Goal: Task Accomplishment & Management: Use online tool/utility

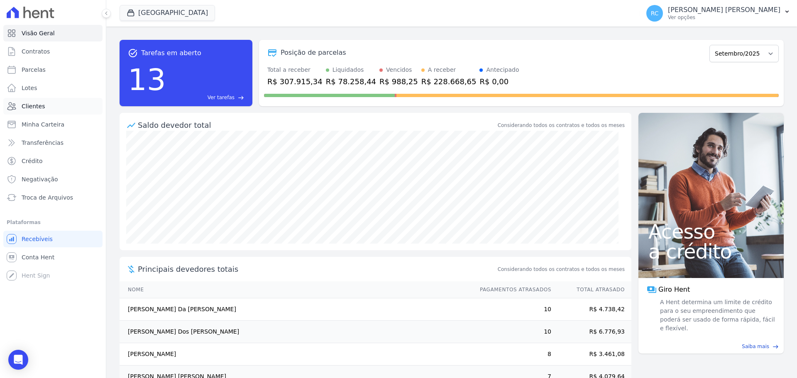
click at [44, 109] on link "Clientes" at bounding box center [52, 106] width 99 height 17
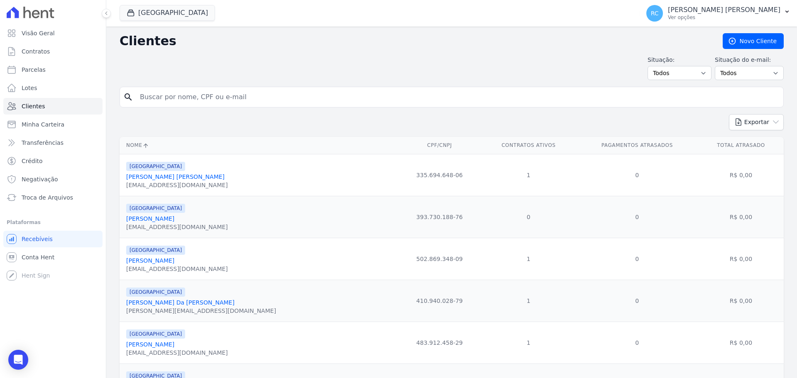
paste input "Tais Soares Bastos"
type input "Tais Soares Bastos"
click at [274, 120] on div "Exportar PDF CSV Dimob 2024" at bounding box center [452, 125] width 664 height 23
click at [258, 97] on input "Tais Soares Bastos" at bounding box center [457, 97] width 645 height 17
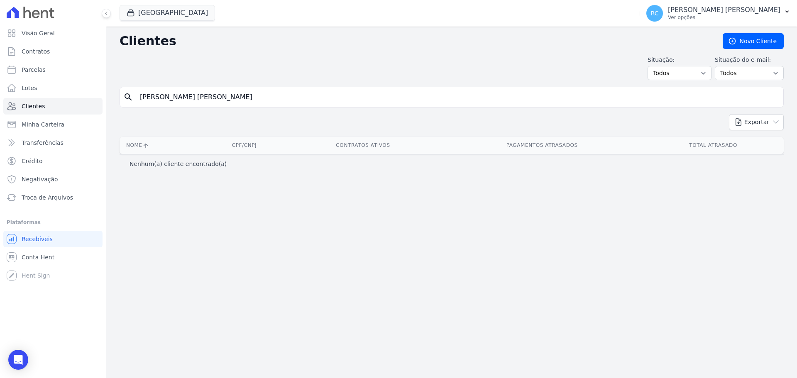
drag, startPoint x: 185, startPoint y: 95, endPoint x: 282, endPoint y: 63, distance: 101.5
click at [283, 81] on div "Clientes Novo Cliente Situação: Todos Adimplentes Inadimplentes Situação do e-m…" at bounding box center [451, 203] width 691 height 352
type input "Tais Soares"
drag, startPoint x: 171, startPoint y: 22, endPoint x: 174, endPoint y: 13, distance: 8.8
click at [174, 15] on div "Parque Das Flores CAVAZANI EMPREENDIMENTOS IMOBILIARIOS PARQUE DAS FLORES PARQU…" at bounding box center [378, 13] width 517 height 27
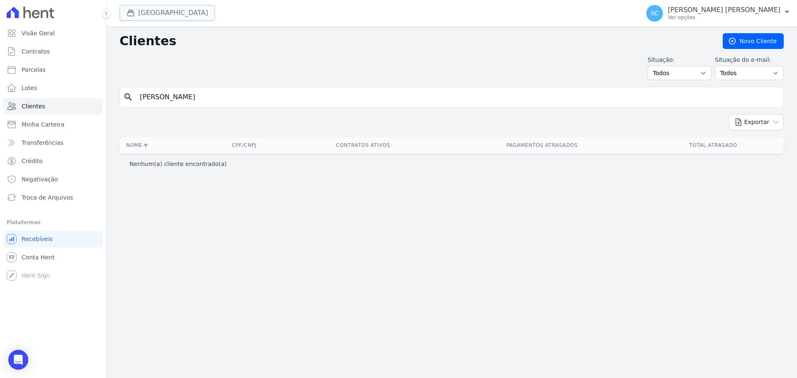
click at [174, 13] on button "[GEOGRAPHIC_DATA]" at bounding box center [168, 13] width 96 height 16
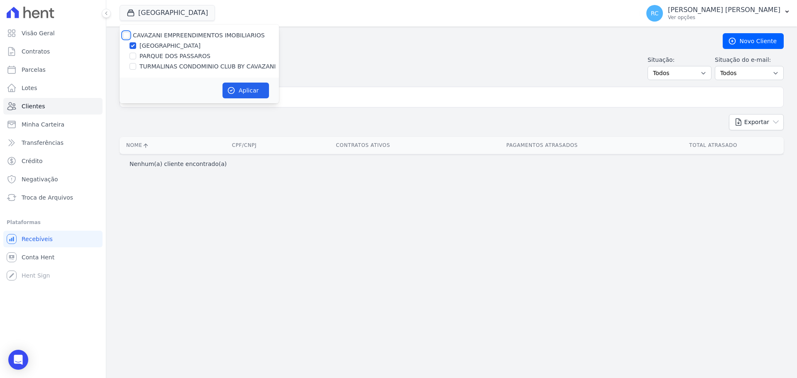
click at [129, 33] on input "CAVAZANI EMPREENDIMENTOS IMOBILIARIOS" at bounding box center [126, 35] width 7 height 7
checkbox input "true"
click at [252, 98] on div "Aplicar" at bounding box center [199, 91] width 159 height 26
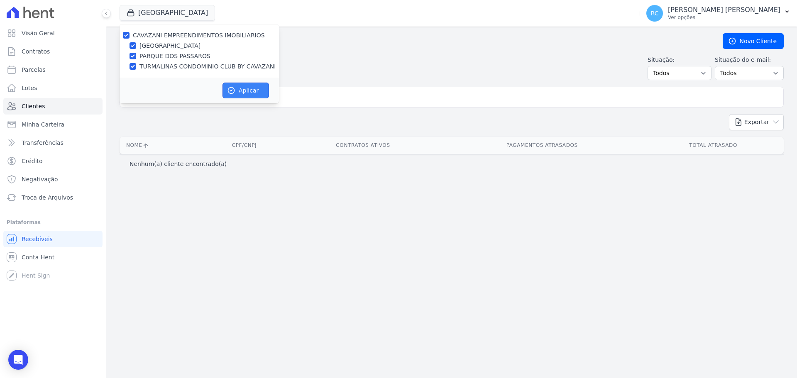
click at [252, 98] on button "Aplicar" at bounding box center [246, 91] width 47 height 16
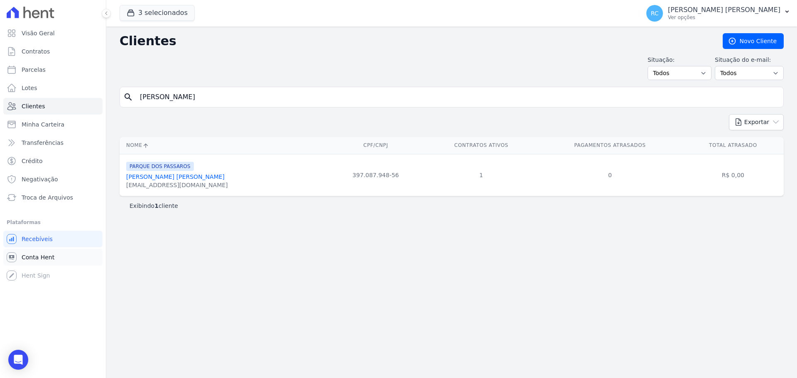
click at [43, 256] on span "Conta Hent" at bounding box center [38, 257] width 33 height 8
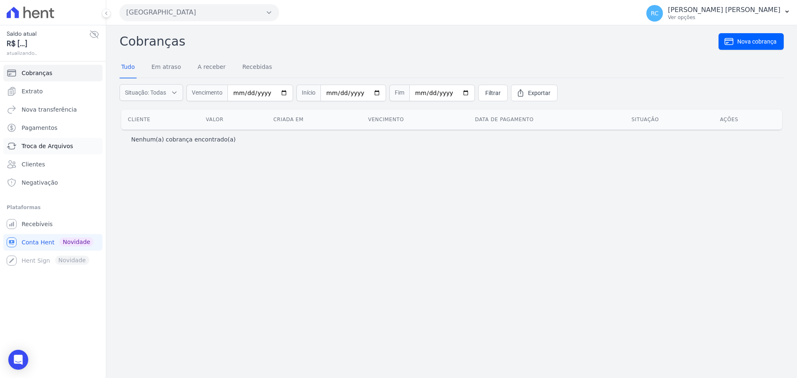
click at [64, 147] on span "Troca de Arquivos" at bounding box center [47, 146] width 51 height 8
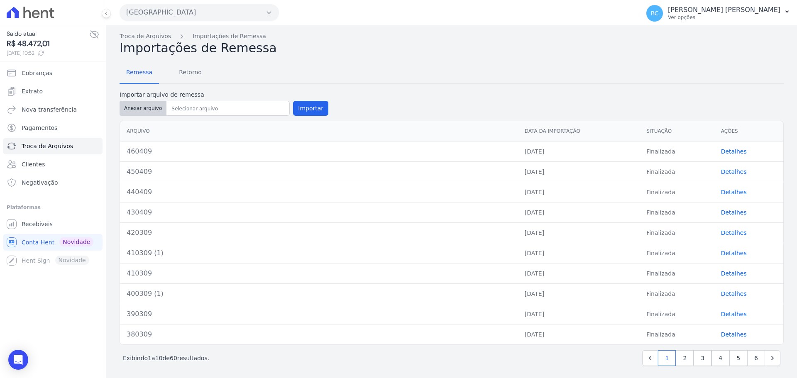
click at [140, 109] on button "Anexar arquivo" at bounding box center [143, 108] width 47 height 15
type input "470509"
click at [315, 110] on button "Importar" at bounding box center [310, 108] width 35 height 15
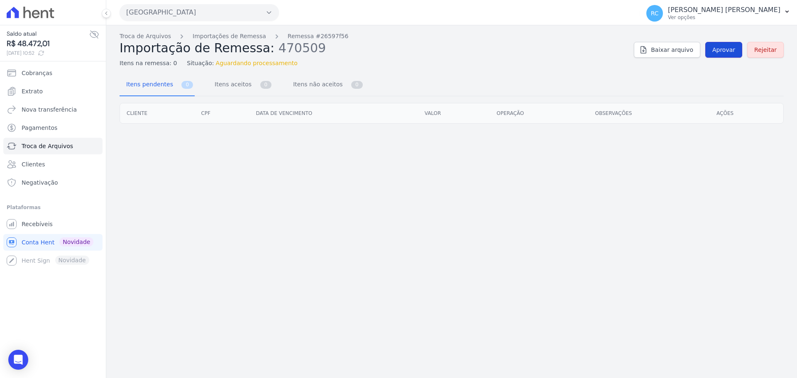
click at [735, 47] on span "Aprovar" at bounding box center [724, 50] width 23 height 8
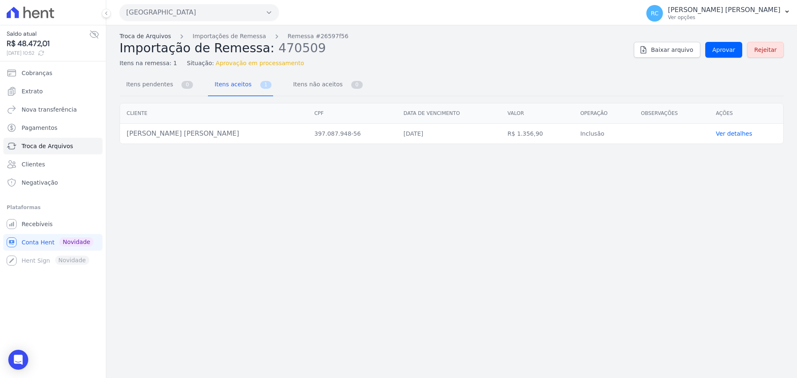
click at [150, 39] on link "Troca de Arquivos" at bounding box center [145, 36] width 51 height 9
click at [151, 36] on link "Troca de Arquivos" at bounding box center [145, 36] width 51 height 9
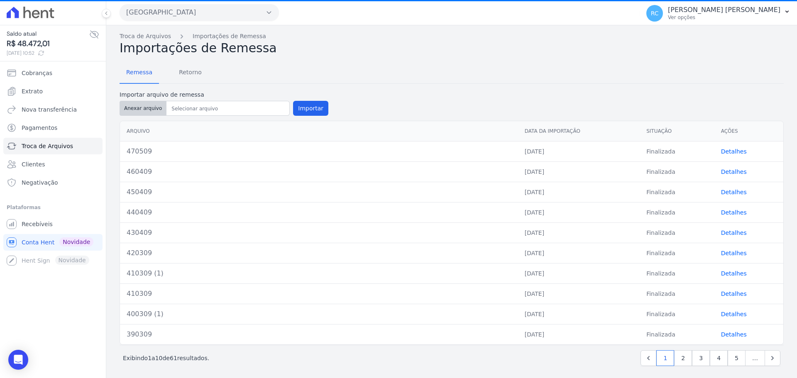
click at [147, 104] on button "Anexar arquivo" at bounding box center [143, 108] width 47 height 15
type input "480509"
click at [307, 108] on button "Importar" at bounding box center [310, 108] width 35 height 15
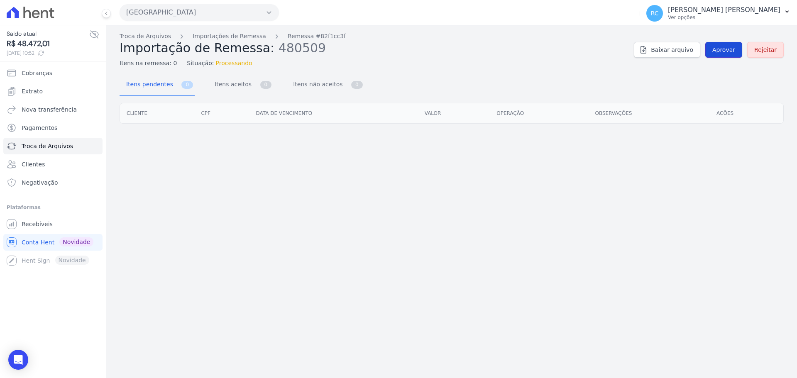
click at [722, 51] on span "Aprovar" at bounding box center [724, 50] width 23 height 8
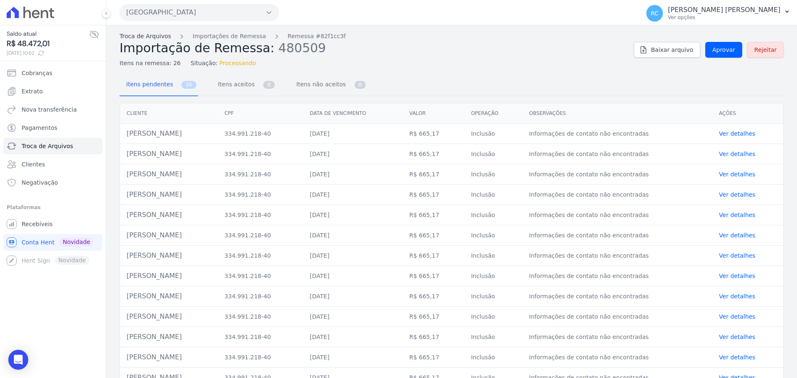
click at [145, 37] on link "Troca de Arquivos" at bounding box center [145, 36] width 51 height 9
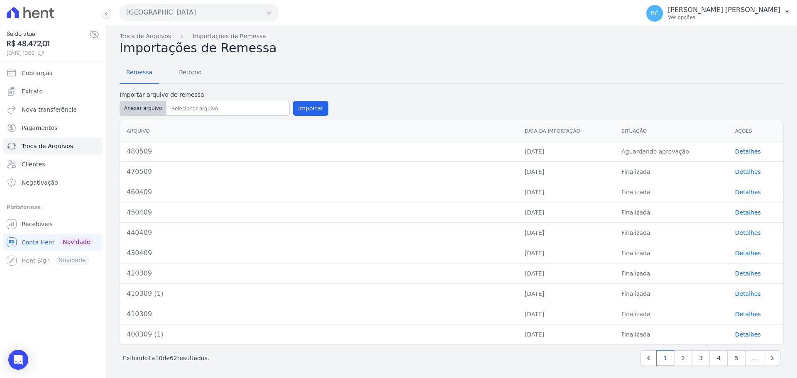
click at [147, 110] on button "Anexar arquivo" at bounding box center [143, 108] width 47 height 15
type input "490509"
click at [307, 107] on button "Importar" at bounding box center [310, 108] width 35 height 15
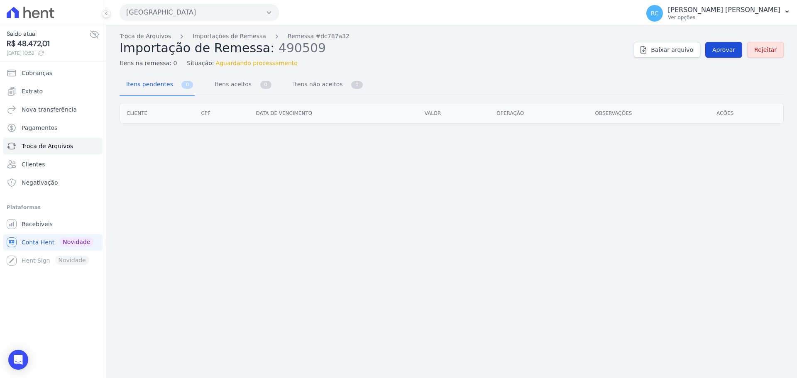
click at [723, 50] on span "Aprovar" at bounding box center [724, 50] width 23 height 8
click at [725, 51] on span "Aprovar" at bounding box center [724, 50] width 23 height 8
click at [728, 45] on link "Aprovar" at bounding box center [724, 50] width 37 height 16
click at [719, 51] on span "Aprovar" at bounding box center [724, 50] width 23 height 8
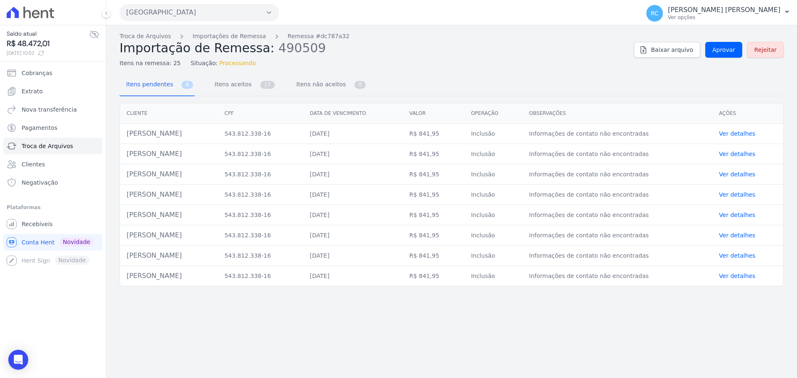
click at [186, 19] on button "Parque Dos Passaros" at bounding box center [199, 12] width 159 height 17
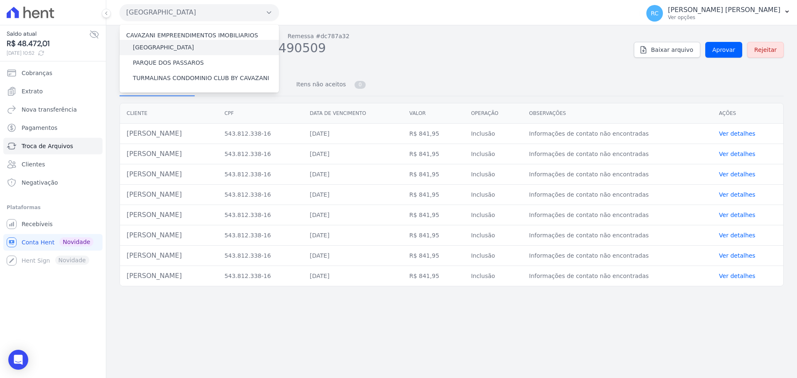
click at [176, 49] on label "[GEOGRAPHIC_DATA]" at bounding box center [163, 47] width 61 height 9
click at [0, 0] on input "[GEOGRAPHIC_DATA]" at bounding box center [0, 0] width 0 height 0
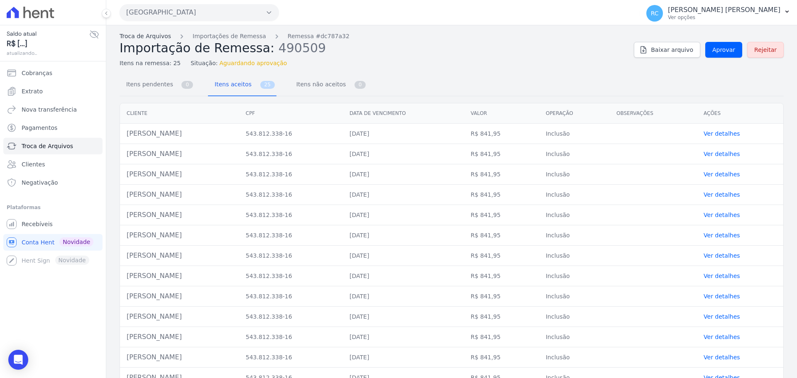
click at [150, 41] on span "Importação de Remessa:" at bounding box center [197, 48] width 155 height 15
click at [150, 37] on link "Troca de Arquivos" at bounding box center [145, 36] width 51 height 9
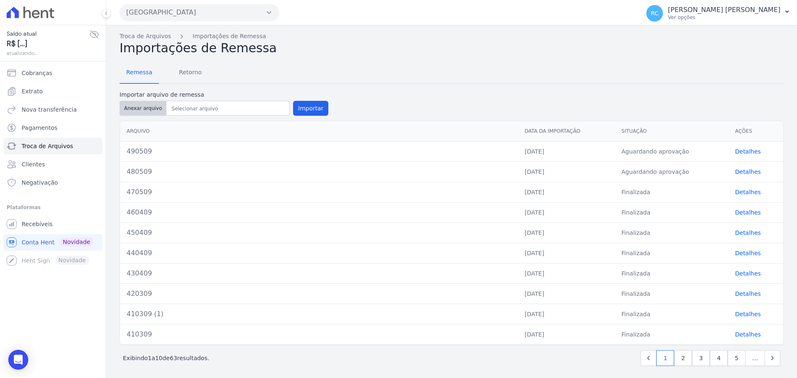
click at [142, 111] on button "Anexar arquivo" at bounding box center [143, 108] width 47 height 15
type input "420509"
click at [201, 14] on button "Parque Dos Passaros" at bounding box center [199, 12] width 159 height 17
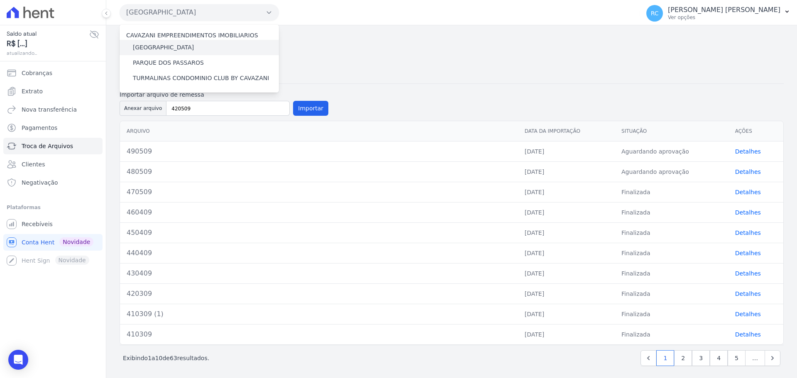
drag, startPoint x: 175, startPoint y: 42, endPoint x: 171, endPoint y: 46, distance: 5.6
click at [174, 43] on div "[GEOGRAPHIC_DATA]" at bounding box center [199, 47] width 159 height 15
click at [171, 46] on label "[GEOGRAPHIC_DATA]" at bounding box center [163, 47] width 61 height 9
click at [0, 0] on input "[GEOGRAPHIC_DATA]" at bounding box center [0, 0] width 0 height 0
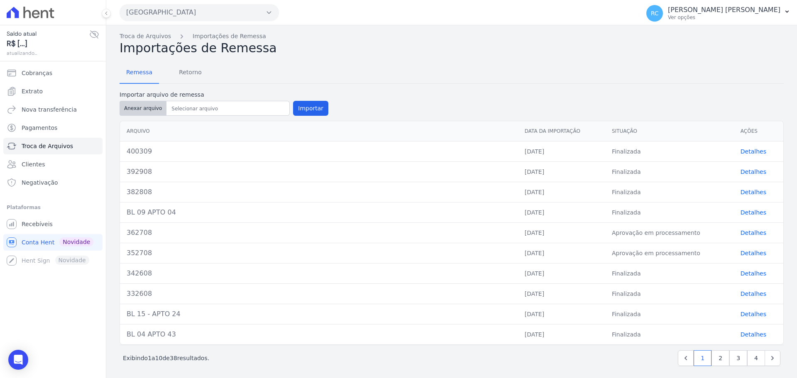
click at [145, 108] on button "Anexar arquivo" at bounding box center [143, 108] width 47 height 15
type input "420509"
click at [308, 105] on button "Importar" at bounding box center [310, 108] width 35 height 15
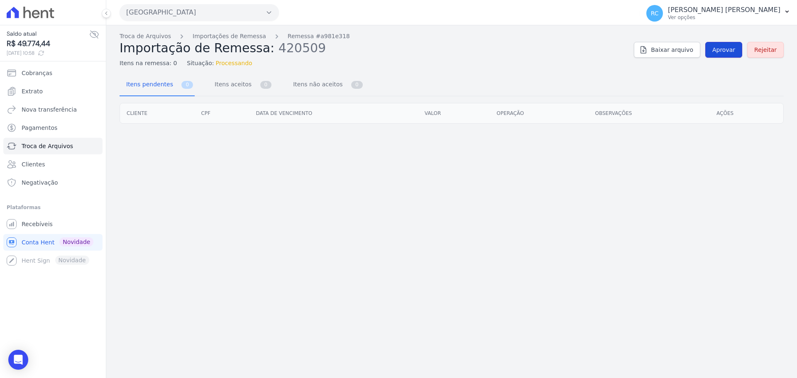
click at [729, 47] on span "Aprovar" at bounding box center [724, 50] width 23 height 8
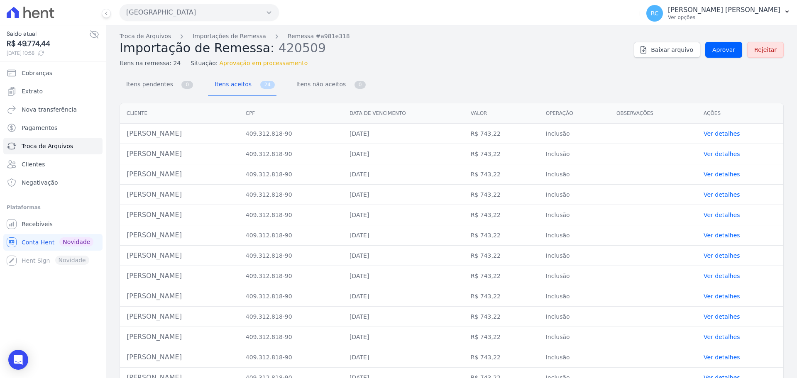
click at [196, 14] on button "[GEOGRAPHIC_DATA]" at bounding box center [199, 12] width 159 height 17
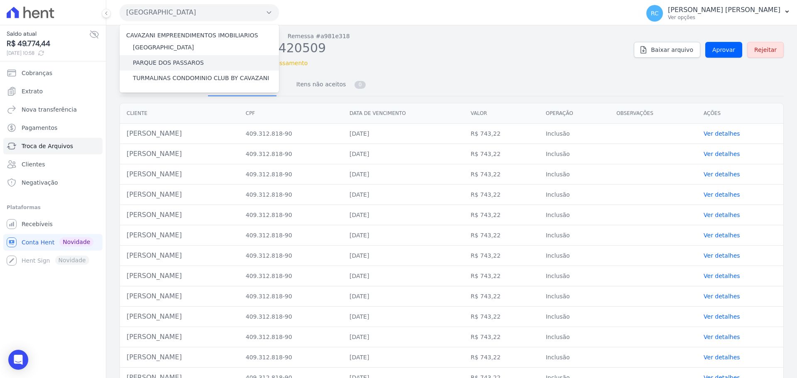
click at [165, 66] on label "PARQUE DOS PASSAROS" at bounding box center [168, 63] width 71 height 9
click at [0, 0] on input "PARQUE DOS PASSAROS" at bounding box center [0, 0] width 0 height 0
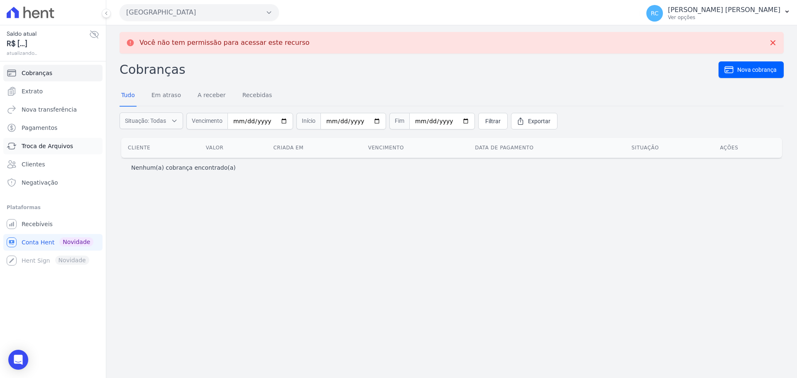
click at [50, 147] on span "Troca de Arquivos" at bounding box center [47, 146] width 51 height 8
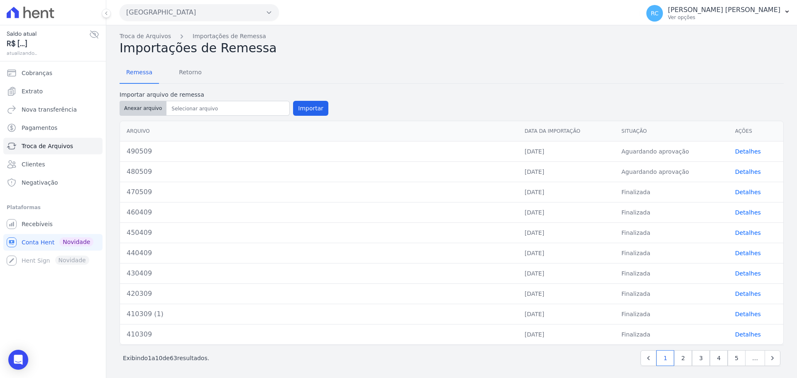
click at [137, 106] on button "Anexar arquivo" at bounding box center [143, 108] width 47 height 15
type input "500509"
click at [300, 109] on button "Importar" at bounding box center [310, 108] width 35 height 15
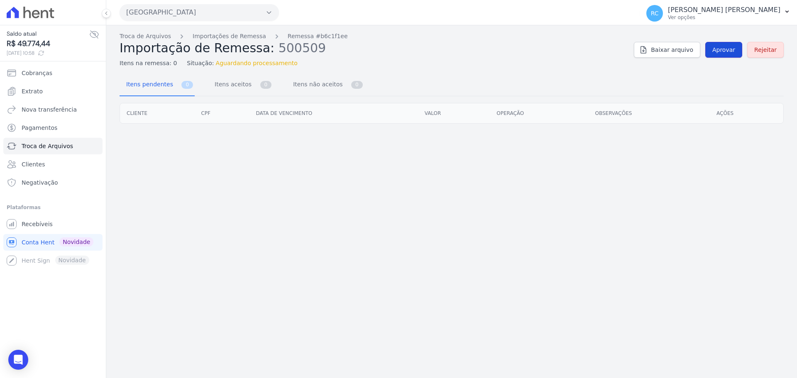
click at [728, 46] on span "Aprovar" at bounding box center [724, 50] width 23 height 8
click at [718, 46] on span "Aprovar" at bounding box center [724, 50] width 23 height 8
click at [715, 56] on link "Aprovar" at bounding box center [724, 50] width 37 height 16
click at [716, 51] on link "Aprovar" at bounding box center [724, 50] width 37 height 16
click at [716, 44] on link "Aprovar" at bounding box center [724, 50] width 37 height 16
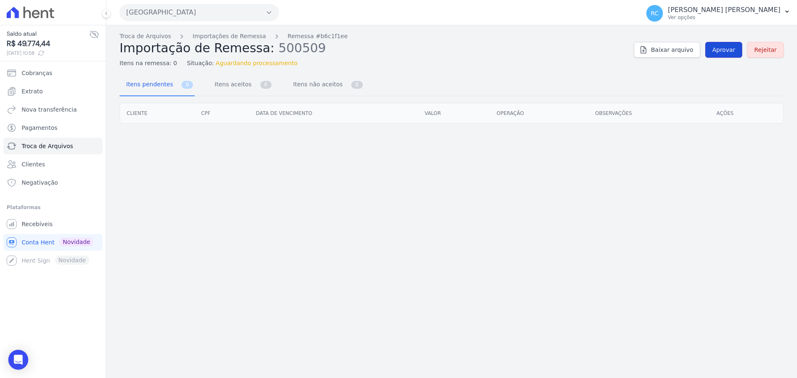
click at [729, 53] on span "Aprovar" at bounding box center [724, 50] width 23 height 8
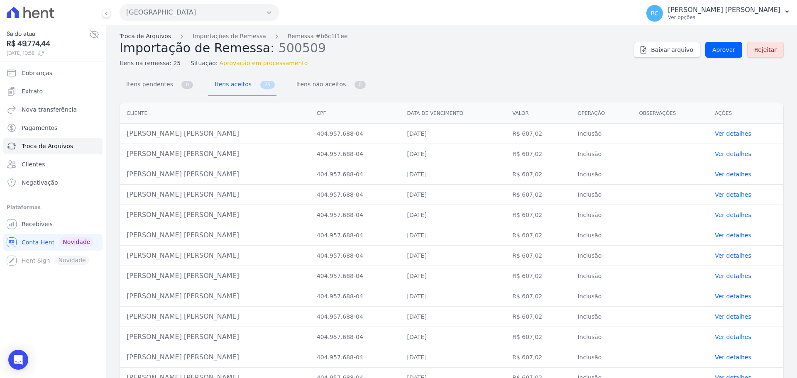
click at [139, 37] on link "Troca de Arquivos" at bounding box center [145, 36] width 51 height 9
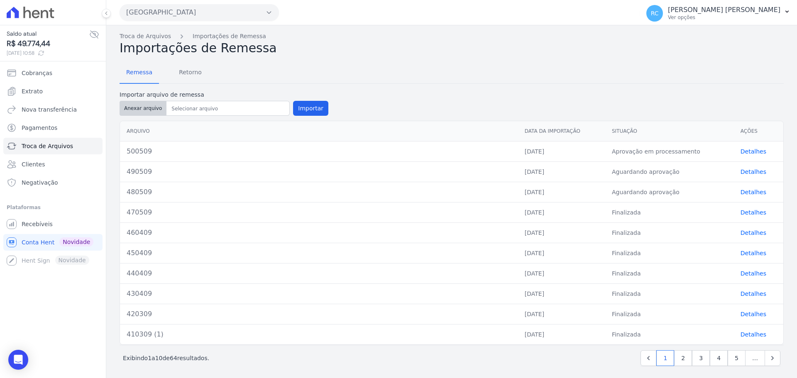
click at [132, 110] on button "Anexar arquivo" at bounding box center [143, 108] width 47 height 15
type input "510509"
click at [309, 108] on button "Importar" at bounding box center [310, 108] width 35 height 15
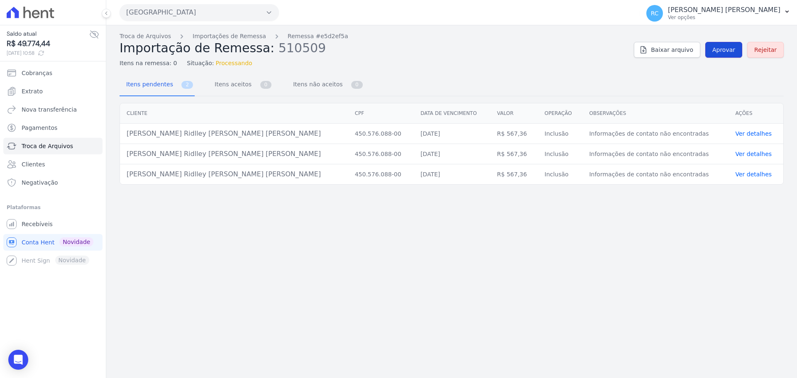
click at [720, 52] on span "Aprovar" at bounding box center [724, 50] width 23 height 8
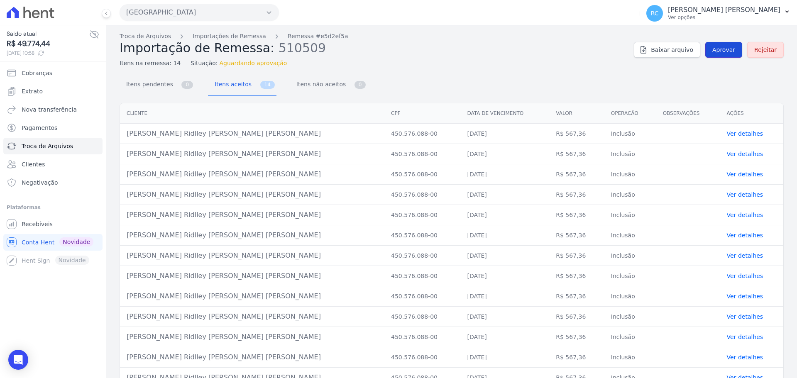
click at [730, 51] on span "Aprovar" at bounding box center [724, 50] width 23 height 8
click at [717, 50] on span "Aprovar" at bounding box center [724, 50] width 23 height 8
click at [716, 51] on span "Aprovar" at bounding box center [724, 50] width 23 height 8
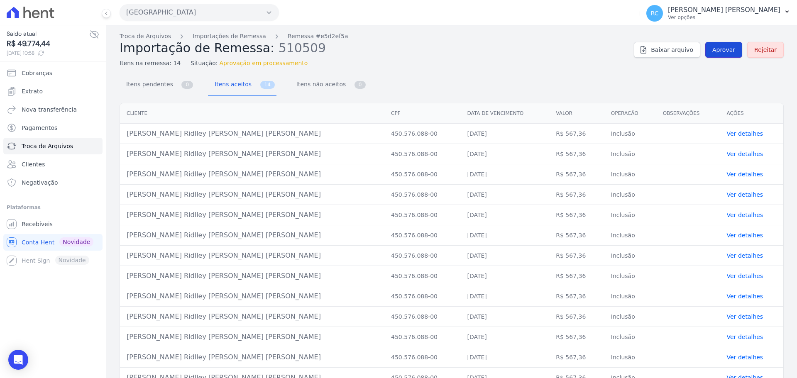
click at [724, 47] on span "Aprovar" at bounding box center [724, 50] width 23 height 8
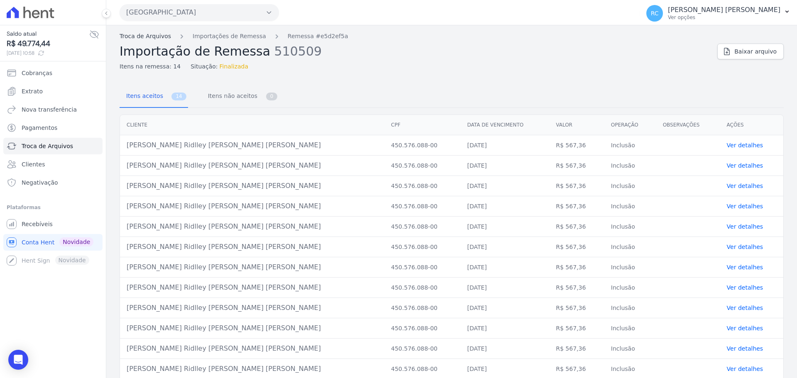
click at [147, 39] on link "Troca de Arquivos" at bounding box center [145, 36] width 51 height 9
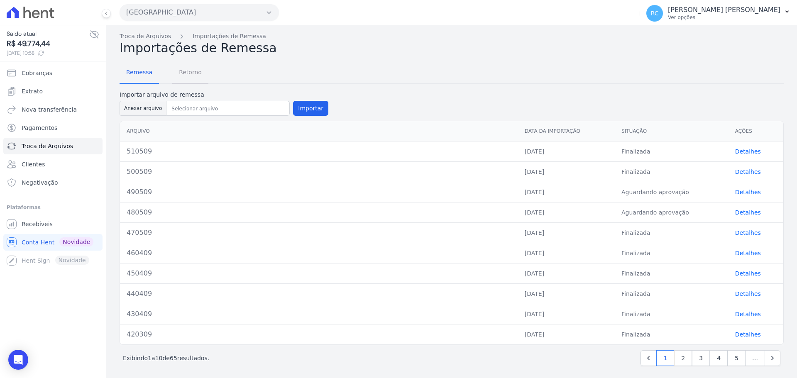
click at [179, 73] on span "Retorno" at bounding box center [190, 72] width 33 height 17
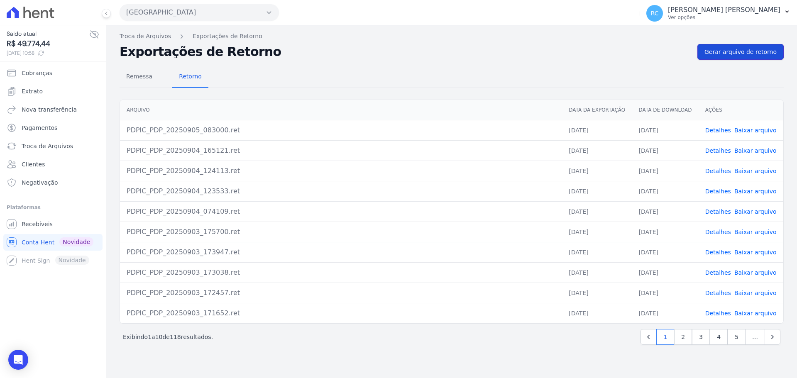
click at [742, 54] on span "Gerar arquivo de retorno" at bounding box center [741, 52] width 72 height 8
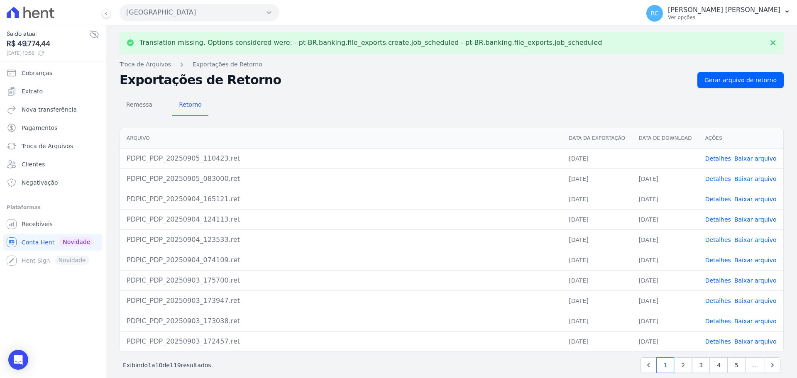
click at [747, 159] on link "Baixar arquivo" at bounding box center [756, 158] width 42 height 7
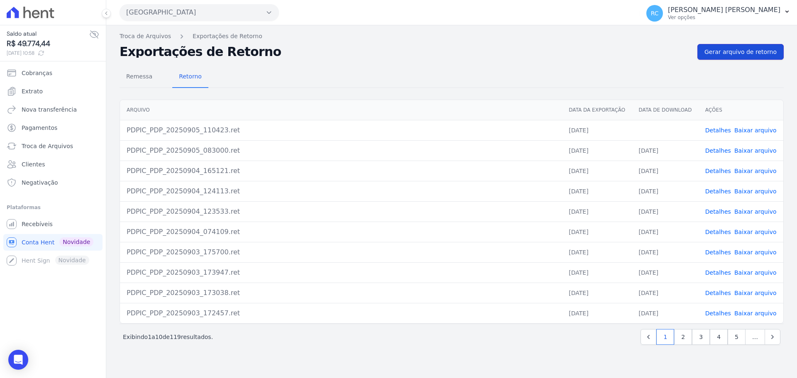
click at [747, 53] on span "Gerar arquivo de retorno" at bounding box center [741, 52] width 72 height 8
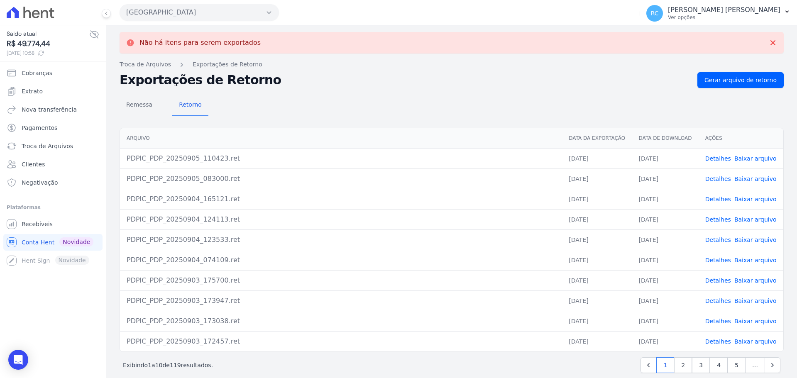
click at [709, 181] on link "Detalhes" at bounding box center [719, 179] width 26 height 7
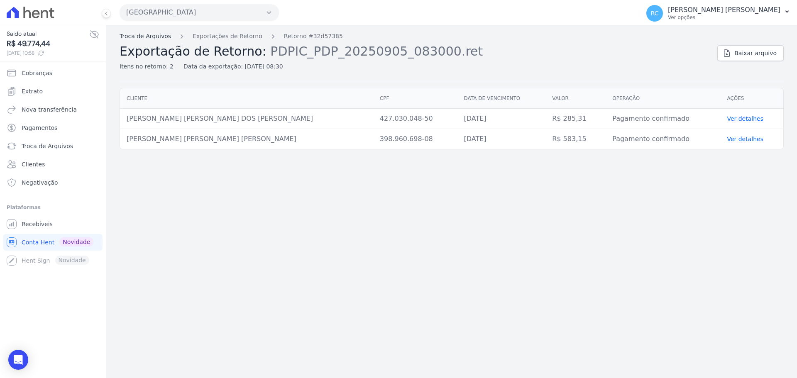
click at [146, 32] on link "Troca de Arquivos" at bounding box center [145, 36] width 51 height 9
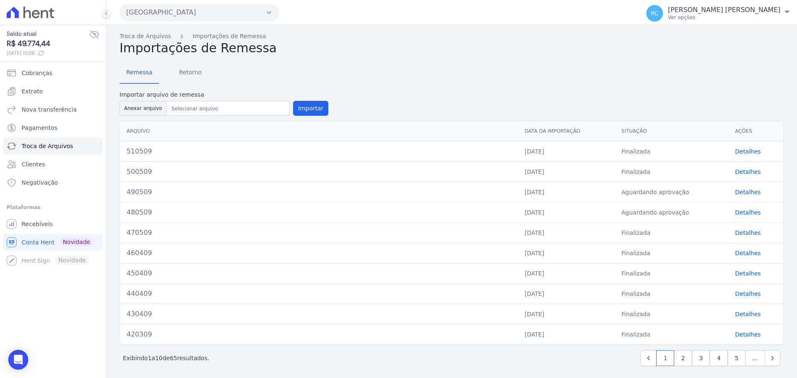
click at [188, 84] on div "Remessa Retorno Importar arquivo de remessa Anexar arquivo Importar Arquivo Dat…" at bounding box center [452, 215] width 664 height 319
click at [192, 76] on span "Retorno" at bounding box center [190, 72] width 33 height 17
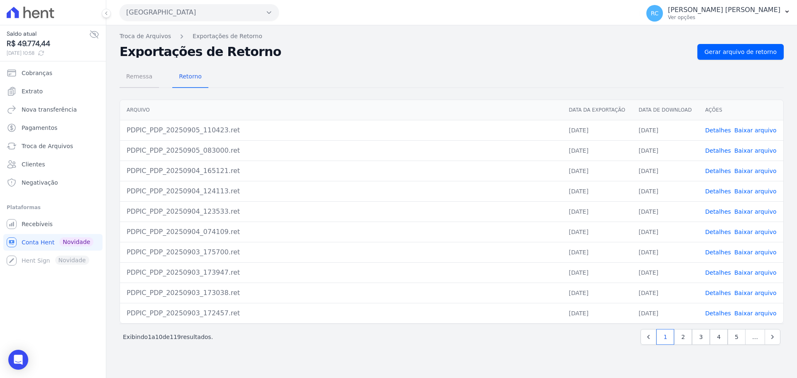
click at [149, 76] on span "Remessa" at bounding box center [139, 76] width 36 height 17
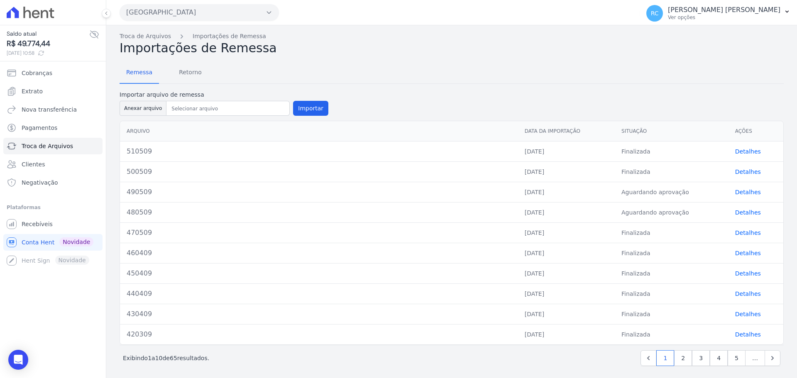
click at [744, 192] on link "Detalhes" at bounding box center [748, 192] width 26 height 7
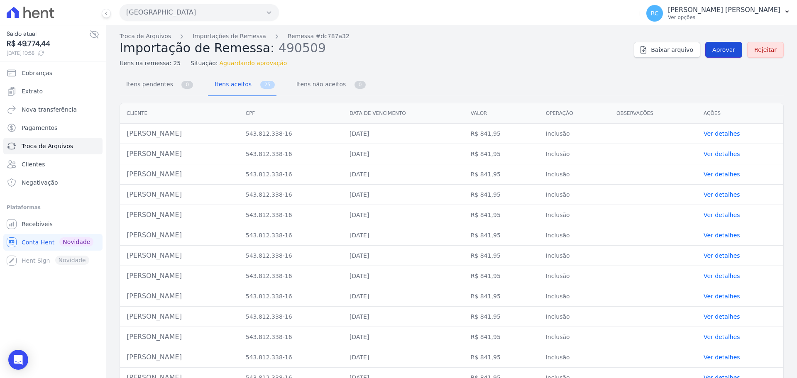
click at [719, 53] on span "Aprovar" at bounding box center [724, 50] width 23 height 8
click at [145, 37] on link "Troca de Arquivos" at bounding box center [145, 36] width 51 height 9
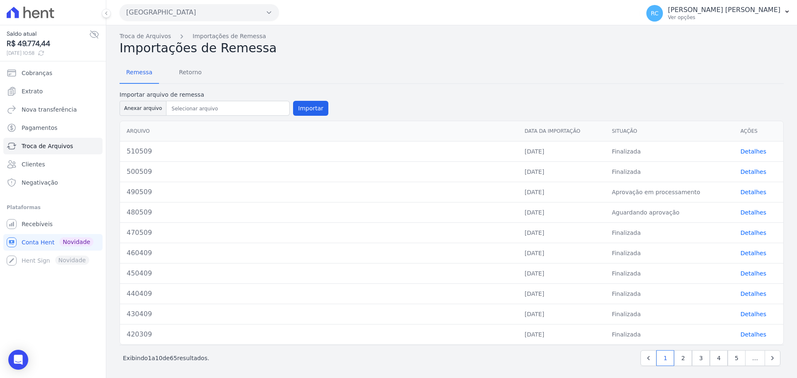
click at [749, 212] on link "Detalhes" at bounding box center [754, 212] width 26 height 7
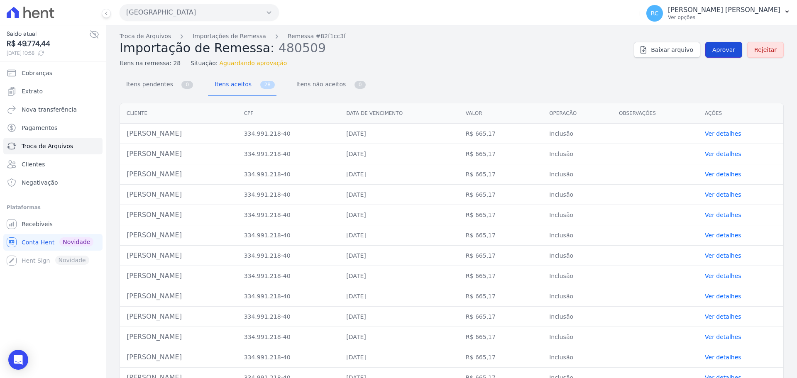
click at [713, 53] on span "Aprovar" at bounding box center [724, 50] width 23 height 8
click at [724, 49] on span "Aprovar" at bounding box center [724, 50] width 23 height 8
click at [723, 49] on span "Aprovar" at bounding box center [724, 50] width 23 height 8
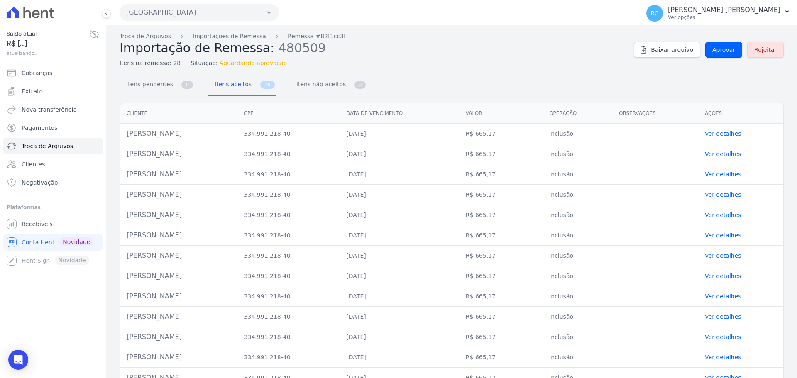
click at [723, 49] on span "Aprovar" at bounding box center [724, 50] width 23 height 8
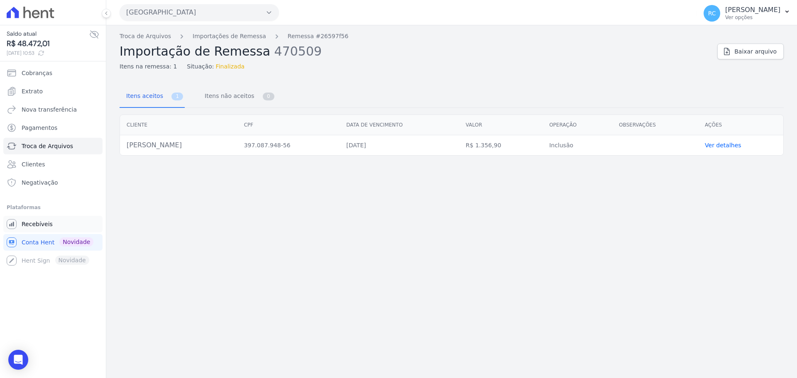
click at [42, 222] on span "Recebíveis" at bounding box center [37, 224] width 31 height 8
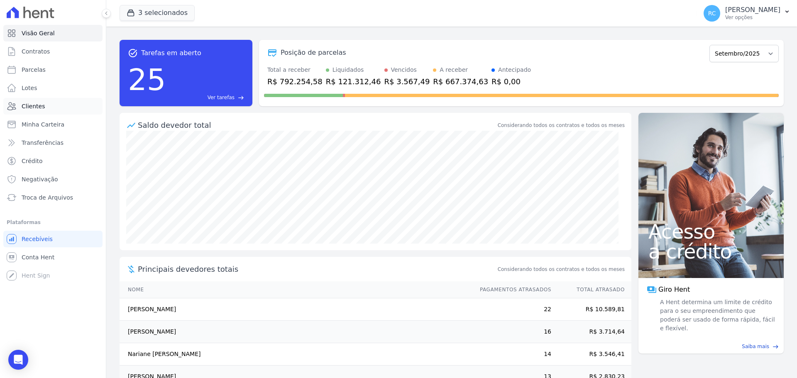
click at [62, 109] on link "Clientes" at bounding box center [52, 106] width 99 height 17
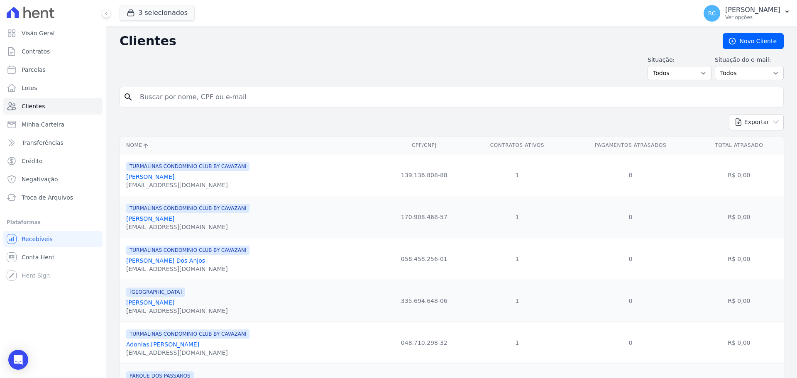
click at [241, 91] on input "search" at bounding box center [457, 97] width 645 height 17
paste input "CESAR CUSTODIO DA SILVA"
type input "CESAR CUSTODIO DA SILVA"
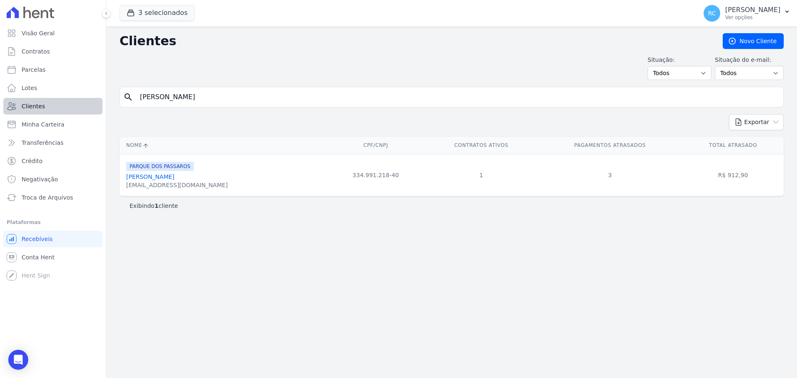
drag, startPoint x: 245, startPoint y: 101, endPoint x: 96, endPoint y: 113, distance: 149.5
click at [51, 119] on div "Visão Geral Contratos Parcelas Lotes Clientes Minha Carteira Transferências Cré…" at bounding box center [398, 189] width 797 height 378
paste input "Maraya Queiroz"
type input "Maraya Queiroz"
click at [277, 99] on input "Maraya Queiroz" at bounding box center [457, 97] width 645 height 17
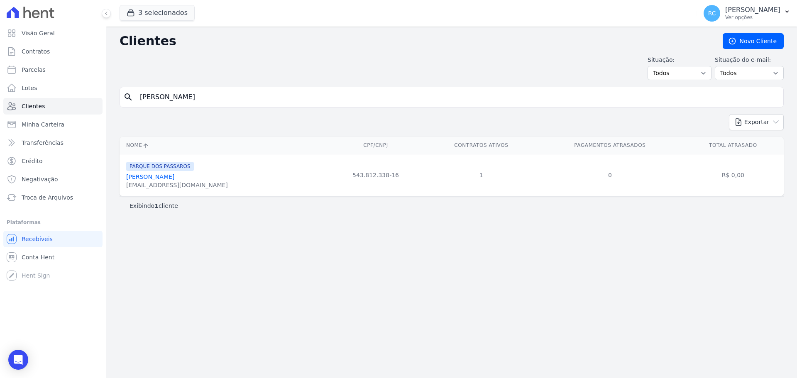
drag, startPoint x: 166, startPoint y: 185, endPoint x: 122, endPoint y: 179, distance: 44.9
click at [122, 179] on td "PARQUE DOS PASSAROS Maraya Queiroz De Souza SOUZAMARAYA0@GMAIL.COM" at bounding box center [223, 175] width 207 height 42
copy link "[PERSON_NAME]"
drag, startPoint x: 240, startPoint y: 88, endPoint x: 157, endPoint y: 100, distance: 83.9
click at [37, 107] on div "Visão Geral Contratos Parcelas Lotes Clientes Minha Carteira Transferências Cré…" at bounding box center [398, 189] width 797 height 378
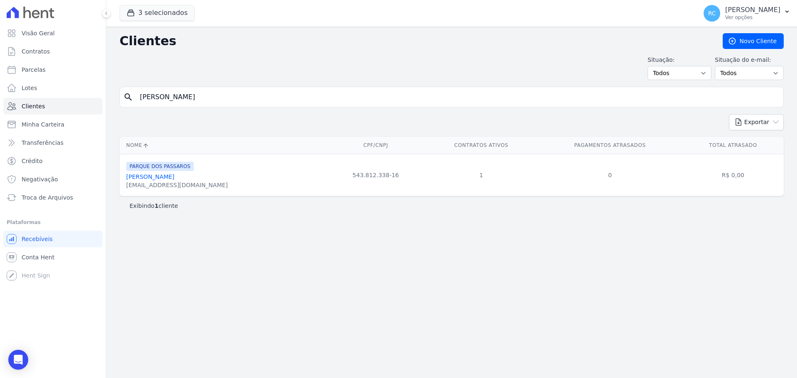
paste input "THALIA ALVES SANTOS"
type input "THALIA ALVES SANTOS"
drag, startPoint x: 230, startPoint y: 98, endPoint x: 53, endPoint y: 110, distance: 176.9
click at [53, 111] on div "Visão Geral Contratos Parcelas Lotes Clientes Minha Carteira Transferências Cré…" at bounding box center [398, 189] width 797 height 378
paste input "MARCIO REGIS ALMEIDA"
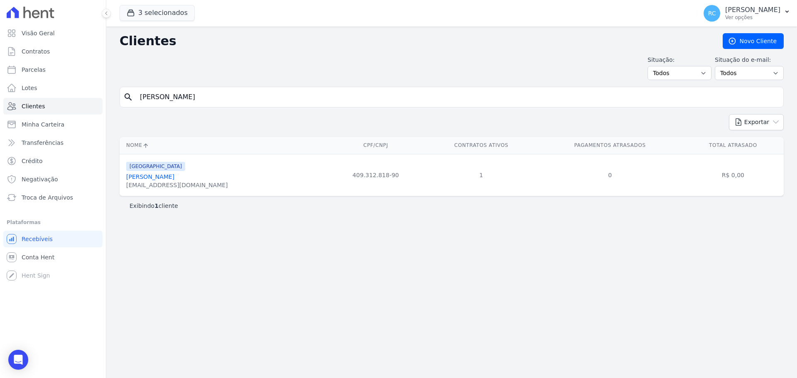
type input "MARCIO REGIS ALMEIDA SANTOS"
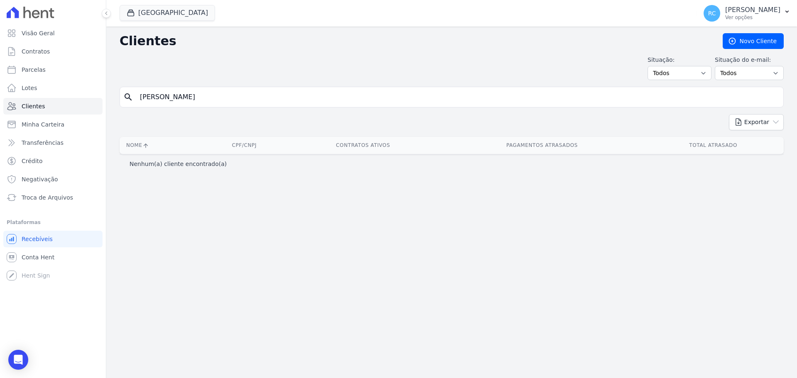
drag, startPoint x: 319, startPoint y: 89, endPoint x: 391, endPoint y: 73, distance: 74.1
click at [393, 76] on div "Clientes Novo Cliente Situação: Todos Adimplentes Inadimplentes Situação do e-m…" at bounding box center [451, 203] width 691 height 352
type input "MARCIO REGIS ALM"
click at [163, 13] on button "[GEOGRAPHIC_DATA]" at bounding box center [168, 13] width 96 height 16
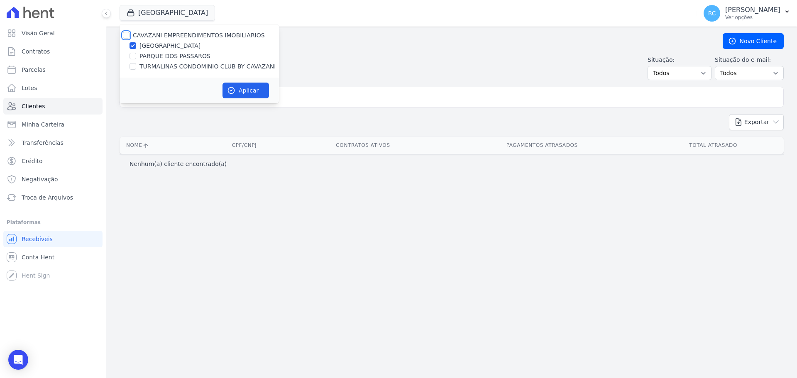
click at [125, 34] on input "CAVAZANI EMPREENDIMENTOS IMOBILIARIOS" at bounding box center [126, 35] width 7 height 7
checkbox input "true"
click at [252, 91] on button "Aplicar" at bounding box center [246, 91] width 47 height 16
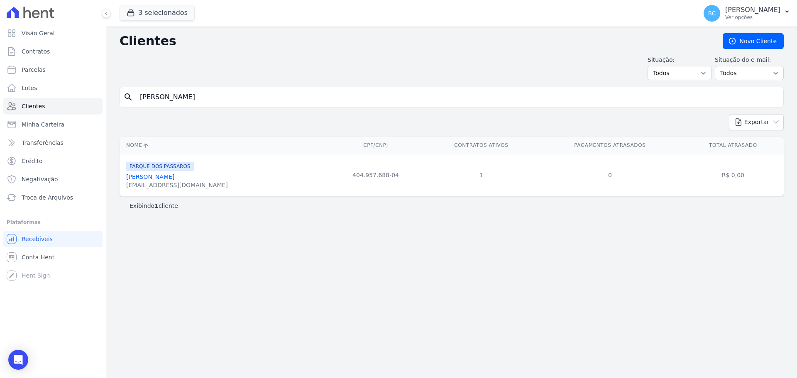
drag, startPoint x: 254, startPoint y: 101, endPoint x: 130, endPoint y: 90, distance: 124.7
click at [47, 112] on div "Visão Geral Contratos Parcelas Lotes Clientes Minha Carteira Transferências Cré…" at bounding box center [398, 189] width 797 height 378
paste input "RENAN RIDLLEY MARTINS SANTOS DA SILVA"
type input "RENAN RIDLLEY MARTINS SANTOS DA SILVA"
click at [2, 113] on div "Visão Geral Contratos Parcelas Lotes Clientes Minha Carteira Transferências Cré…" at bounding box center [398, 189] width 797 height 378
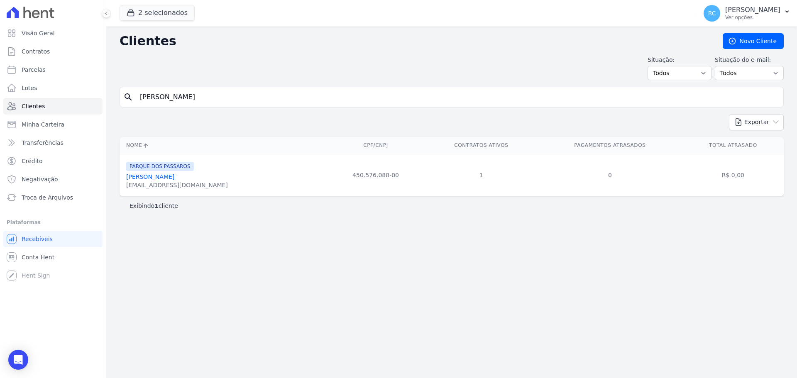
paste input "CESAR CUSTODIO"
type input "CESAR CUSTODIO DA SILVA"
drag, startPoint x: 229, startPoint y: 100, endPoint x: 33, endPoint y: 121, distance: 197.0
click at [0, 122] on div "Visão Geral Contratos Parcelas Lotes Clientes Minha Carteira Transferências Cré…" at bounding box center [398, 189] width 797 height 378
paste input "THALIA ALVES SANTOS"
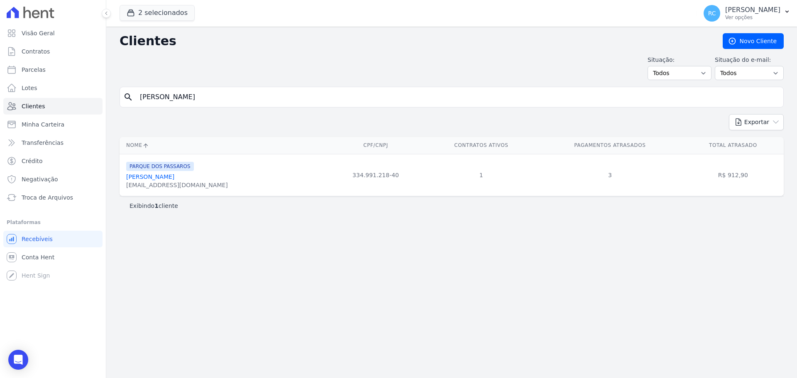
type input "THALIA ALVES SANTOS"
drag, startPoint x: 106, startPoint y: 101, endPoint x: 0, endPoint y: 106, distance: 106.0
click at [0, 110] on div "Visão Geral Contratos Parcelas Lotes Clientes Minha Carteira Transferências Cré…" at bounding box center [398, 189] width 797 height 378
paste input "Marcos Antônio pereira Araújo"
type input "Marcos Antônio pereira Araújo"
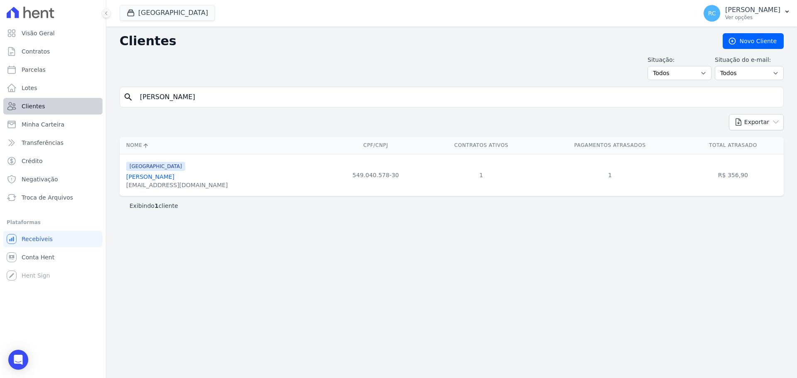
drag, startPoint x: 281, startPoint y: 93, endPoint x: 85, endPoint y: 102, distance: 196.2
click at [78, 103] on div "Visão Geral Contratos Parcelas Lotes Clientes Minha Carteira Transferências Cré…" at bounding box center [398, 189] width 797 height 378
paste input "Bruno de Assis Oliveira"
type input "Bruno de Assis Oliveira"
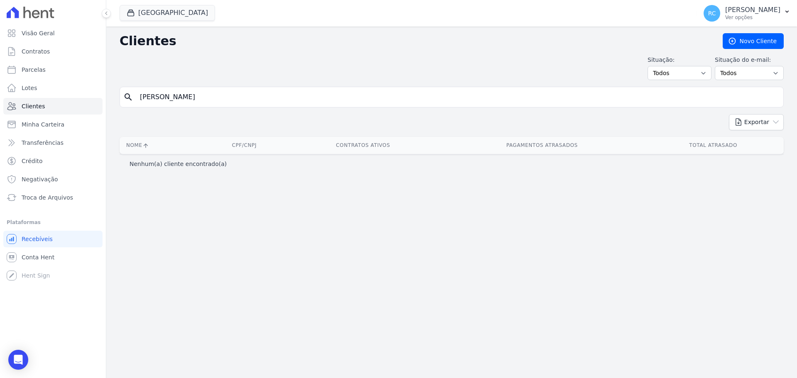
click at [215, 100] on input "Bruno de Assis Oliveira" at bounding box center [457, 97] width 645 height 17
click at [162, 10] on button "[GEOGRAPHIC_DATA]" at bounding box center [168, 13] width 96 height 16
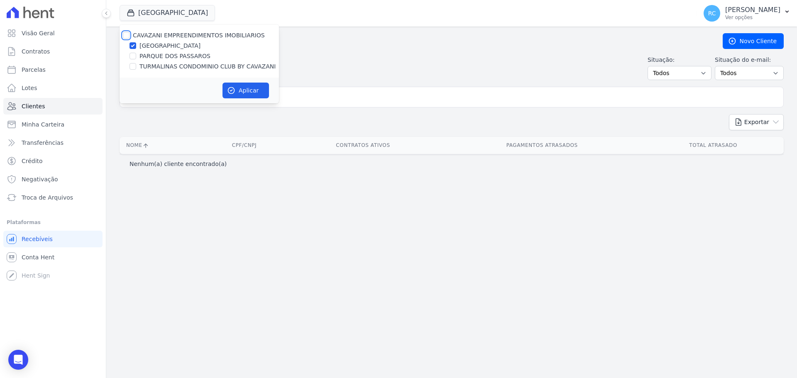
click at [128, 35] on input "CAVAZANI EMPREENDIMENTOS IMOBILIARIOS" at bounding box center [126, 35] width 7 height 7
checkbox input "true"
click at [230, 83] on button "Aplicar" at bounding box center [246, 91] width 47 height 16
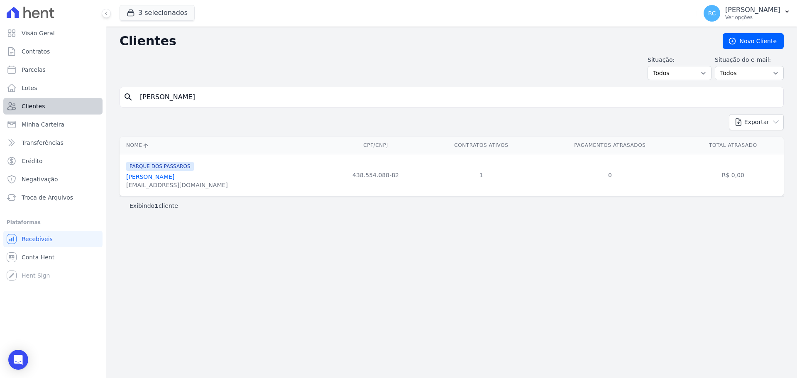
drag, startPoint x: 235, startPoint y: 98, endPoint x: 66, endPoint y: 99, distance: 169.4
click at [0, 119] on div "Visão Geral Contratos Parcelas Lotes Clientes Minha Carteira Transferências Cré…" at bounding box center [398, 189] width 797 height 378
paste input "Maiter Muniz de Almeid"
type input "Maiter Muniz de Almeida"
drag, startPoint x: 223, startPoint y: 103, endPoint x: 40, endPoint y: 121, distance: 183.2
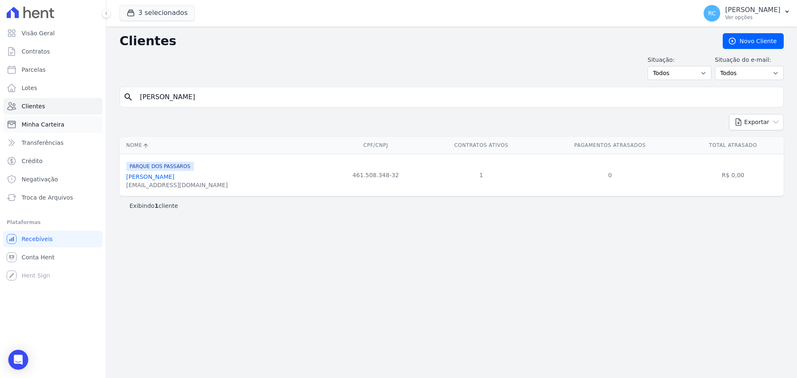
click at [39, 123] on div "Visão Geral Contratos Parcelas Lotes Clientes Minha Carteira Transferências Cré…" at bounding box center [398, 189] width 797 height 378
paste input "[PERSON_NAME]"
type input "[PERSON_NAME]"
click at [2, 140] on div "Visão Geral Contratos Parcelas Lotes Clientes Minha Carteira Transferências Cré…" at bounding box center [398, 189] width 797 height 378
paste input "WELLINGTON SIQUEIRA DOS SANTOS"
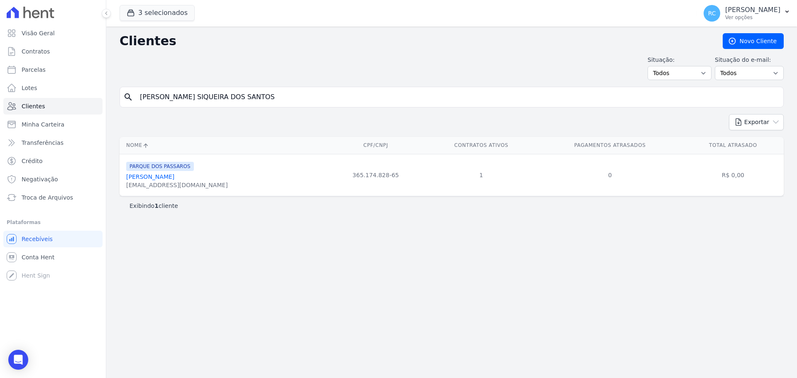
type input "WELLINGTON SIQUEIRA DOS SANTOS"
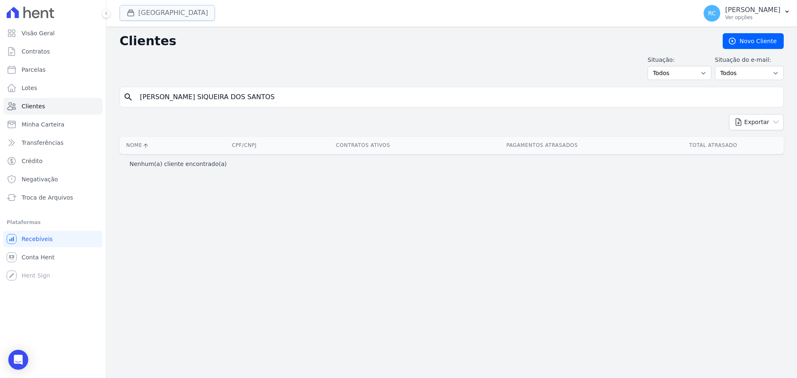
click at [174, 15] on button "[GEOGRAPHIC_DATA]" at bounding box center [168, 13] width 96 height 16
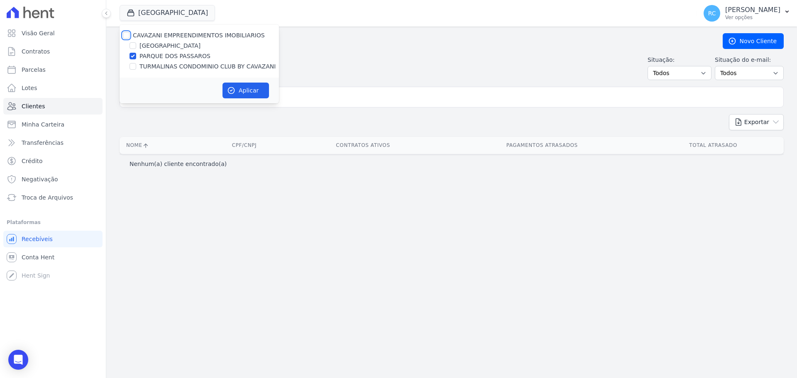
click at [127, 37] on input "CAVAZANI EMPREENDIMENTOS IMOBILIARIOS" at bounding box center [126, 35] width 7 height 7
checkbox input "true"
click at [250, 84] on button "Aplicar" at bounding box center [246, 91] width 47 height 16
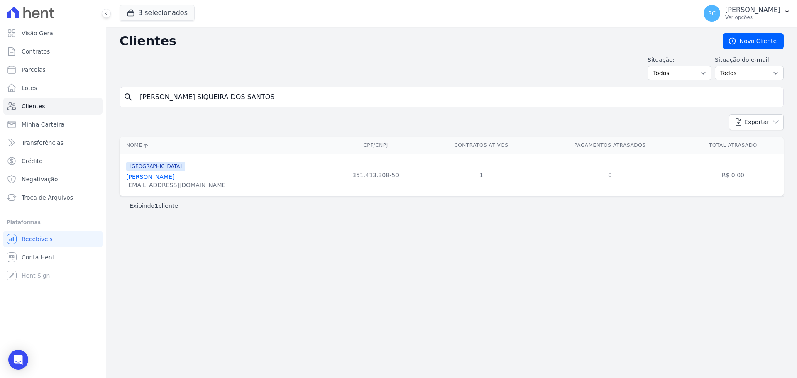
drag, startPoint x: 265, startPoint y: 99, endPoint x: 107, endPoint y: 114, distance: 158.5
click at [107, 114] on div "Clientes Novo Cliente Situação: Todos Adimplentes Inadimplentes Situação do e-m…" at bounding box center [451, 203] width 691 height 352
type input "mayara de quei"
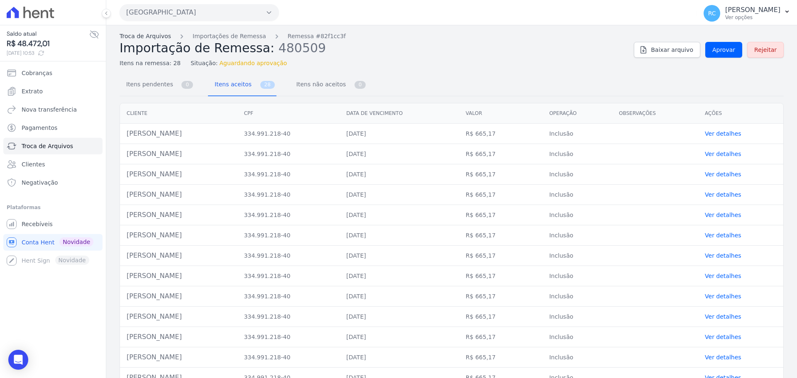
click at [148, 38] on link "Troca de Arquivos" at bounding box center [145, 36] width 51 height 9
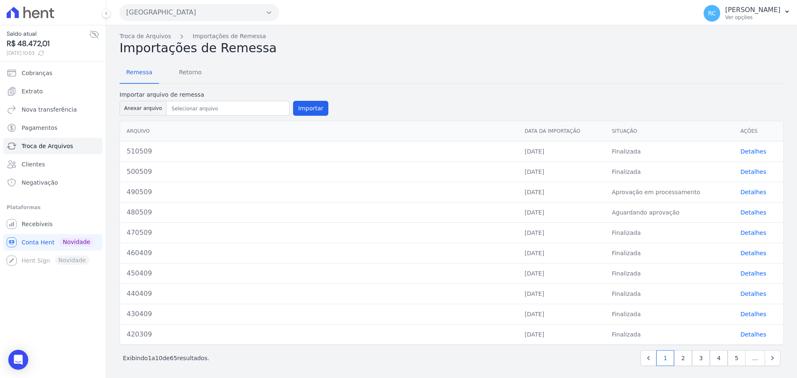
click at [747, 210] on link "Detalhes" at bounding box center [754, 212] width 26 height 7
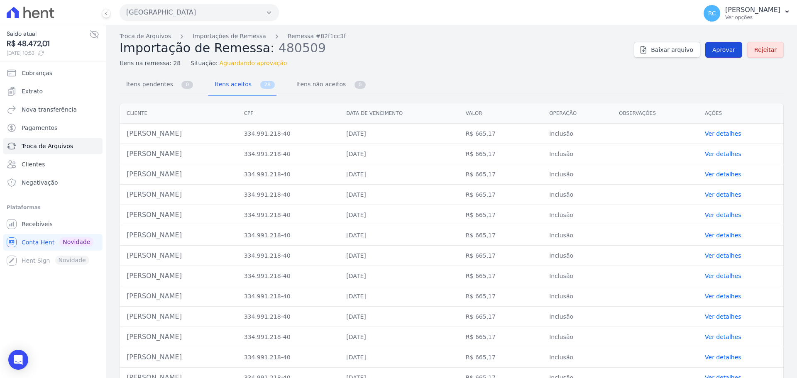
click at [720, 48] on span "Aprovar" at bounding box center [724, 50] width 23 height 8
click at [720, 53] on span "Aprovar" at bounding box center [724, 50] width 23 height 8
click at [720, 52] on span "Aprovar" at bounding box center [724, 50] width 23 height 8
drag, startPoint x: 151, startPoint y: 30, endPoint x: 149, endPoint y: 34, distance: 4.7
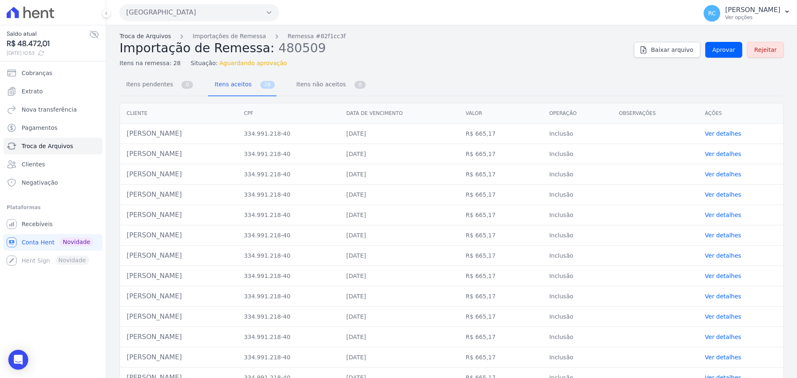
click at [149, 34] on div "Troca de Arquivos Importações de Remessa Remessa #82f1cc3f Importação de Remess…" at bounding box center [451, 362] width 691 height 675
click at [149, 34] on link "Troca de Arquivos" at bounding box center [145, 36] width 51 height 9
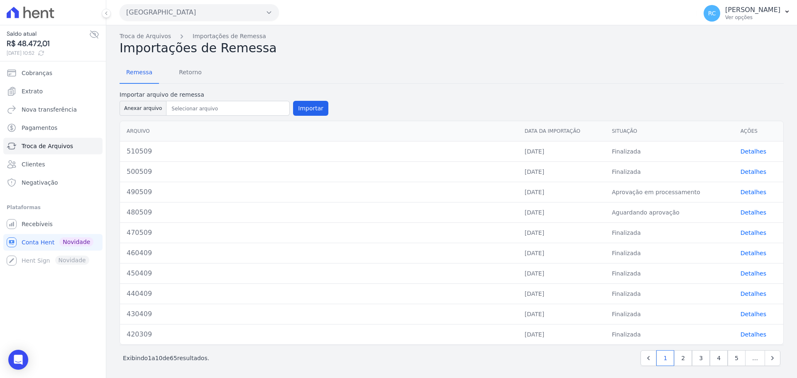
click at [751, 193] on link "Detalhes" at bounding box center [754, 192] width 26 height 7
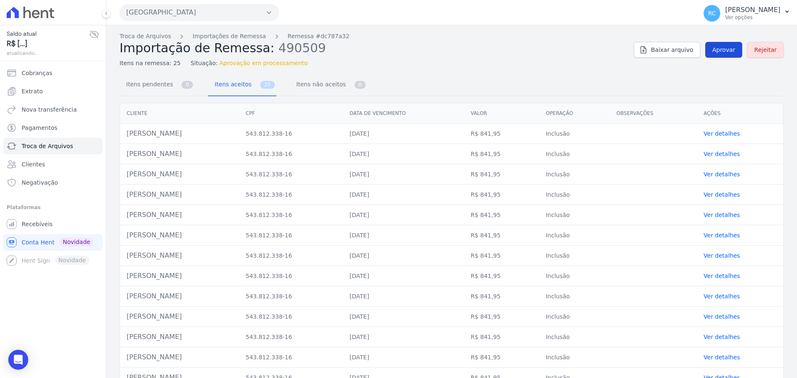
click at [730, 52] on span "Aprovar" at bounding box center [724, 50] width 23 height 8
click at [724, 51] on span "Aprovar" at bounding box center [724, 50] width 23 height 8
click at [187, 12] on button "Parque Dos Passaros" at bounding box center [199, 12] width 159 height 17
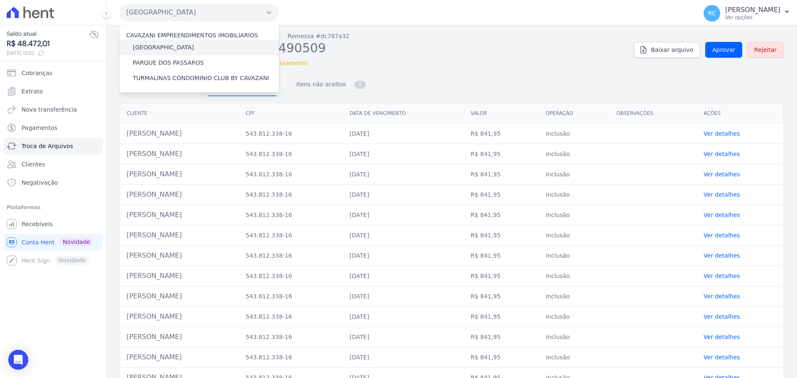
click at [174, 46] on label "[GEOGRAPHIC_DATA]" at bounding box center [163, 47] width 61 height 9
click at [0, 0] on input "[GEOGRAPHIC_DATA]" at bounding box center [0, 0] width 0 height 0
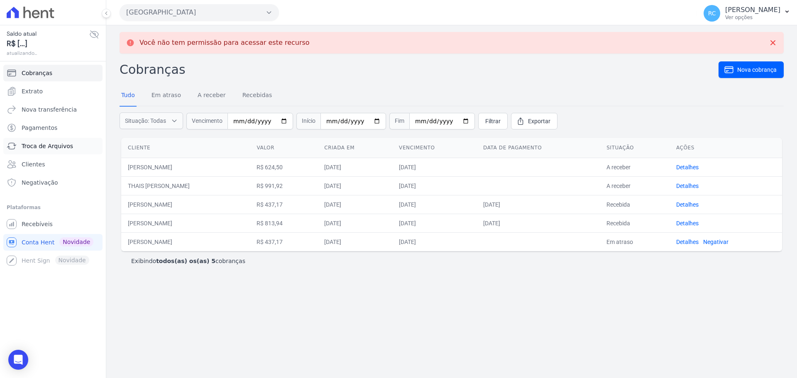
click at [52, 148] on span "Troca de Arquivos" at bounding box center [47, 146] width 51 height 8
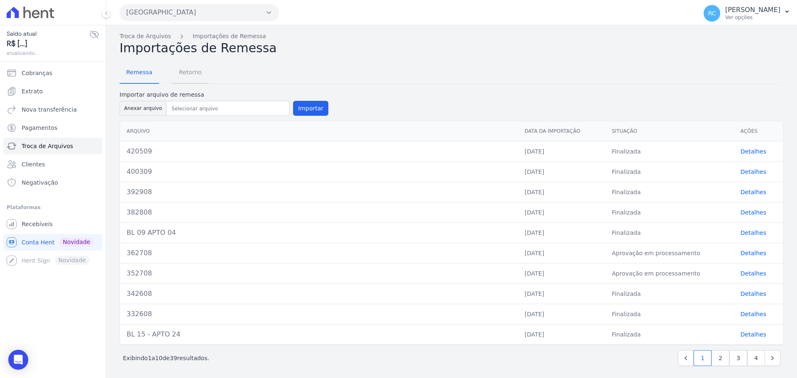
click at [196, 80] on span "Retorno" at bounding box center [190, 72] width 33 height 17
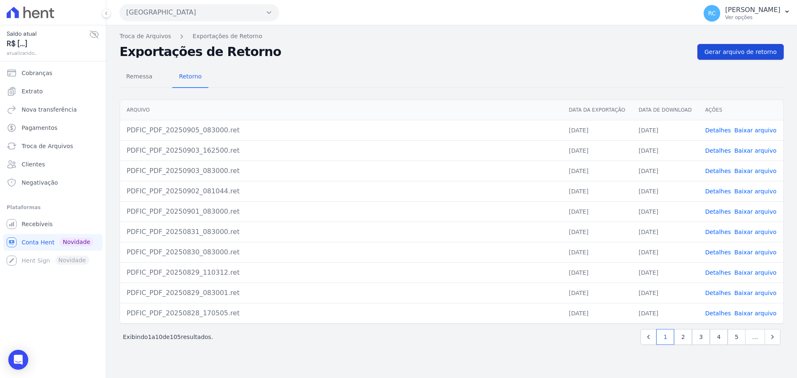
click at [746, 52] on span "Gerar arquivo de retorno" at bounding box center [741, 52] width 72 height 8
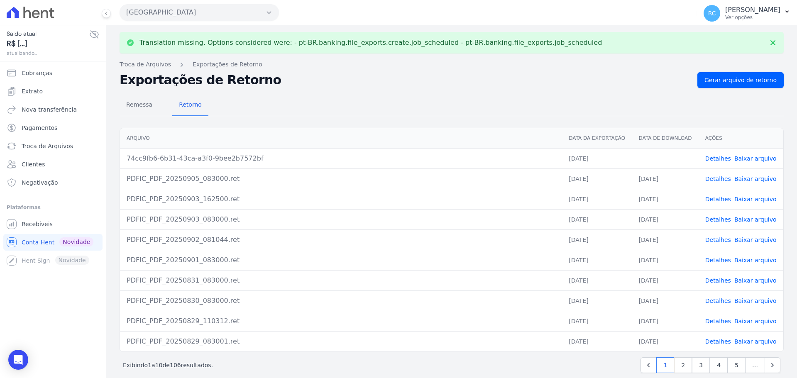
click at [750, 160] on link "Baixar arquivo" at bounding box center [756, 158] width 42 height 7
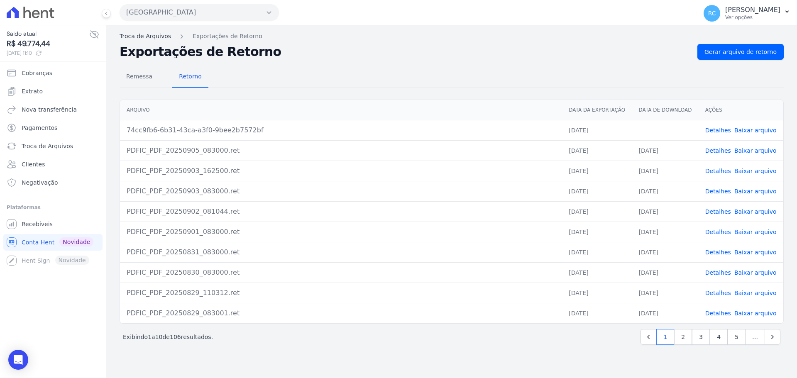
click at [152, 32] on link "Troca de Arquivos" at bounding box center [145, 36] width 51 height 9
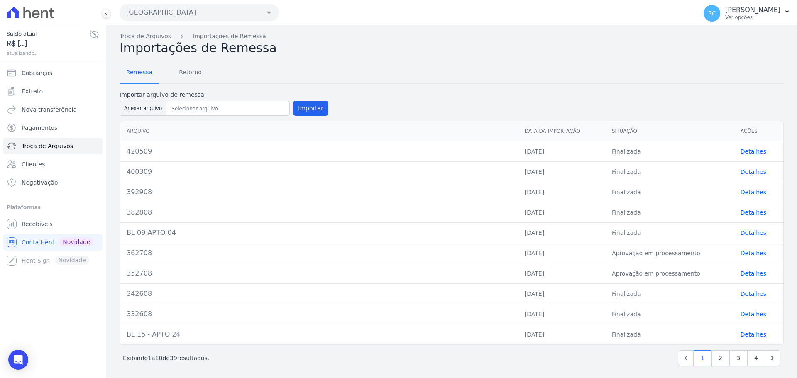
click at [186, 5] on button "[GEOGRAPHIC_DATA]" at bounding box center [199, 12] width 159 height 17
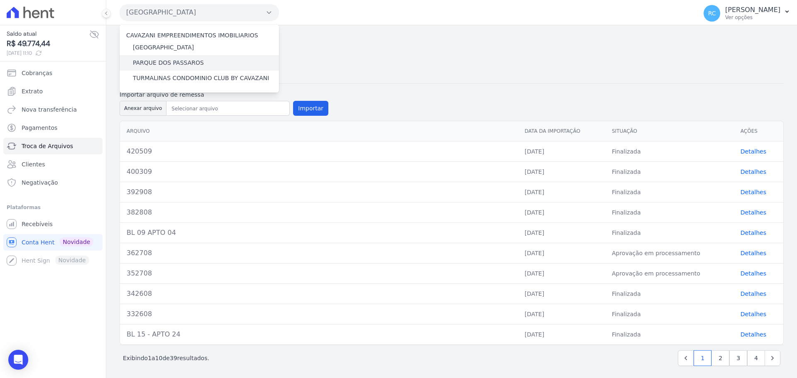
click at [169, 58] on div "PARQUE DOS PASSAROS" at bounding box center [199, 62] width 159 height 15
click at [164, 68] on div "PARQUE DOS PASSAROS" at bounding box center [199, 62] width 159 height 15
click at [166, 64] on label "PARQUE DOS PASSAROS" at bounding box center [168, 63] width 71 height 9
click at [0, 0] on input "PARQUE DOS PASSAROS" at bounding box center [0, 0] width 0 height 0
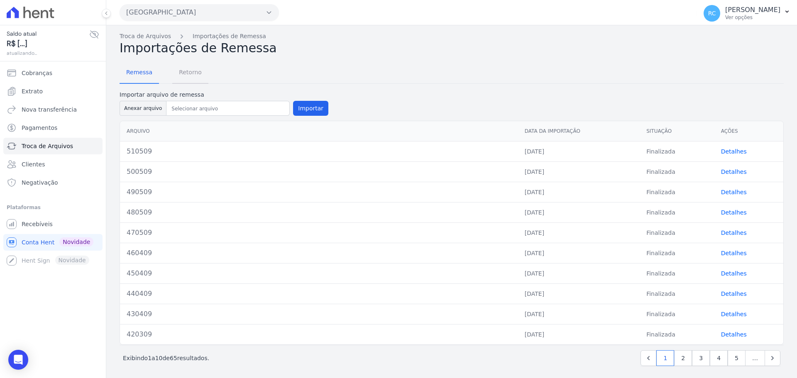
click at [186, 68] on span "Retorno" at bounding box center [190, 72] width 33 height 17
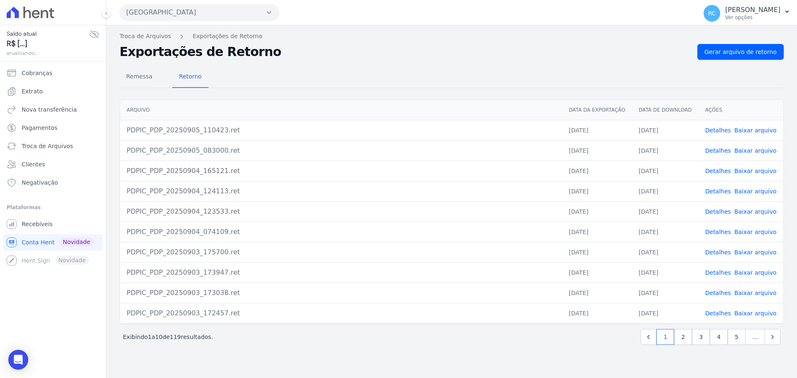
click at [744, 39] on nav "Troca de Arquivos Exportações de Retorno" at bounding box center [452, 36] width 664 height 9
click at [736, 50] on span "Gerar arquivo de retorno" at bounding box center [741, 52] width 72 height 8
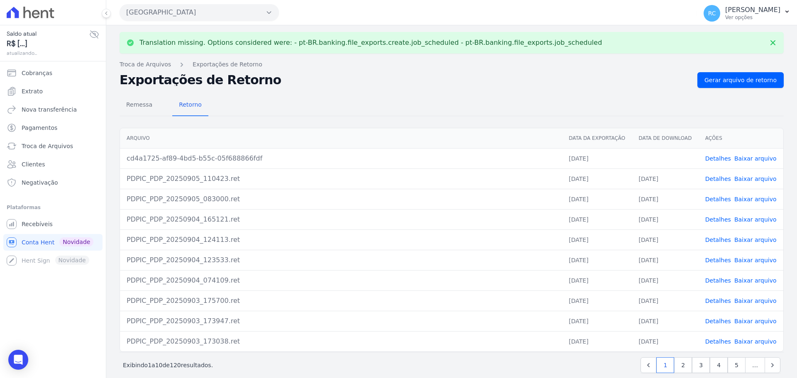
click at [751, 157] on link "Baixar arquivo" at bounding box center [756, 158] width 42 height 7
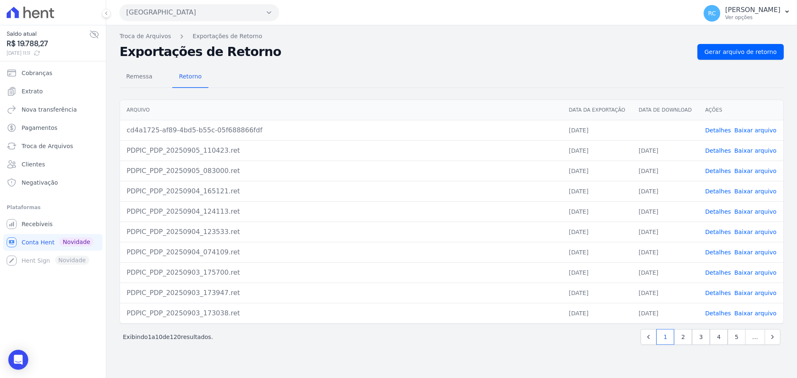
click at [195, 6] on button "Parque Dos Passaros" at bounding box center [199, 12] width 159 height 17
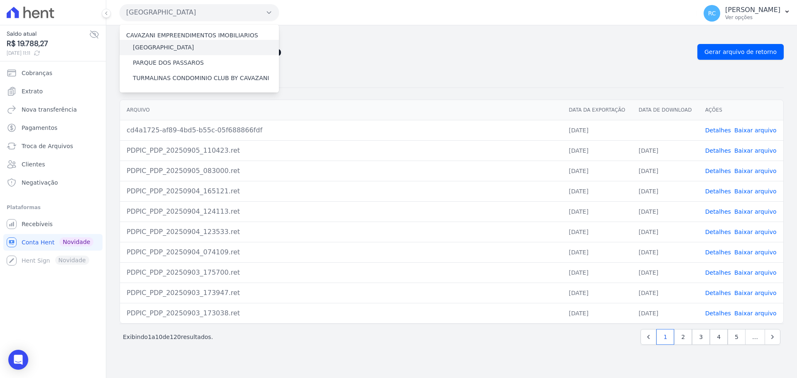
click at [173, 48] on label "[GEOGRAPHIC_DATA]" at bounding box center [163, 47] width 61 height 9
click at [0, 0] on input "[GEOGRAPHIC_DATA]" at bounding box center [0, 0] width 0 height 0
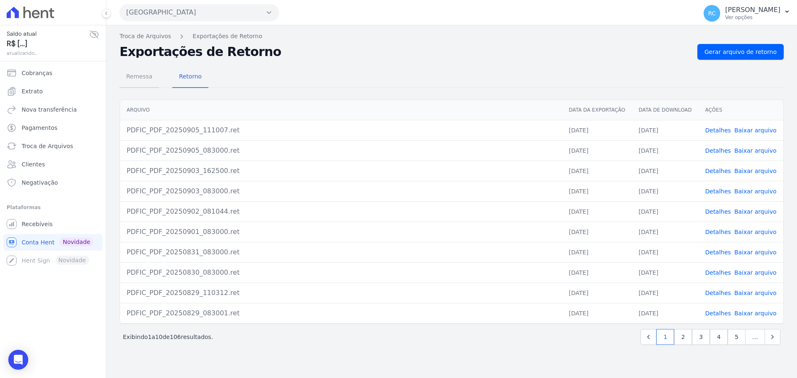
click at [147, 85] on span "Remessa" at bounding box center [139, 76] width 36 height 17
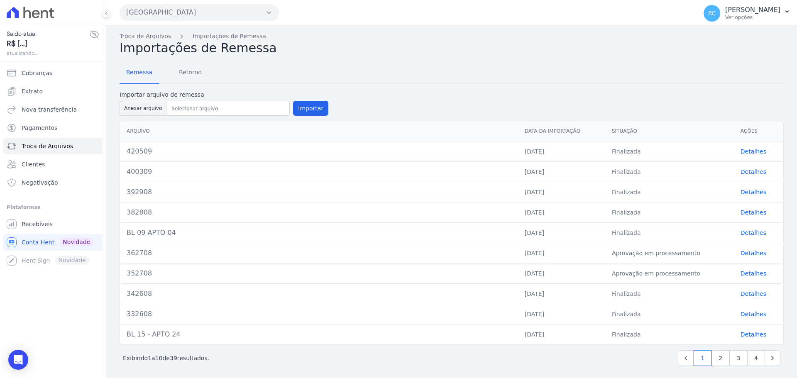
click at [135, 117] on div "Importar arquivo de remessa Anexar arquivo Importar" at bounding box center [224, 104] width 209 height 27
click at [137, 113] on button "Anexar arquivo" at bounding box center [143, 108] width 47 height 15
type input "430509"
click at [305, 108] on button "Importar" at bounding box center [310, 108] width 35 height 15
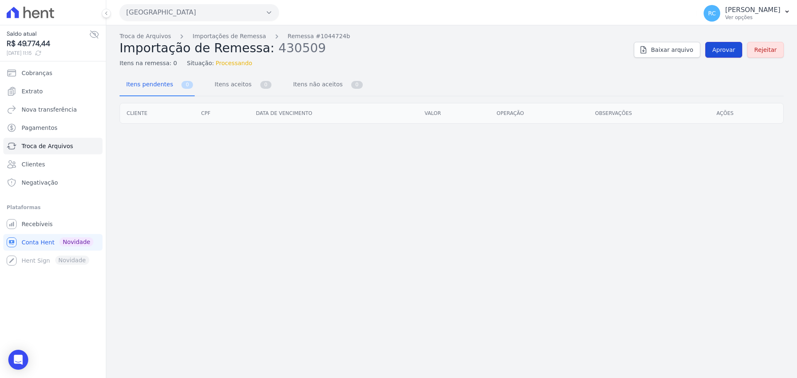
click at [717, 50] on span "Aprovar" at bounding box center [724, 50] width 23 height 8
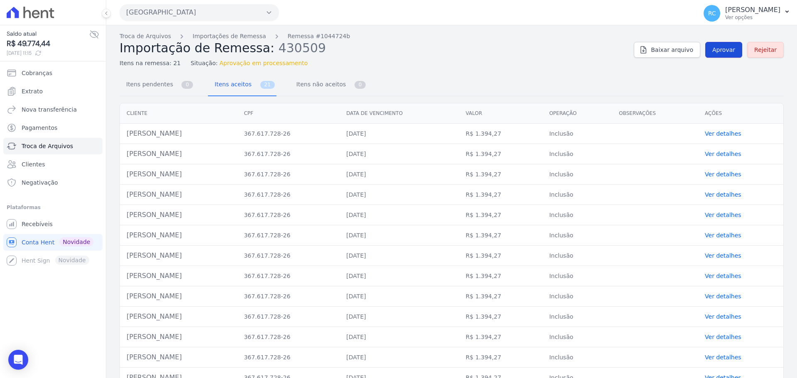
click at [721, 52] on span "Aprovar" at bounding box center [724, 50] width 23 height 8
click at [147, 37] on link "Troca de Arquivos" at bounding box center [145, 36] width 51 height 9
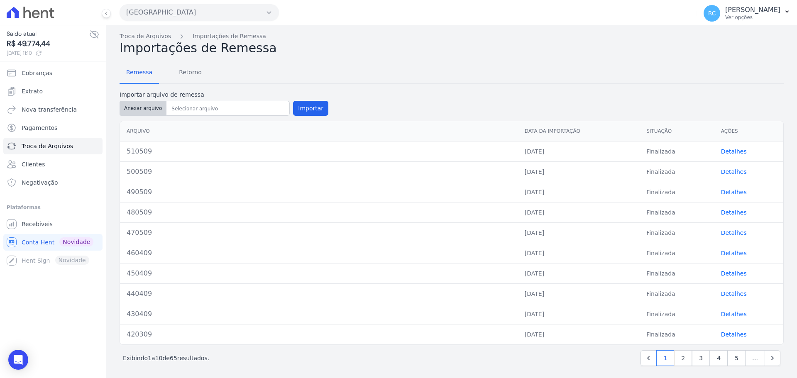
click at [142, 105] on button "Anexar arquivo" at bounding box center [143, 108] width 47 height 15
type input "520509"
click at [313, 108] on button "Importar" at bounding box center [310, 108] width 35 height 15
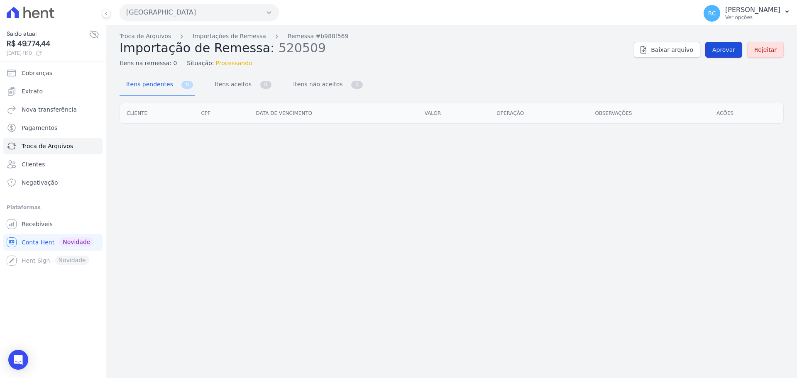
click at [715, 44] on link "Aprovar" at bounding box center [724, 50] width 37 height 16
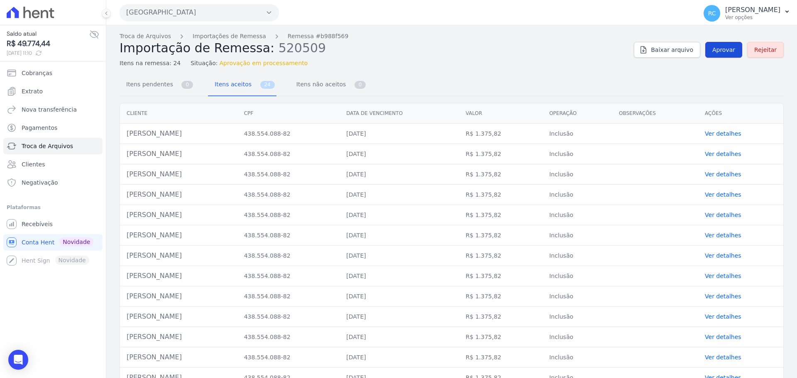
click at [713, 51] on span "Aprovar" at bounding box center [724, 50] width 23 height 8
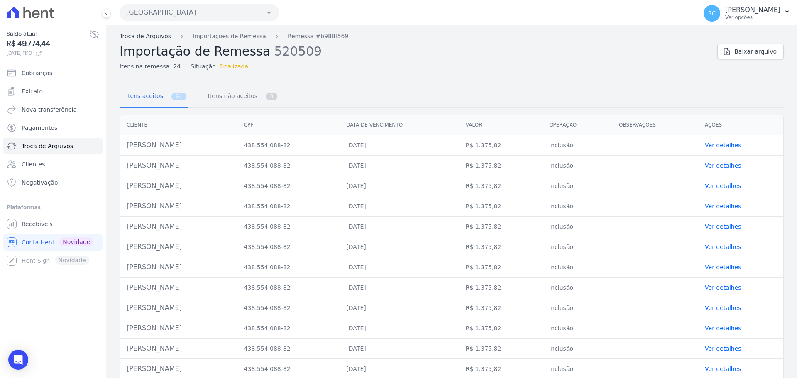
click at [144, 39] on link "Troca de Arquivos" at bounding box center [145, 36] width 51 height 9
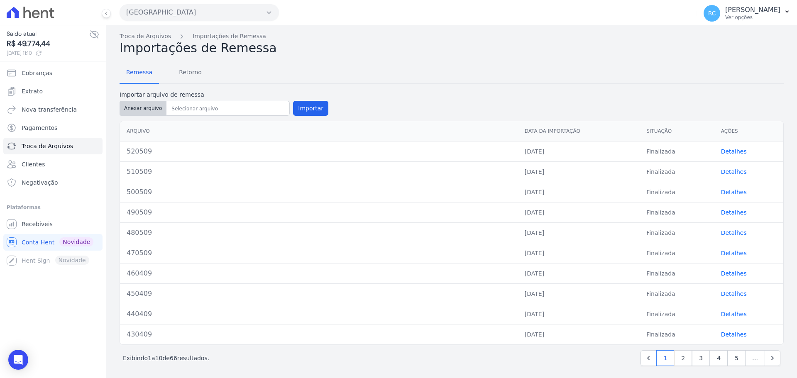
drag, startPoint x: 127, startPoint y: 118, endPoint x: 132, endPoint y: 115, distance: 5.8
click at [129, 118] on div "Arquivo Data da Importação Situação Ações 520509 05/09/2025 Finalizada Detalhes…" at bounding box center [451, 233] width 691 height 231
click at [132, 115] on button "Anexar arquivo" at bounding box center [143, 108] width 47 height 15
type input "530509"
click at [311, 105] on button "Importar" at bounding box center [310, 108] width 35 height 15
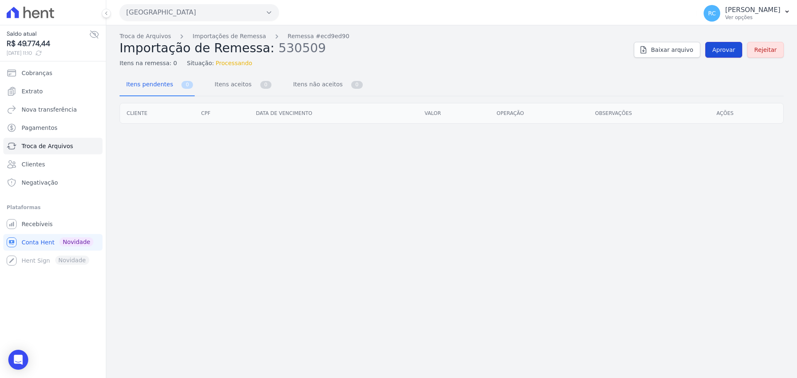
click at [715, 47] on link "Aprovar" at bounding box center [724, 50] width 37 height 16
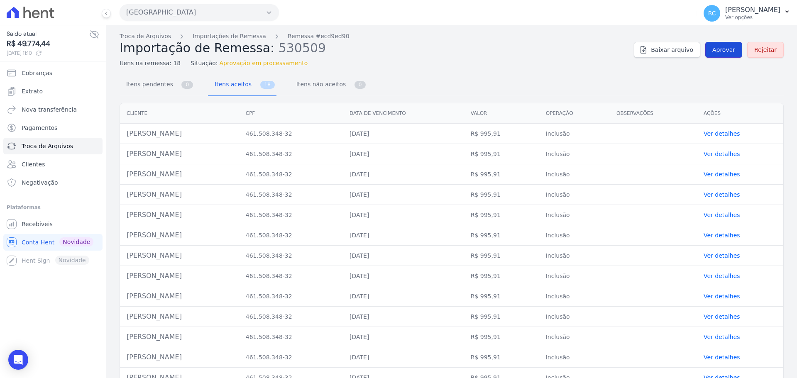
click at [730, 48] on span "Aprovar" at bounding box center [724, 50] width 23 height 8
click at [149, 31] on div "Troca de Arquivos Importações de Remessa Remessa #ecd9ed90 Importação de Remess…" at bounding box center [451, 260] width 691 height 471
click at [149, 34] on link "Troca de Arquivos" at bounding box center [145, 36] width 51 height 9
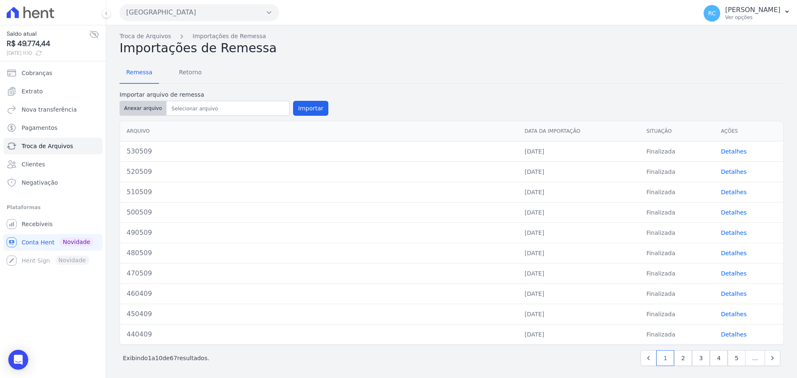
click at [153, 108] on button "Anexar arquivo" at bounding box center [143, 108] width 47 height 15
type input "540509"
click at [299, 108] on button "Importar" at bounding box center [310, 108] width 35 height 15
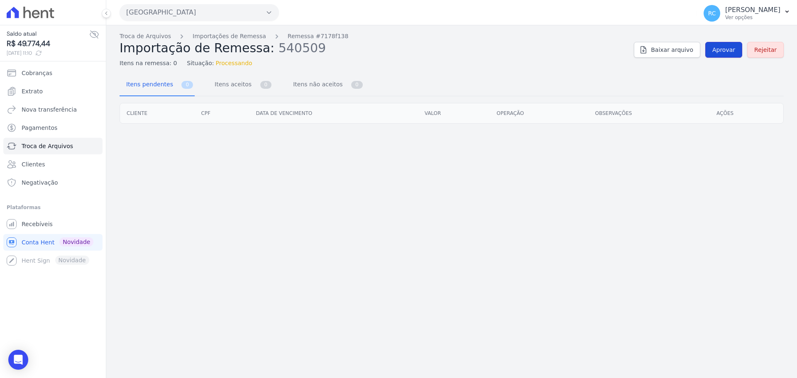
click at [729, 50] on span "Aprovar" at bounding box center [724, 50] width 23 height 8
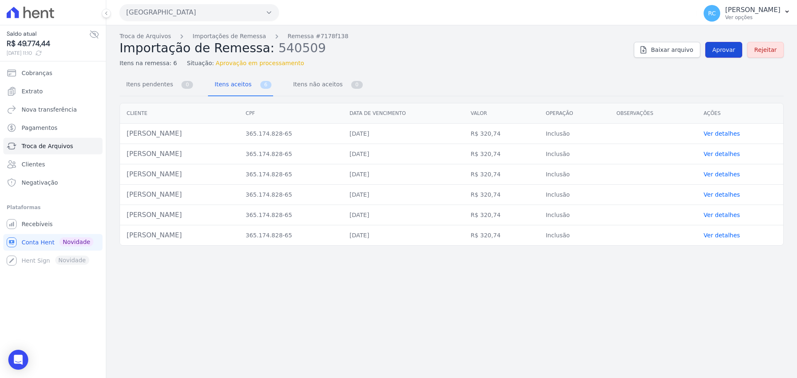
click at [734, 49] on span "Aprovar" at bounding box center [724, 50] width 23 height 8
click at [216, 4] on div "Parque Dos Passaros CAVAZANI EMPREENDIMENTOS IMOBILIARIOS PARQUE DAS FLORES PAR…" at bounding box center [407, 13] width 574 height 26
click at [207, 16] on button "Parque Dos Passaros" at bounding box center [199, 12] width 159 height 17
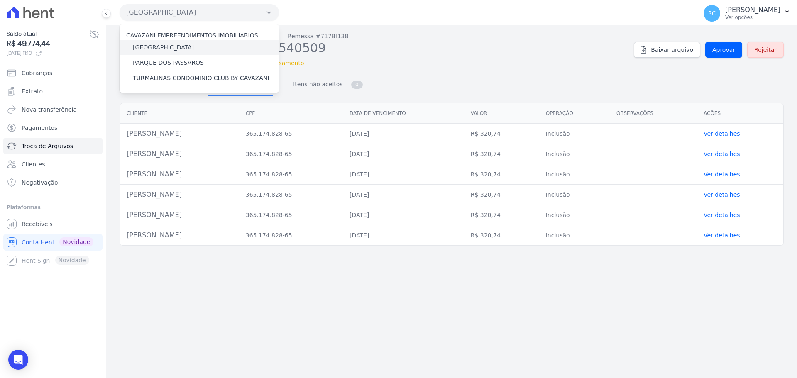
click at [178, 43] on label "[GEOGRAPHIC_DATA]" at bounding box center [163, 47] width 61 height 9
click at [0, 0] on input "[GEOGRAPHIC_DATA]" at bounding box center [0, 0] width 0 height 0
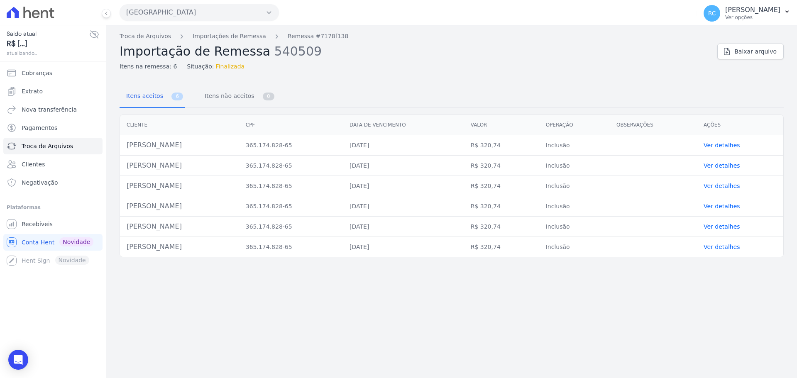
click at [219, 5] on button "Parque Dos Passaros" at bounding box center [199, 12] width 159 height 17
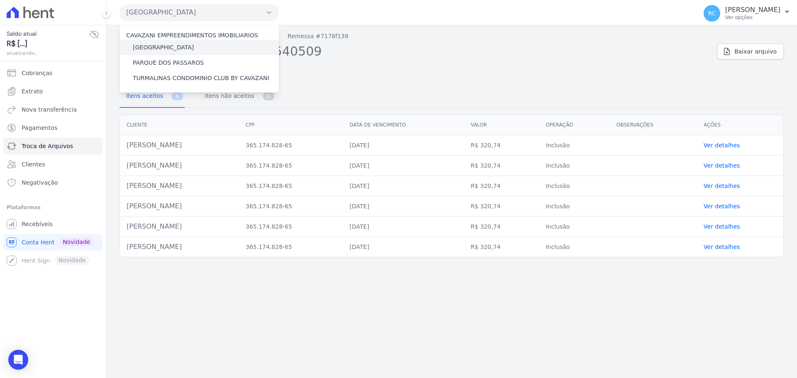
click at [177, 44] on label "[GEOGRAPHIC_DATA]" at bounding box center [163, 47] width 61 height 9
click at [0, 0] on input "[GEOGRAPHIC_DATA]" at bounding box center [0, 0] width 0 height 0
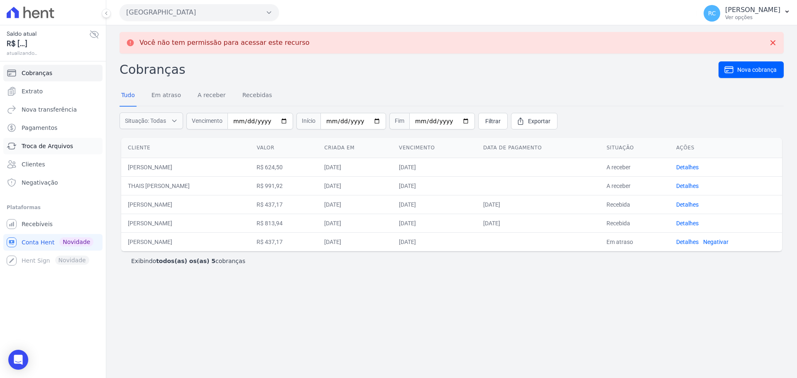
click at [56, 145] on span "Troca de Arquivos" at bounding box center [47, 146] width 51 height 8
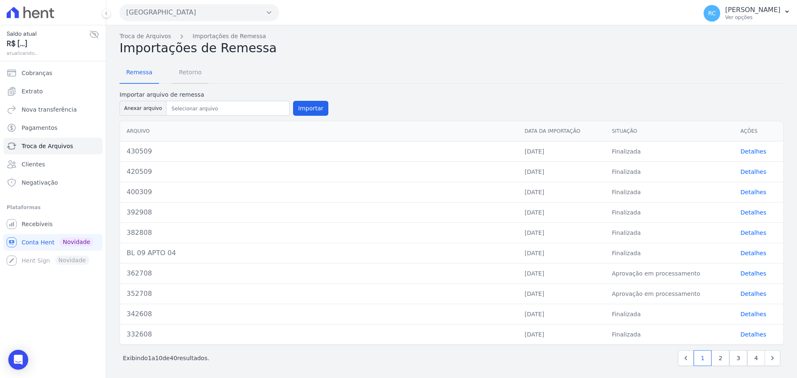
click at [181, 68] on span "Retorno" at bounding box center [190, 72] width 33 height 17
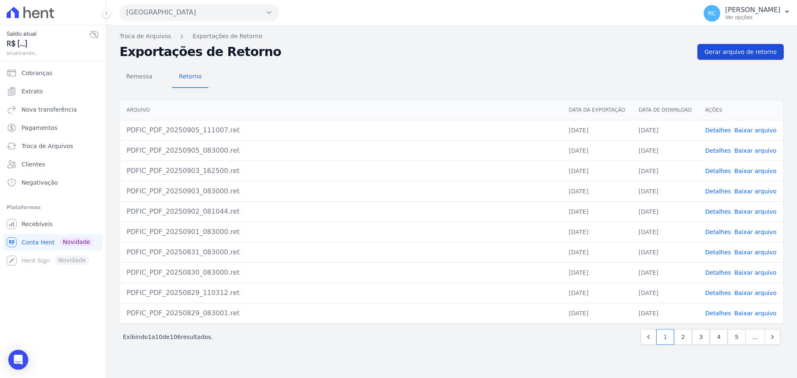
click at [743, 57] on link "Gerar arquivo de retorno" at bounding box center [741, 52] width 86 height 16
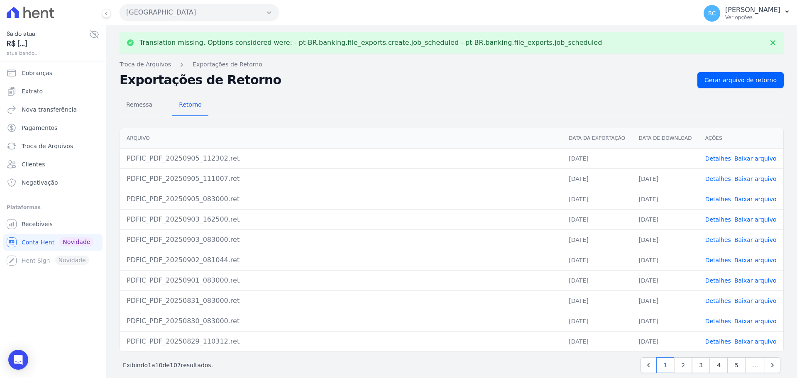
click at [755, 159] on link "Baixar arquivo" at bounding box center [756, 158] width 42 height 7
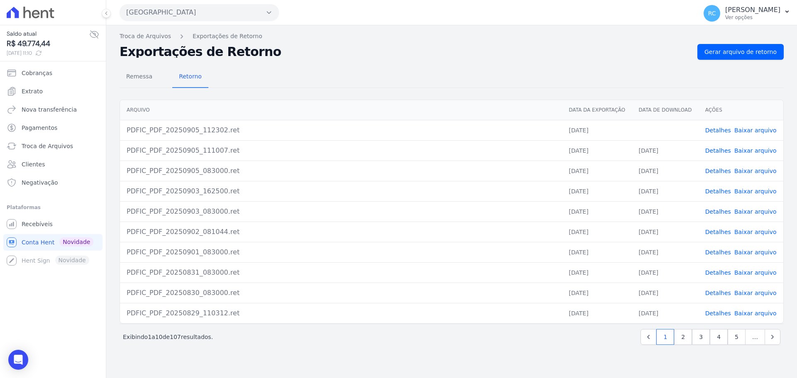
click at [206, 9] on button "[GEOGRAPHIC_DATA]" at bounding box center [199, 12] width 159 height 17
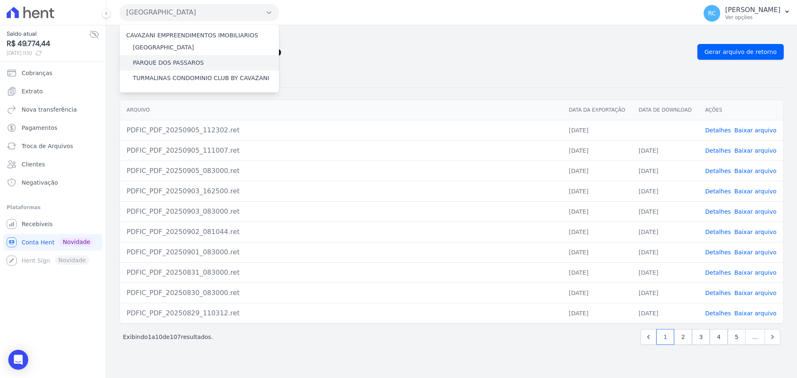
click at [168, 61] on label "PARQUE DOS PASSAROS" at bounding box center [168, 63] width 71 height 9
click at [0, 0] on input "PARQUE DOS PASSAROS" at bounding box center [0, 0] width 0 height 0
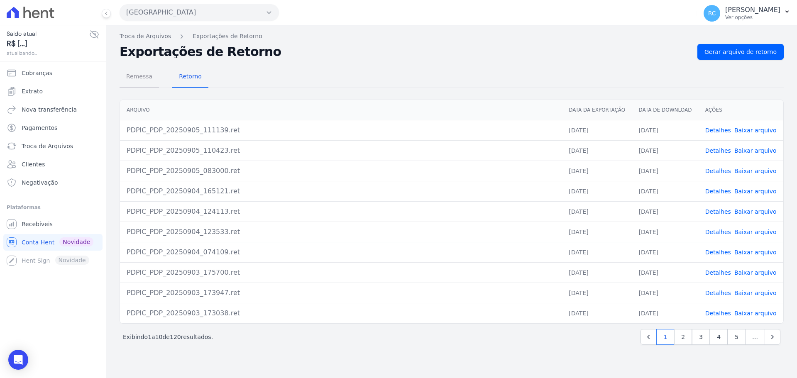
click at [145, 74] on span "Remessa" at bounding box center [139, 76] width 36 height 17
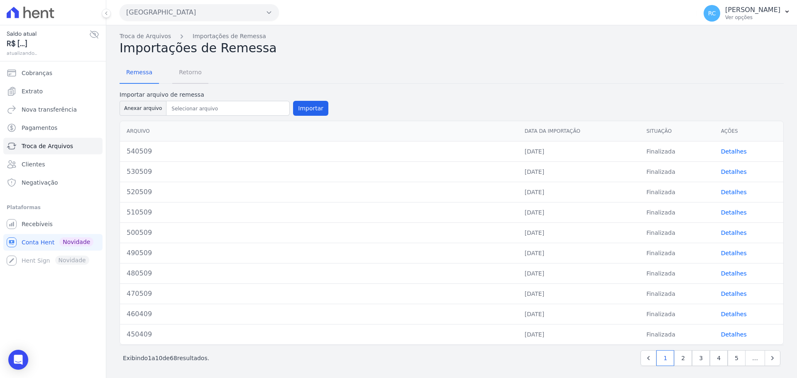
click at [187, 72] on span "Retorno" at bounding box center [190, 72] width 33 height 17
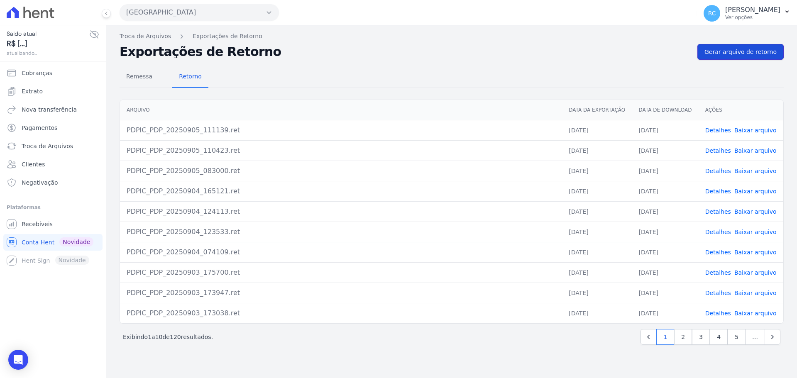
click at [738, 56] on link "Gerar arquivo de retorno" at bounding box center [741, 52] width 86 height 16
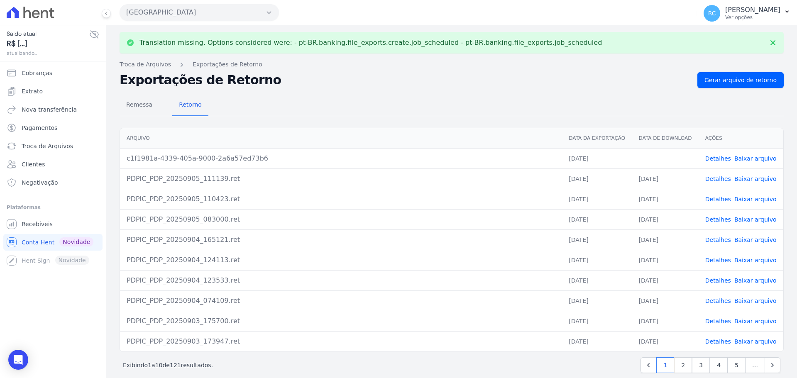
click at [749, 159] on link "Baixar arquivo" at bounding box center [756, 158] width 42 height 7
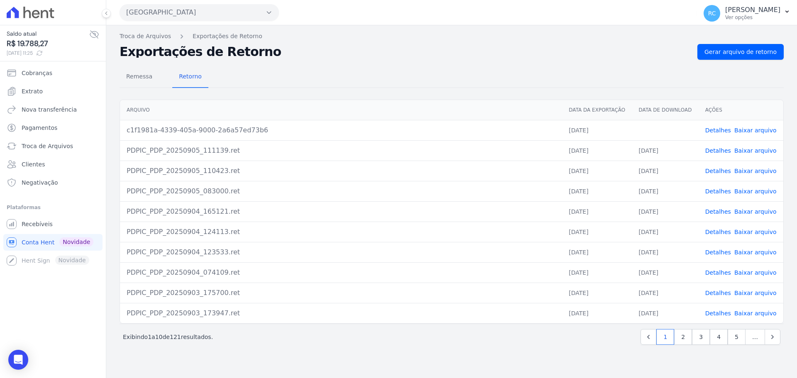
click at [184, 13] on button "Parque Dos Passaros" at bounding box center [199, 12] width 159 height 17
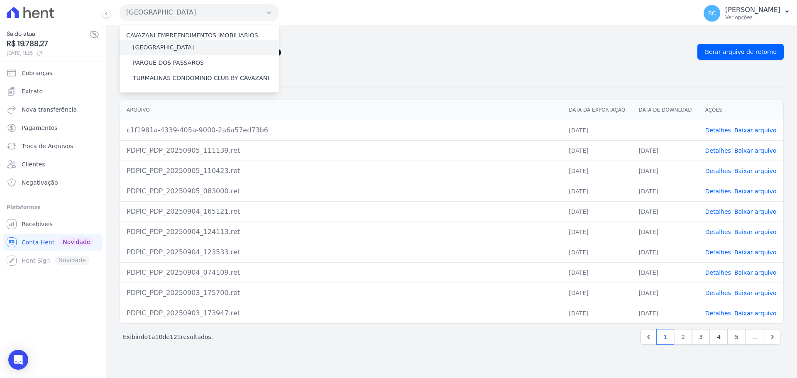
click at [169, 49] on label "[GEOGRAPHIC_DATA]" at bounding box center [163, 47] width 61 height 9
click at [0, 0] on input "[GEOGRAPHIC_DATA]" at bounding box center [0, 0] width 0 height 0
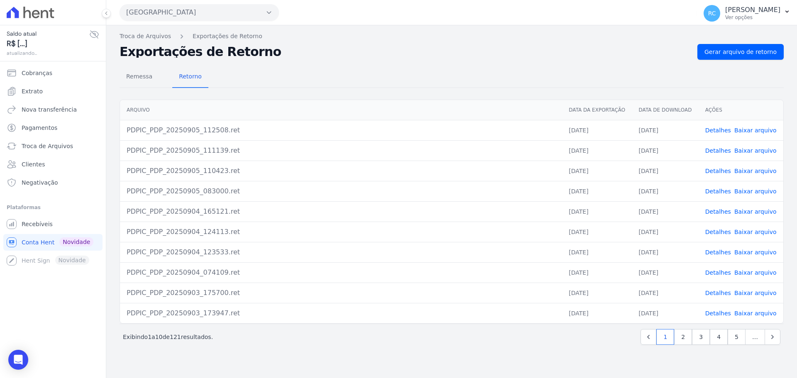
click at [203, 10] on button "Parque Dos Passaros" at bounding box center [199, 12] width 159 height 17
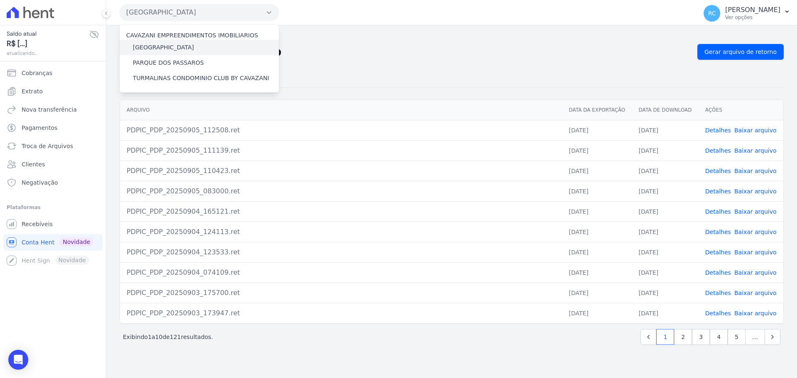
click at [179, 46] on label "[GEOGRAPHIC_DATA]" at bounding box center [163, 47] width 61 height 9
click at [0, 0] on input "[GEOGRAPHIC_DATA]" at bounding box center [0, 0] width 0 height 0
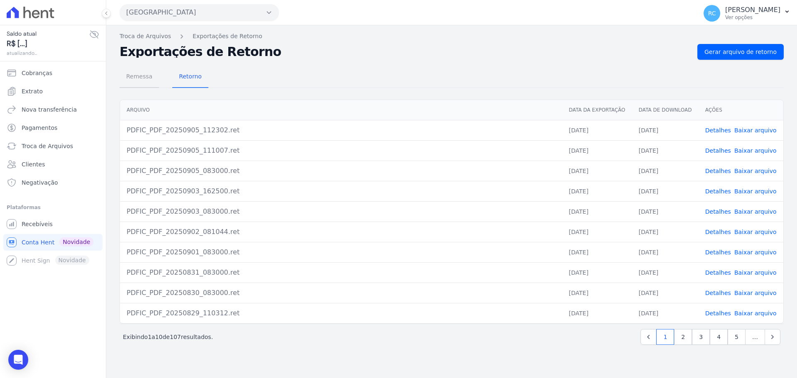
click at [136, 84] on span "Remessa" at bounding box center [139, 76] width 36 height 17
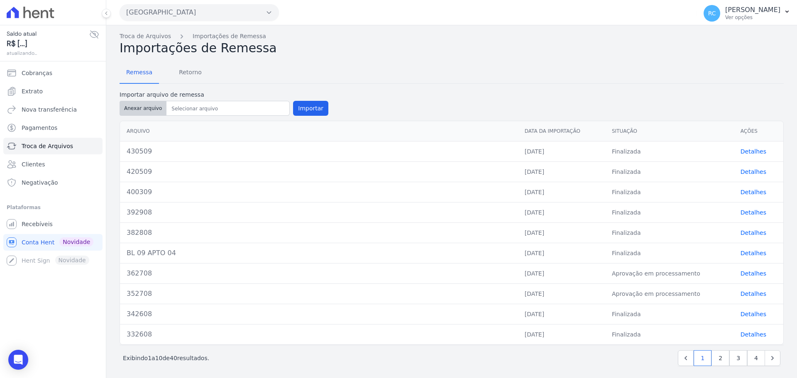
click at [134, 109] on button "Anexar arquivo" at bounding box center [143, 108] width 47 height 15
type input "440509"
click at [303, 108] on button "Importar" at bounding box center [310, 108] width 35 height 15
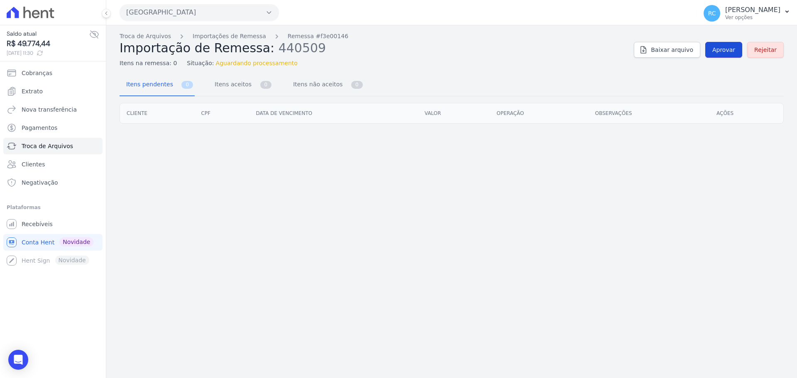
click at [720, 48] on span "Aprovar" at bounding box center [724, 50] width 23 height 8
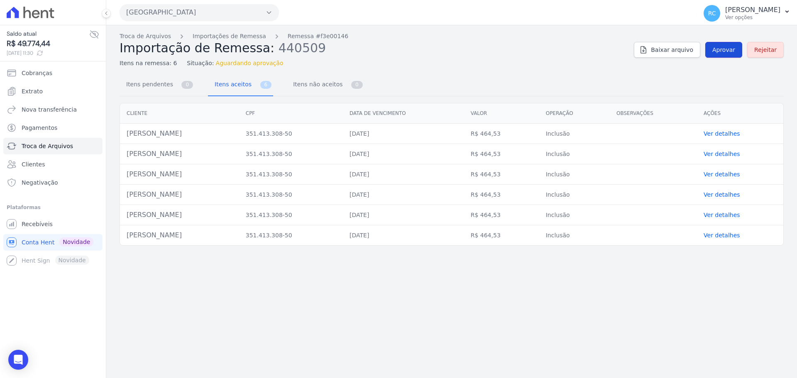
click at [728, 52] on span "Aprovar" at bounding box center [724, 50] width 23 height 8
click at [730, 53] on span "Aprovar" at bounding box center [724, 50] width 23 height 8
click at [718, 50] on span "Aprovar" at bounding box center [724, 50] width 23 height 8
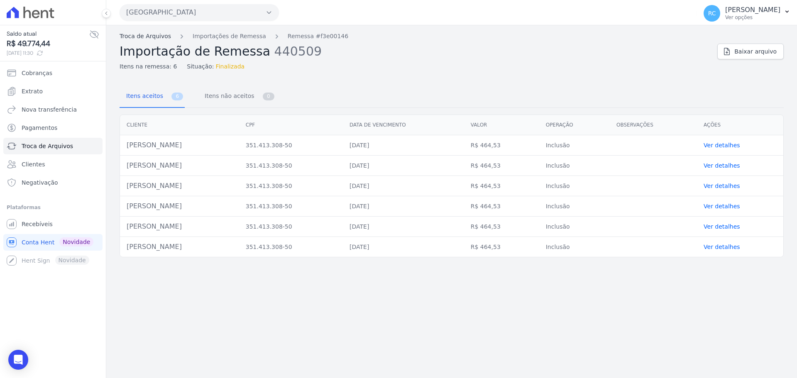
click at [153, 33] on link "Troca de Arquivos" at bounding box center [145, 36] width 51 height 9
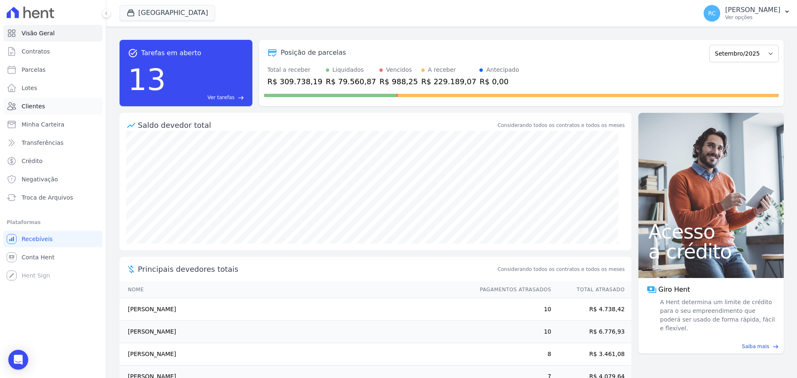
click at [54, 107] on link "Clientes" at bounding box center [52, 106] width 99 height 17
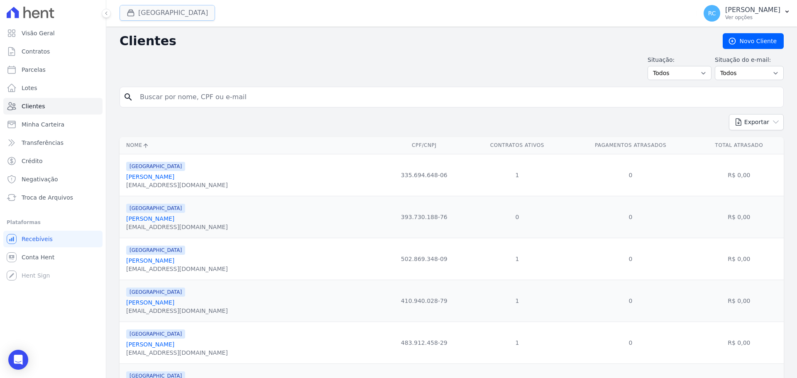
click at [171, 17] on button "[GEOGRAPHIC_DATA]" at bounding box center [168, 13] width 96 height 16
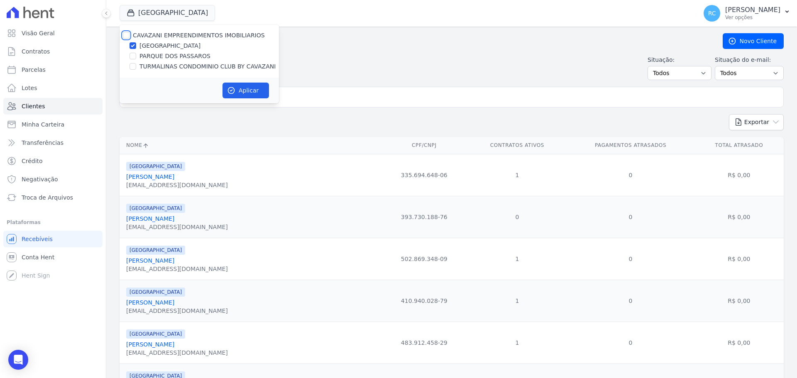
click at [128, 34] on input "CAVAZANI EMPREENDIMENTOS IMOBILIARIOS" at bounding box center [126, 35] width 7 height 7
checkbox input "true"
click at [236, 93] on button "Aplicar" at bounding box center [246, 91] width 47 height 16
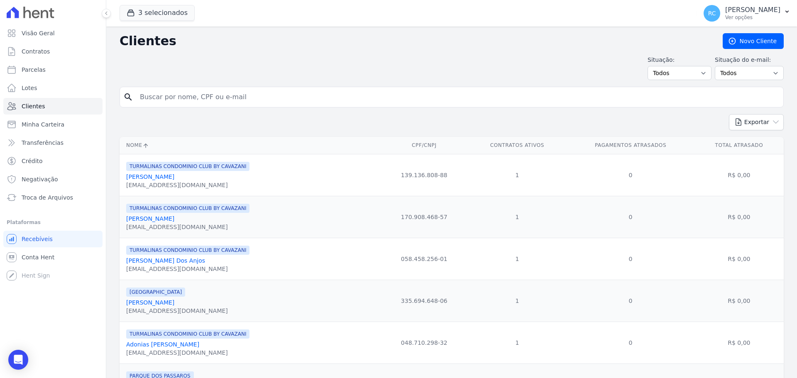
click at [249, 93] on input "search" at bounding box center [457, 97] width 645 height 17
paste input "MARAYA QUEIROZ DE SOUZA"
type input "MARAYA QUEIROZ DE SOUZA"
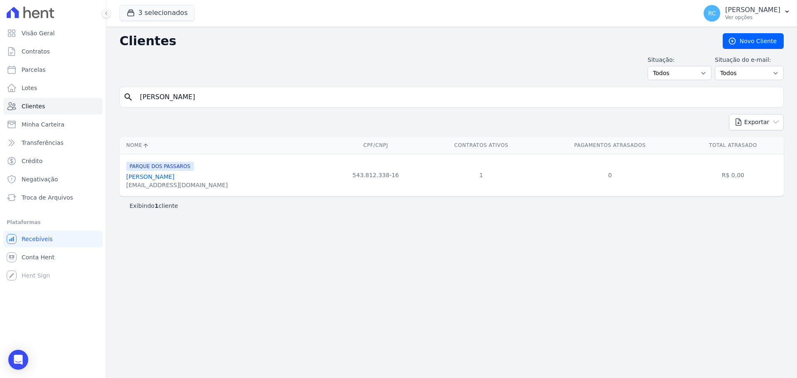
click at [353, 174] on td "543.812.338-16" at bounding box center [375, 175] width 98 height 42
copy tr "543.812.338-16"
drag, startPoint x: 279, startPoint y: 99, endPoint x: 95, endPoint y: 111, distance: 184.8
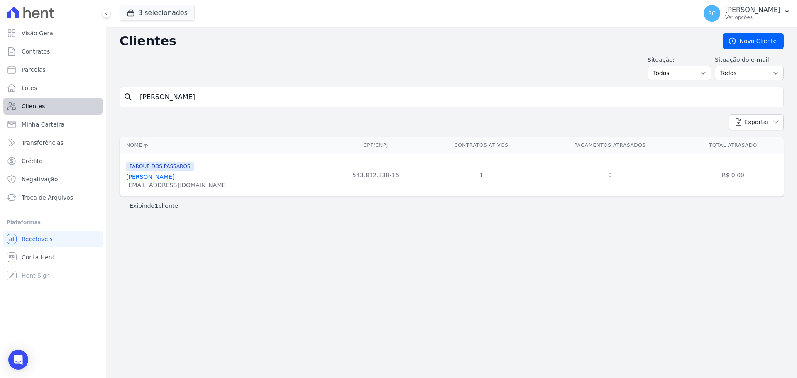
click at [8, 134] on div "Visão Geral Contratos Parcelas Lotes Clientes Minha Carteira Transferências Cré…" at bounding box center [398, 189] width 797 height 378
paste input "Wellington Siqueira dos Santos"
type input "Wellington Siqueira dos Santos"
drag, startPoint x: 252, startPoint y: 96, endPoint x: 104, endPoint y: 98, distance: 147.4
click at [103, 103] on div "Visão Geral Contratos Parcelas Lotes Clientes Minha Carteira Transferências Cré…" at bounding box center [398, 189] width 797 height 378
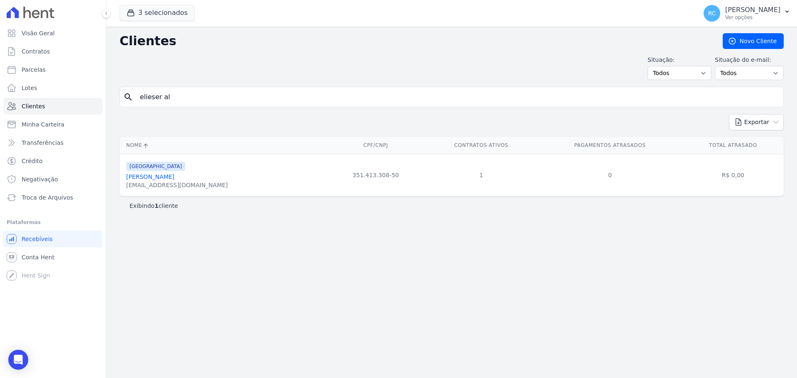
type input "elieser al"
click at [195, 100] on input "elieser al" at bounding box center [457, 97] width 645 height 17
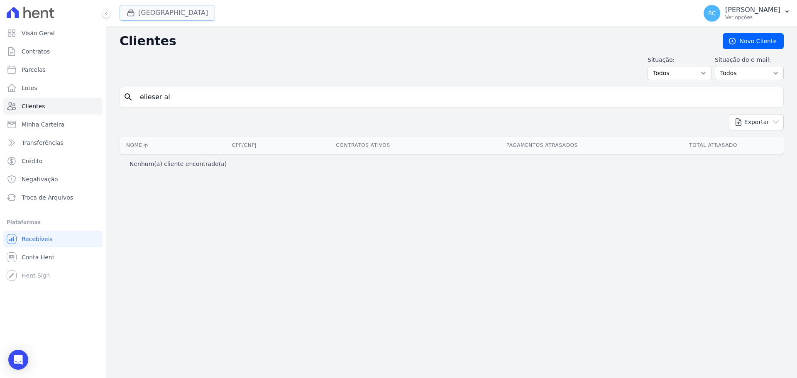
click at [177, 13] on button "[GEOGRAPHIC_DATA]" at bounding box center [168, 13] width 96 height 16
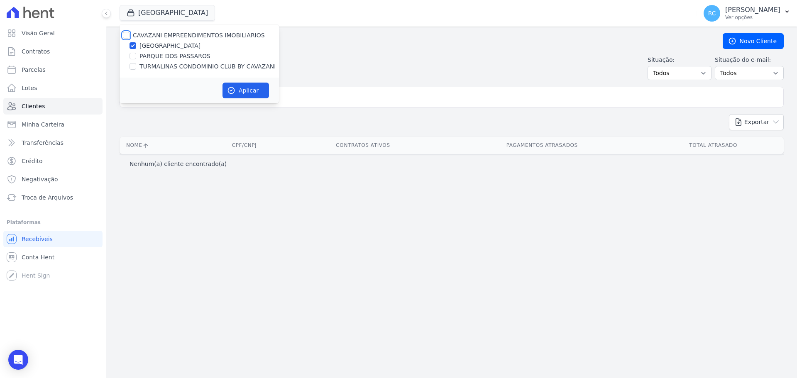
click at [127, 35] on input "CAVAZANI EMPREENDIMENTOS IMOBILIARIOS" at bounding box center [126, 35] width 7 height 7
checkbox input "true"
click at [257, 88] on button "Aplicar" at bounding box center [246, 91] width 47 height 16
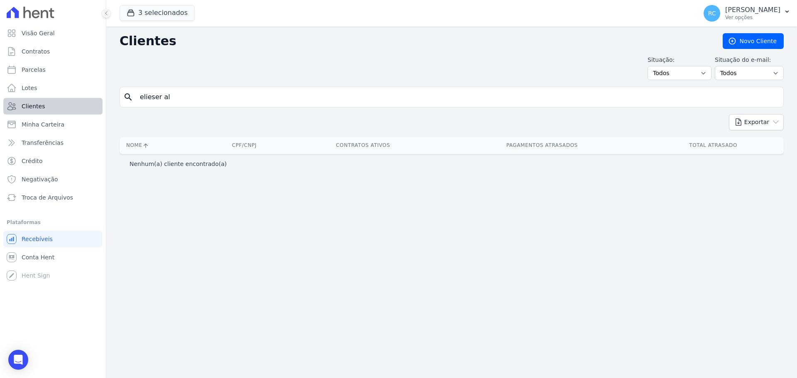
drag, startPoint x: 180, startPoint y: 100, endPoint x: 66, endPoint y: 100, distance: 114.2
click at [66, 100] on div "Visão Geral Contratos Parcelas Lotes Clientes Minha Carteira Transferências Cré…" at bounding box center [398, 189] width 797 height 378
type input "renan me"
click at [315, 104] on form "search renan me" at bounding box center [452, 100] width 664 height 27
click at [326, 83] on div "Clientes Novo Cliente Situação: Todos Adimplentes Inadimplentes Situação do e-m…" at bounding box center [451, 203] width 691 height 352
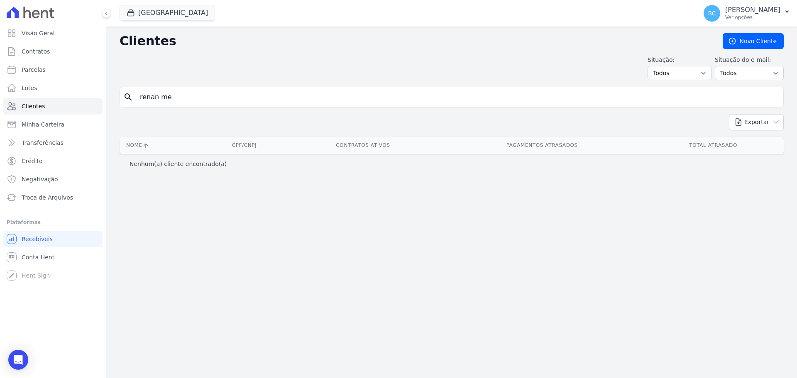
click at [322, 85] on div "Clientes Novo Cliente Situação: Todos Adimplentes Inadimplentes Situação do e-m…" at bounding box center [451, 203] width 691 height 352
drag, startPoint x: 322, startPoint y: 86, endPoint x: 309, endPoint y: 101, distance: 20.6
click at [321, 87] on div "Clientes Novo Cliente Situação: Todos Adimplentes Inadimplentes Situação do e-m…" at bounding box center [451, 203] width 691 height 352
click at [308, 101] on input "renan me" at bounding box center [457, 97] width 645 height 17
click at [309, 100] on input "renan me" at bounding box center [457, 97] width 645 height 17
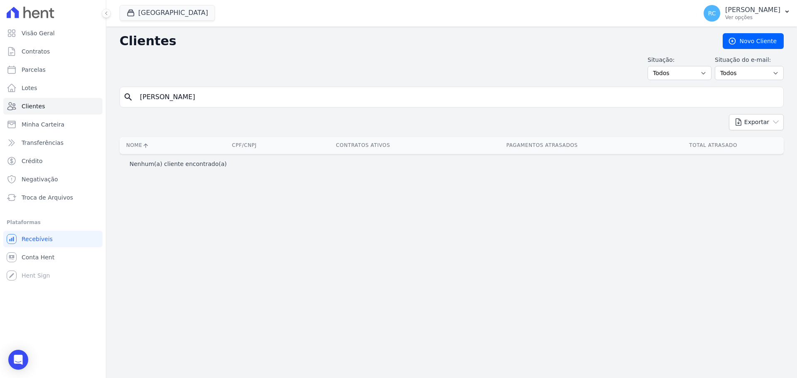
type input "renan ri"
click at [203, 99] on input "renan ri" at bounding box center [457, 97] width 645 height 17
drag, startPoint x: 140, startPoint y: 2, endPoint x: 145, endPoint y: 17, distance: 16.0
click at [140, 2] on div "Parque Das Flores CAVAZANI EMPREENDIMENTOS IMOBILIARIOS PARQUE DAS FLORES PARQU…" at bounding box center [407, 13] width 574 height 27
drag, startPoint x: 145, startPoint y: 17, endPoint x: 141, endPoint y: 26, distance: 9.5
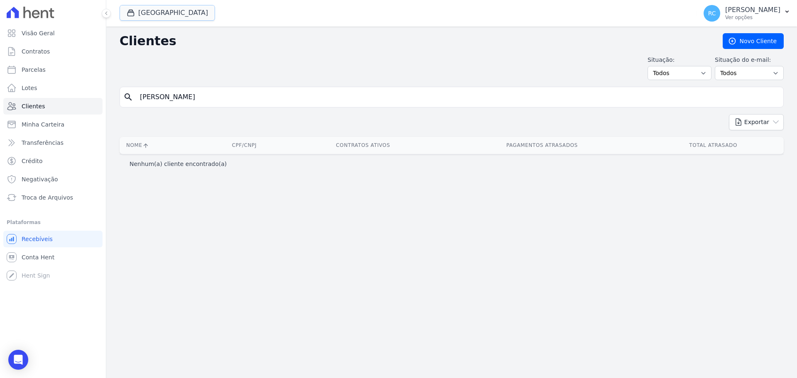
click at [145, 17] on button "[GEOGRAPHIC_DATA]" at bounding box center [168, 13] width 96 height 16
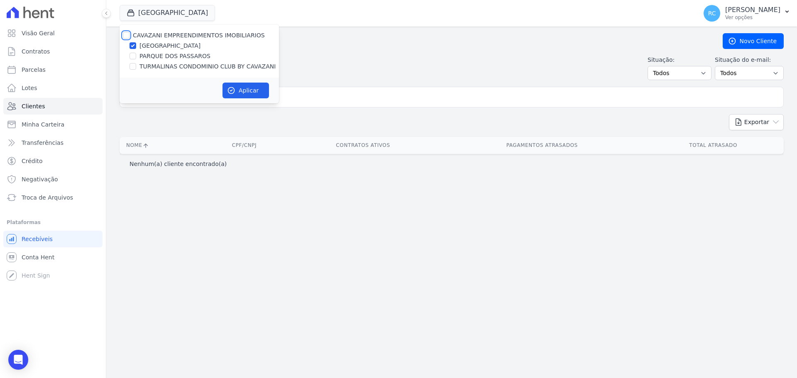
click at [128, 34] on input "CAVAZANI EMPREENDIMENTOS IMOBILIARIOS" at bounding box center [126, 35] width 7 height 7
checkbox input "true"
click at [227, 87] on icon "button" at bounding box center [231, 90] width 8 height 8
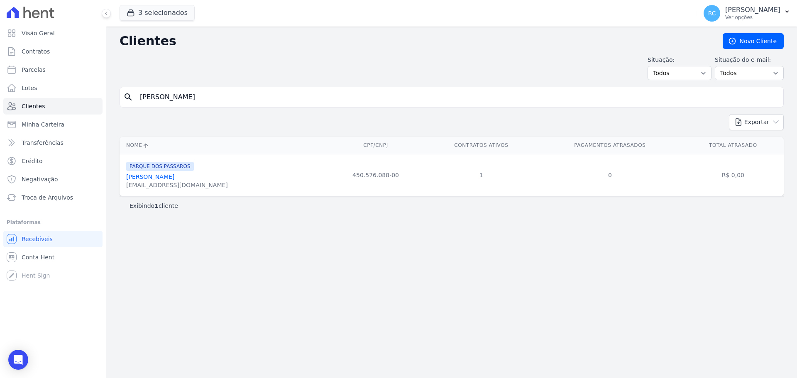
click at [388, 175] on td "450.576.088-00" at bounding box center [375, 175] width 98 height 42
click at [388, 174] on td "450.576.088-00" at bounding box center [375, 175] width 98 height 42
drag, startPoint x: 401, startPoint y: 174, endPoint x: 357, endPoint y: 172, distance: 44.1
click at [357, 172] on td "450.576.088-00" at bounding box center [375, 175] width 98 height 42
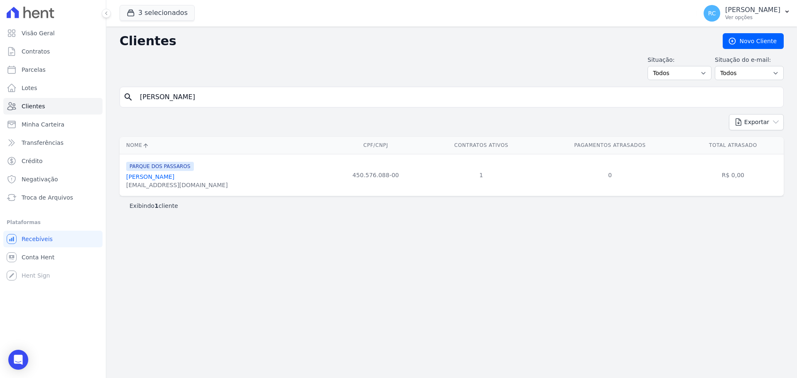
copy td "450.576.088-00"
drag, startPoint x: 235, startPoint y: 179, endPoint x: 122, endPoint y: 179, distance: 112.9
click at [122, 179] on td "PARQUE DOS PASSAROS Renan Ridlley Martins Santos Da Silva R.RIDLLEY@GMAIL.COM" at bounding box center [223, 175] width 207 height 42
copy link "Renan Ridlley Martins Santos Da Silva"
click at [384, 177] on td "450.576.088-00" at bounding box center [375, 175] width 98 height 42
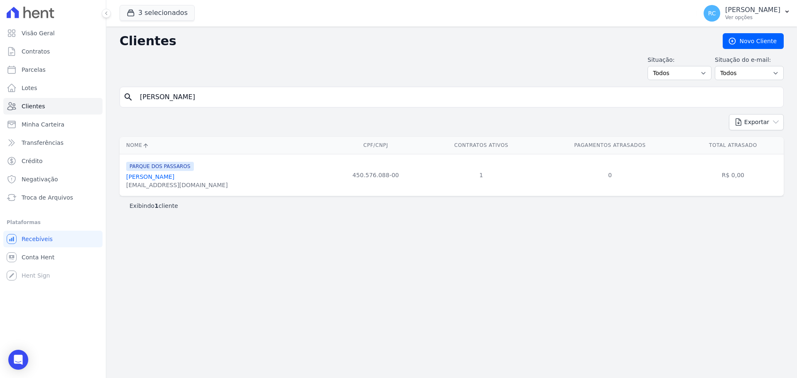
click at [384, 177] on td "450.576.088-00" at bounding box center [375, 175] width 98 height 42
copy tr "450.576.088-00"
drag, startPoint x: 90, startPoint y: 115, endPoint x: 0, endPoint y: 133, distance: 91.9
click at [0, 133] on div "Visão Geral Contratos Parcelas Lotes Clientes Minha Carteira Transferências Cré…" at bounding box center [398, 189] width 797 height 378
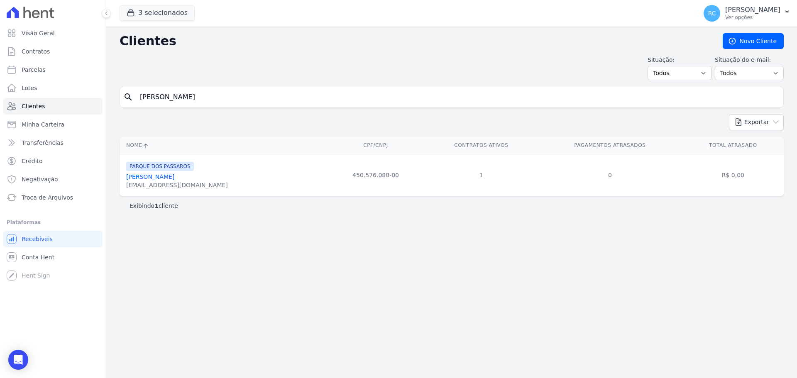
paste input "33428095820"
type input "33428095820"
drag, startPoint x: 204, startPoint y: 180, endPoint x: 127, endPoint y: 178, distance: 77.7
click at [127, 178] on div "Vanderson Bispo Guimaraes" at bounding box center [177, 177] width 102 height 8
copy link "Vanderson Bispo Guimaraes"
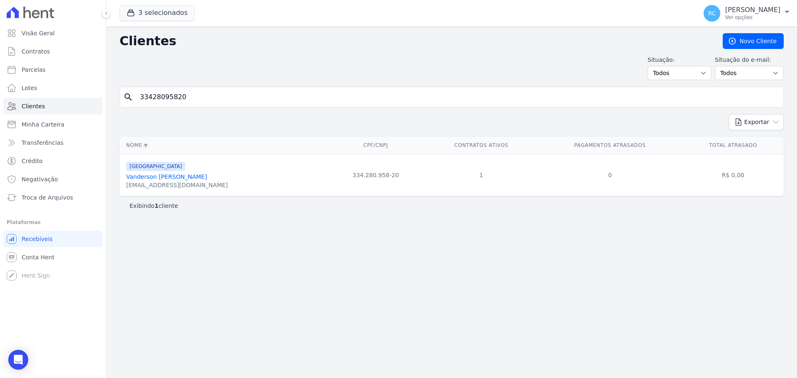
copy link "Vanderson Bispo Guimaraes"
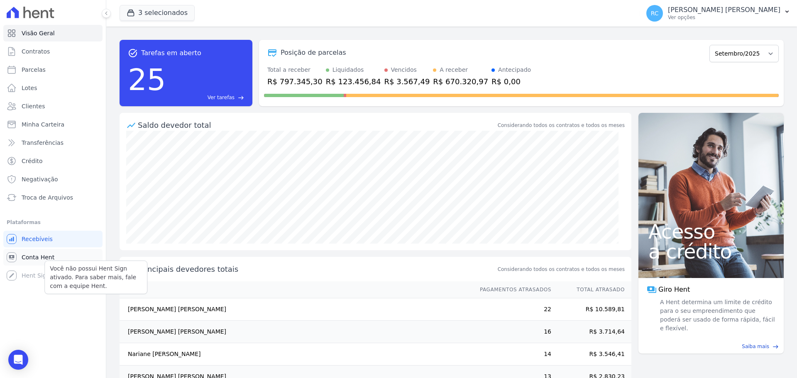
click at [51, 255] on span "Conta Hent" at bounding box center [38, 257] width 33 height 8
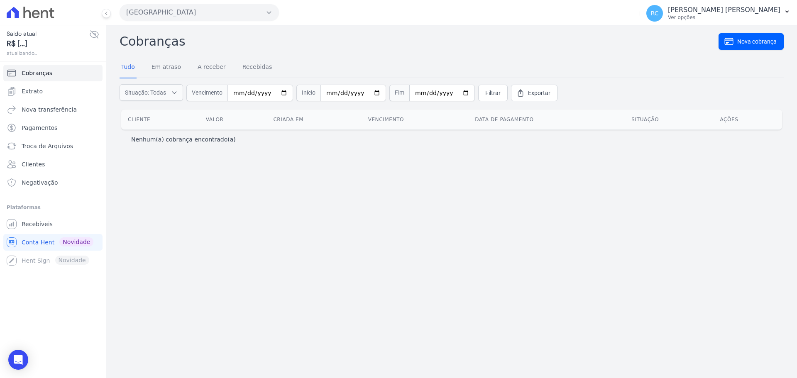
click at [177, 11] on button "[GEOGRAPHIC_DATA]" at bounding box center [199, 12] width 159 height 17
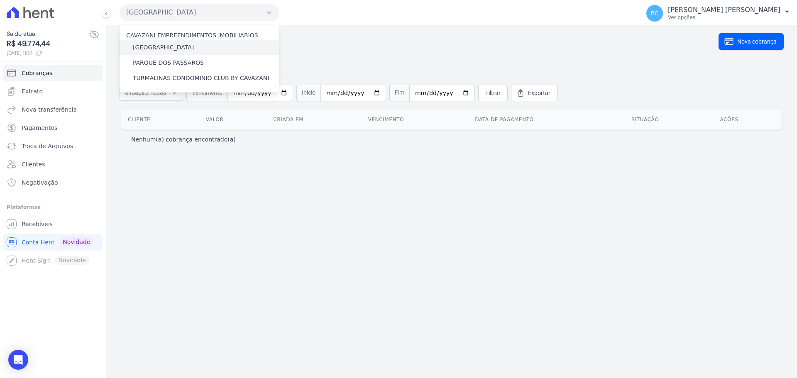
click at [161, 46] on label "[GEOGRAPHIC_DATA]" at bounding box center [163, 47] width 61 height 9
click at [0, 0] on input "[GEOGRAPHIC_DATA]" at bounding box center [0, 0] width 0 height 0
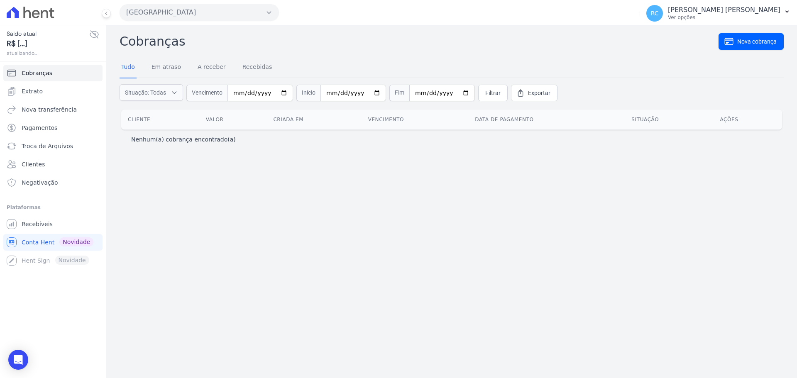
click at [186, 5] on button "[GEOGRAPHIC_DATA]" at bounding box center [199, 12] width 159 height 17
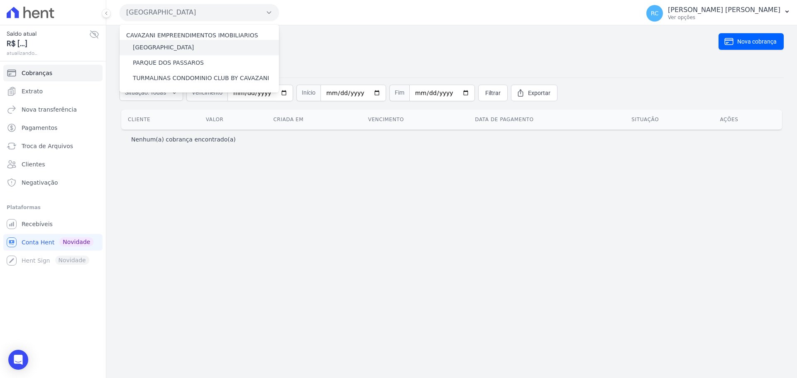
click at [167, 47] on label "[GEOGRAPHIC_DATA]" at bounding box center [163, 47] width 61 height 9
click at [0, 0] on input "[GEOGRAPHIC_DATA]" at bounding box center [0, 0] width 0 height 0
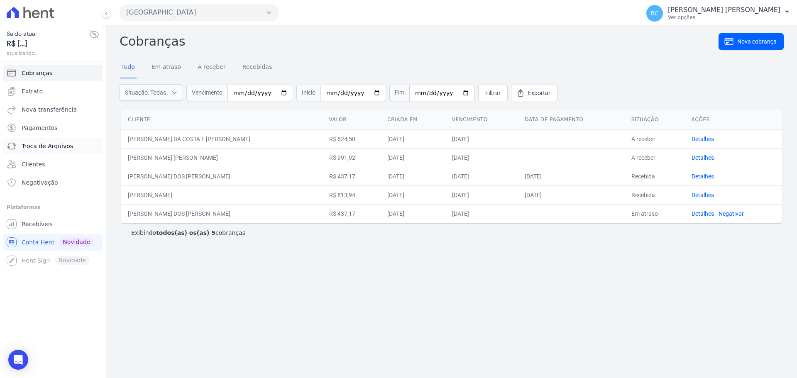
click at [49, 147] on span "Troca de Arquivos" at bounding box center [47, 146] width 51 height 8
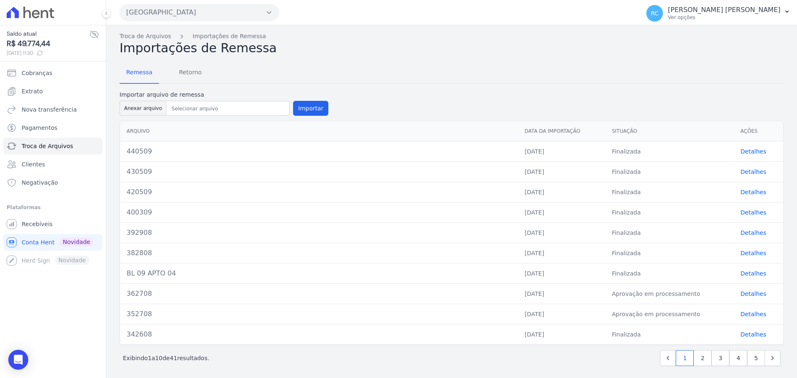
click at [741, 299] on td "Detalhes" at bounding box center [758, 294] width 49 height 20
click at [745, 294] on link "Detalhes" at bounding box center [754, 294] width 26 height 7
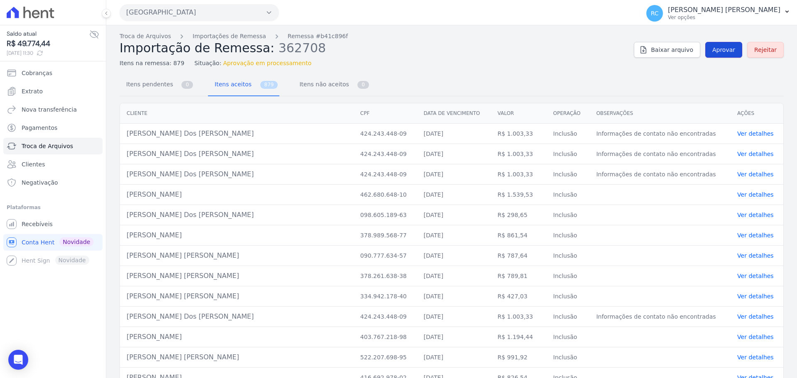
click at [726, 42] on link "Aprovar" at bounding box center [724, 50] width 37 height 16
click at [157, 37] on link "Troca de Arquivos" at bounding box center [145, 36] width 51 height 9
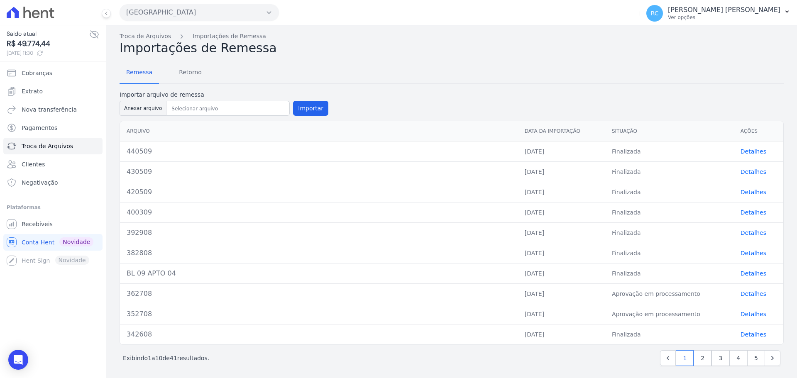
click at [749, 316] on link "Detalhes" at bounding box center [754, 314] width 26 height 7
click at [743, 314] on link "Detalhes" at bounding box center [754, 314] width 26 height 7
click at [750, 316] on link "Detalhes" at bounding box center [754, 314] width 26 height 7
click at [193, 68] on span "Retorno" at bounding box center [190, 72] width 33 height 17
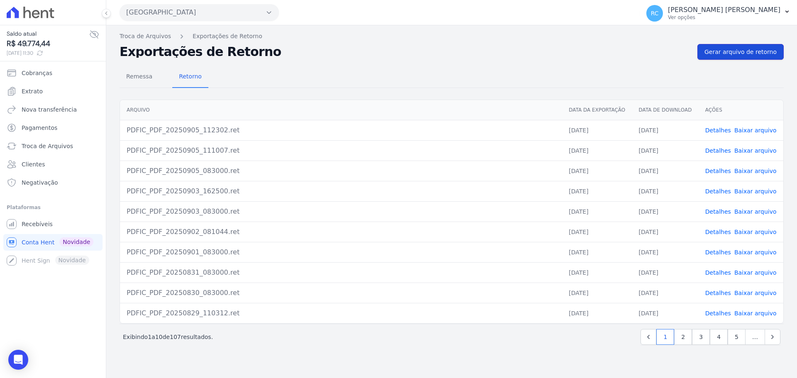
click at [760, 56] on span "Gerar arquivo de retorno" at bounding box center [741, 52] width 72 height 8
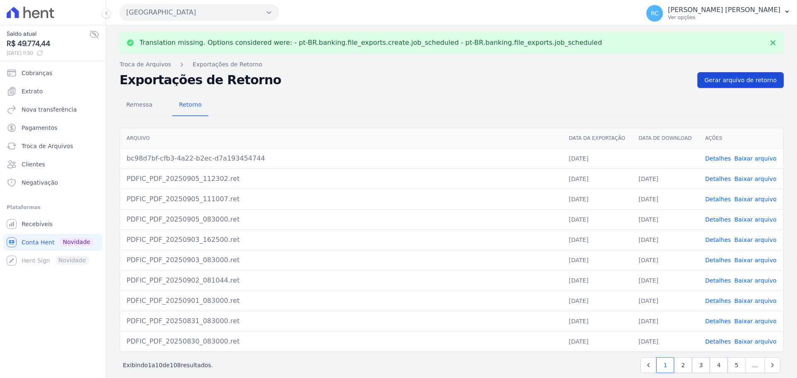
click at [707, 83] on span "Gerar arquivo de retorno" at bounding box center [741, 80] width 72 height 8
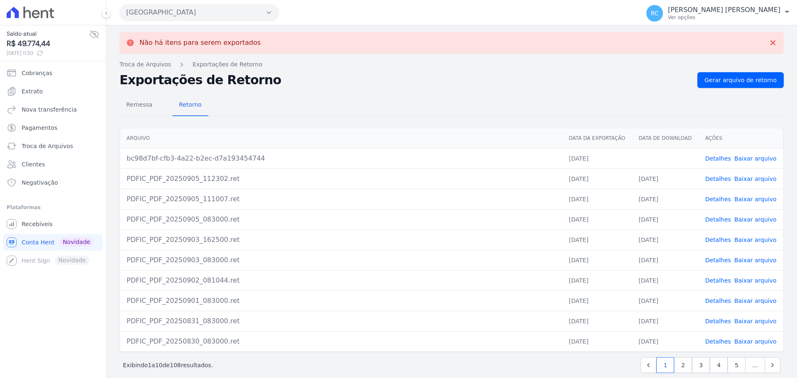
click at [749, 160] on link "Baixar arquivo" at bounding box center [756, 158] width 42 height 7
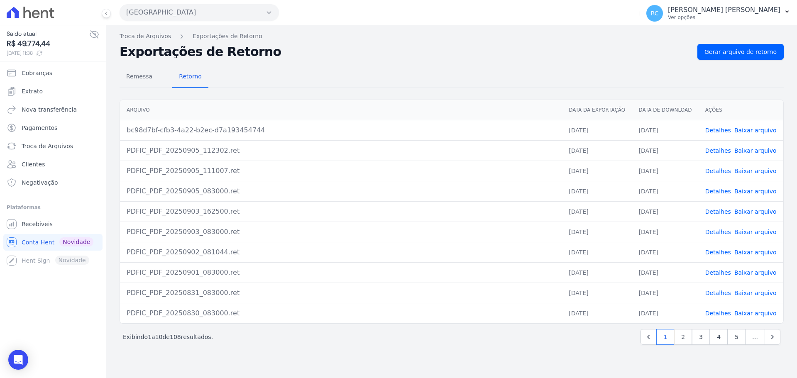
click at [721, 132] on link "Detalhes" at bounding box center [719, 130] width 26 height 7
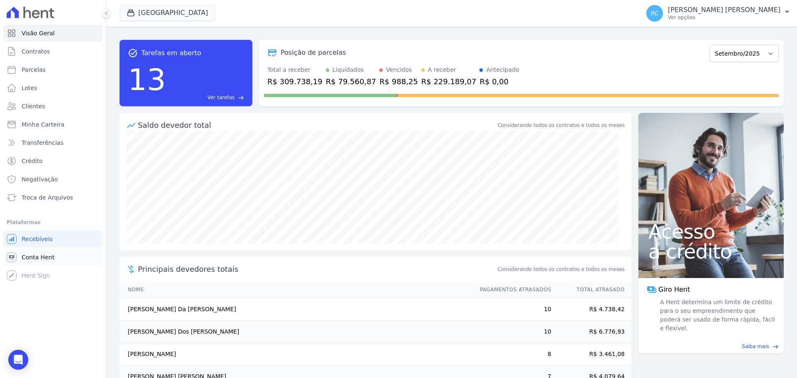
click at [39, 261] on span "Conta Hent" at bounding box center [38, 257] width 33 height 8
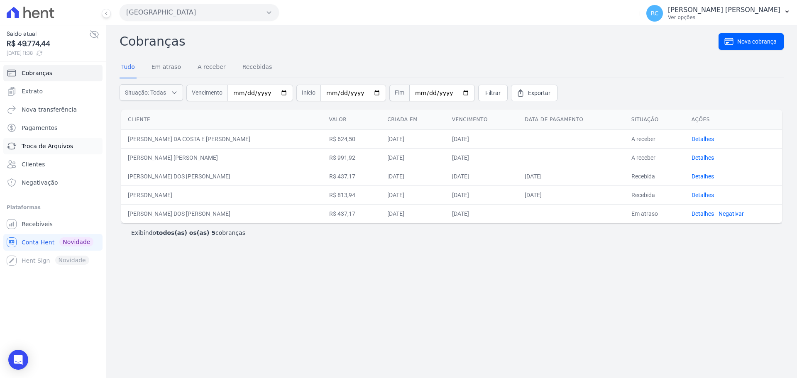
click at [60, 145] on span "Troca de Arquivos" at bounding box center [47, 146] width 51 height 8
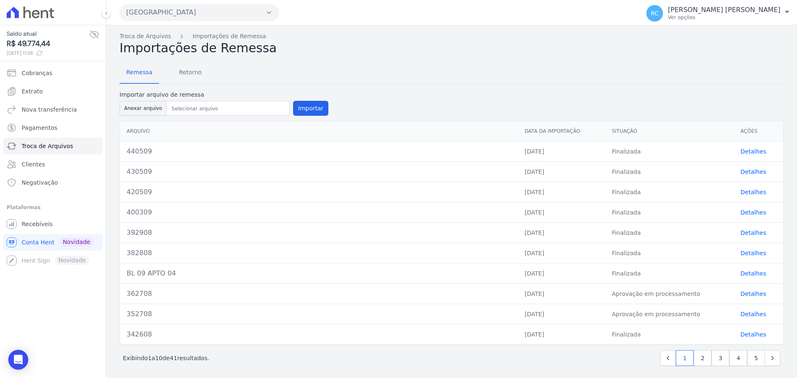
click at [751, 150] on link "Detalhes" at bounding box center [754, 151] width 26 height 7
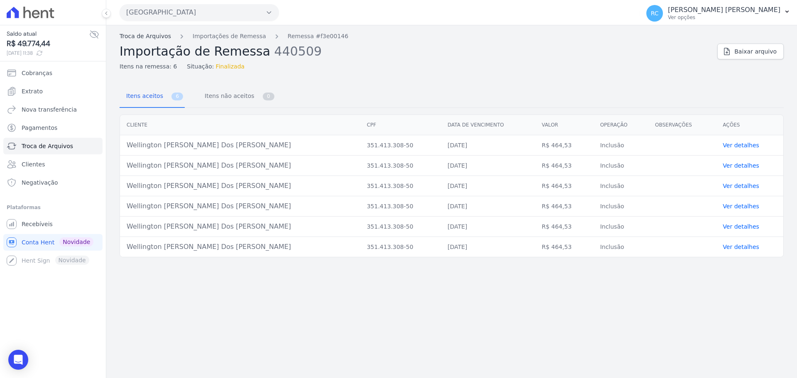
click at [145, 39] on link "Troca de Arquivos" at bounding box center [145, 36] width 51 height 9
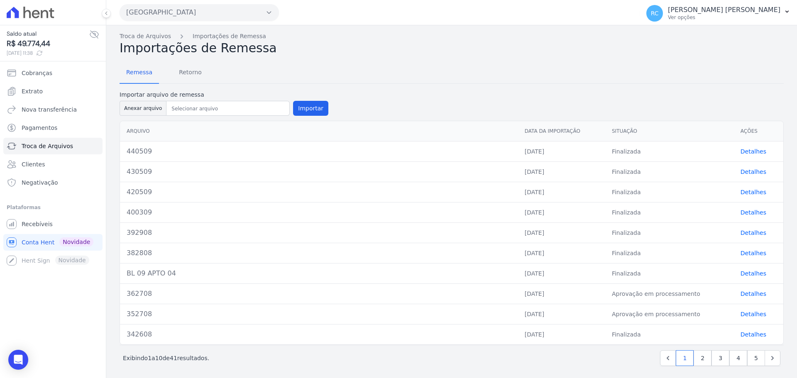
click at [183, 72] on span "Retorno" at bounding box center [190, 72] width 33 height 17
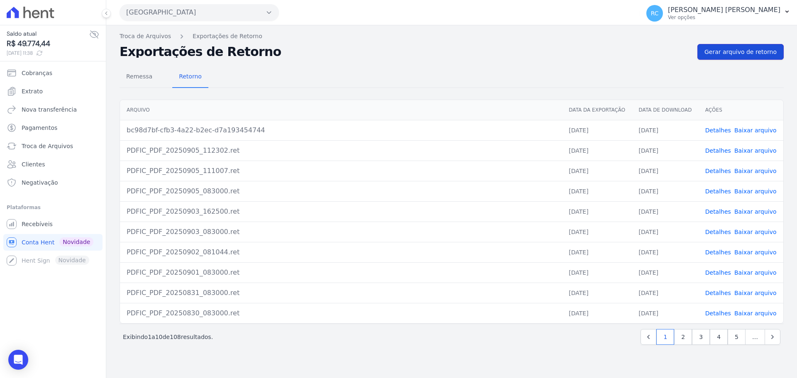
click at [735, 56] on link "Gerar arquivo de retorno" at bounding box center [741, 52] width 86 height 16
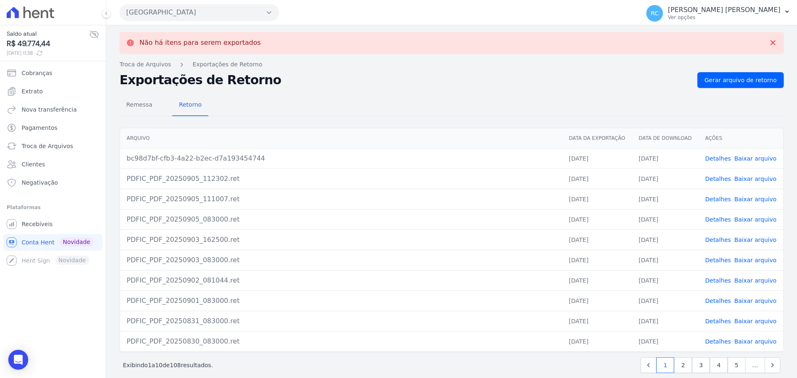
click at [715, 159] on link "Detalhes" at bounding box center [719, 158] width 26 height 7
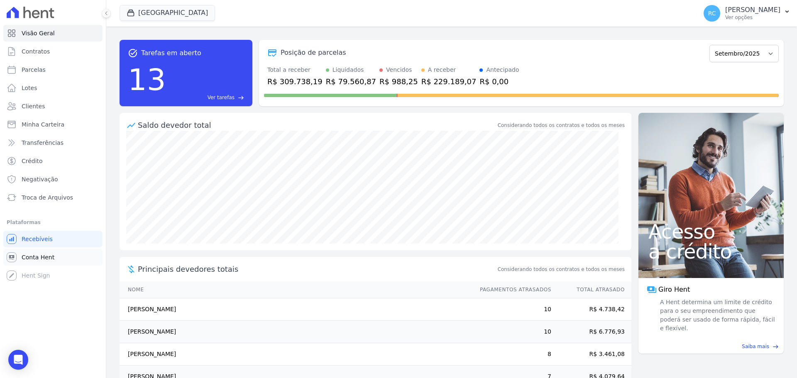
click at [39, 259] on span "Conta Hent" at bounding box center [38, 257] width 33 height 8
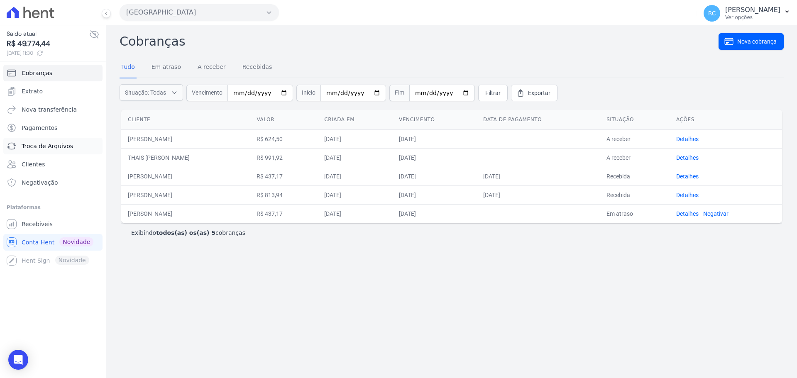
click at [42, 151] on link "Troca de Arquivos" at bounding box center [52, 146] width 99 height 17
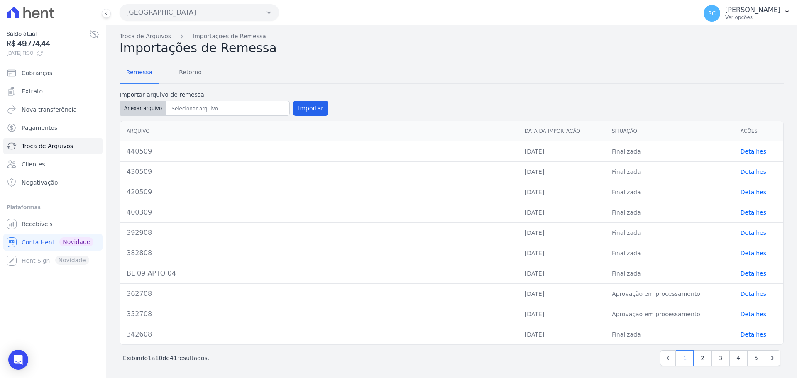
click at [140, 112] on button "Anexar arquivo" at bounding box center [143, 108] width 47 height 15
type input "450509"
click at [302, 110] on button "Importar" at bounding box center [310, 108] width 35 height 15
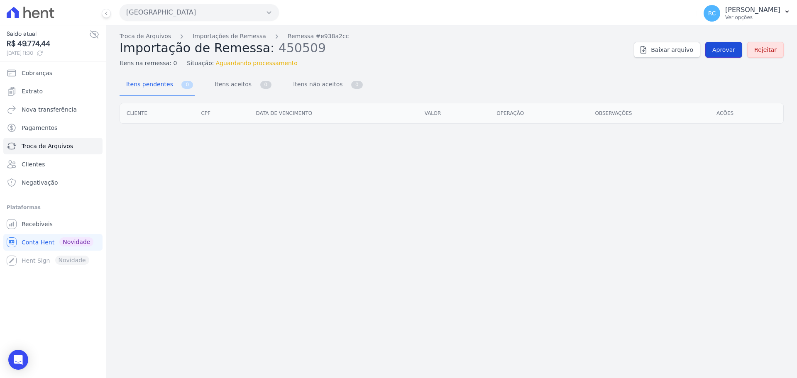
click at [723, 50] on span "Aprovar" at bounding box center [724, 50] width 23 height 8
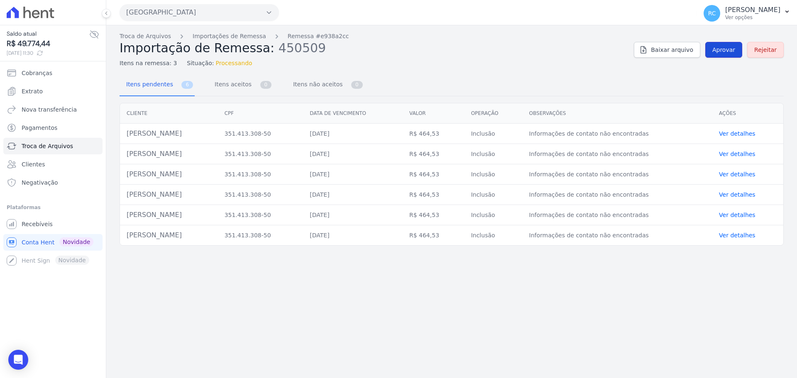
click at [727, 52] on span "Aprovar" at bounding box center [724, 50] width 23 height 8
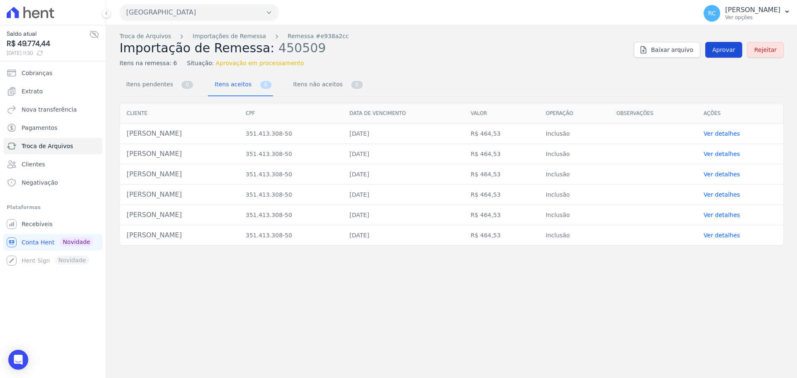
click at [732, 52] on span "Aprovar" at bounding box center [724, 50] width 23 height 8
click at [720, 51] on span "Aprovar" at bounding box center [724, 50] width 23 height 8
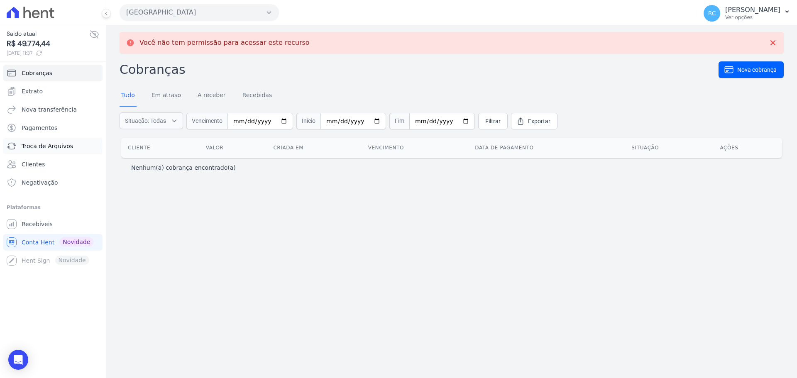
click at [45, 150] on span "Troca de Arquivos" at bounding box center [47, 146] width 51 height 8
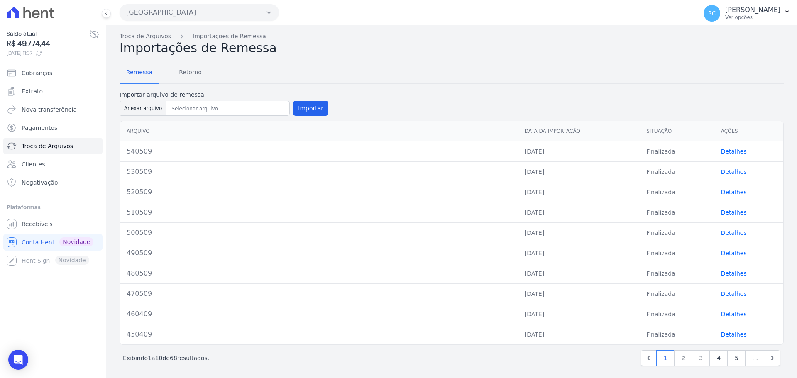
click at [189, 15] on button "[GEOGRAPHIC_DATA]" at bounding box center [199, 12] width 159 height 17
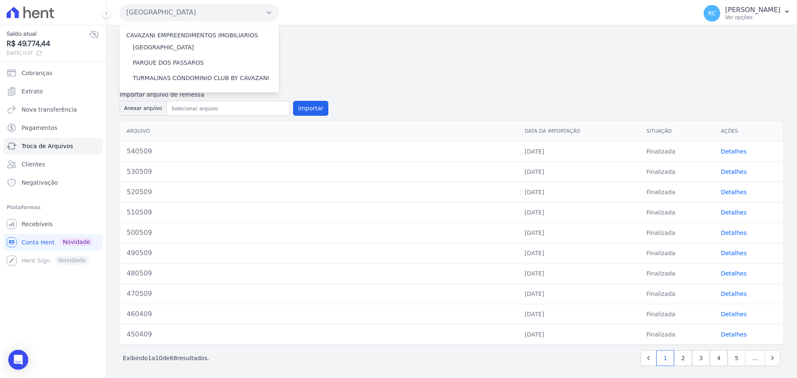
drag, startPoint x: 343, startPoint y: 71, endPoint x: 216, endPoint y: 83, distance: 128.0
click at [335, 73] on div "Remessa Retorno" at bounding box center [452, 73] width 664 height 22
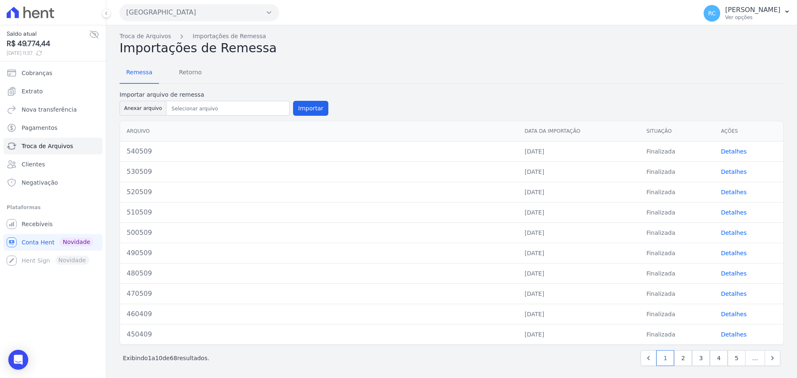
click at [733, 152] on link "Detalhes" at bounding box center [734, 151] width 26 height 7
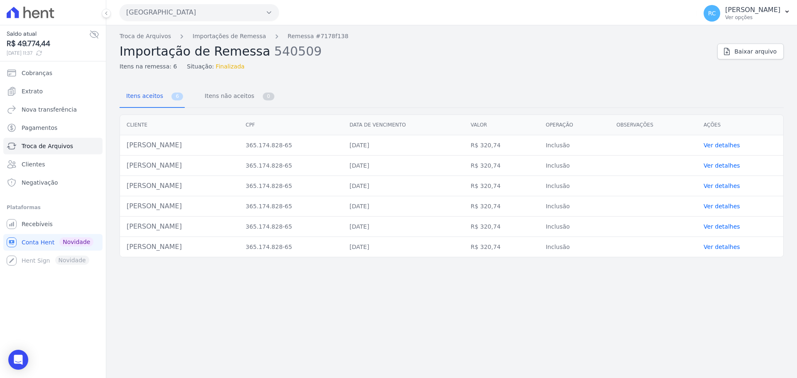
click at [177, 11] on button "[GEOGRAPHIC_DATA]" at bounding box center [199, 12] width 159 height 17
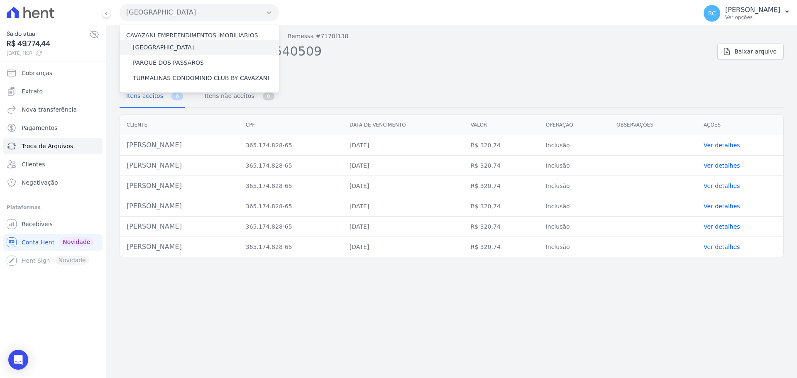
click at [167, 47] on label "[GEOGRAPHIC_DATA]" at bounding box center [163, 47] width 61 height 9
click at [0, 0] on input "[GEOGRAPHIC_DATA]" at bounding box center [0, 0] width 0 height 0
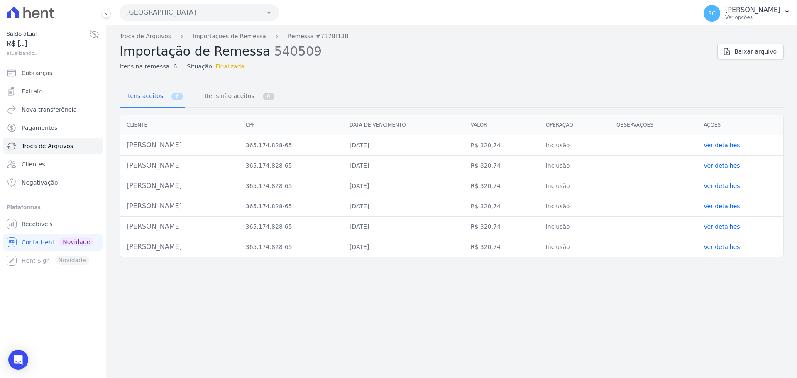
click at [193, 12] on button "[GEOGRAPHIC_DATA]" at bounding box center [199, 12] width 159 height 17
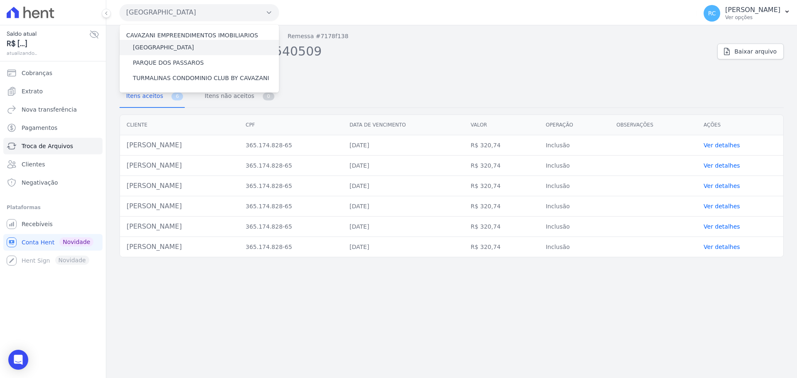
click at [175, 49] on label "[GEOGRAPHIC_DATA]" at bounding box center [163, 47] width 61 height 9
click at [0, 0] on input "[GEOGRAPHIC_DATA]" at bounding box center [0, 0] width 0 height 0
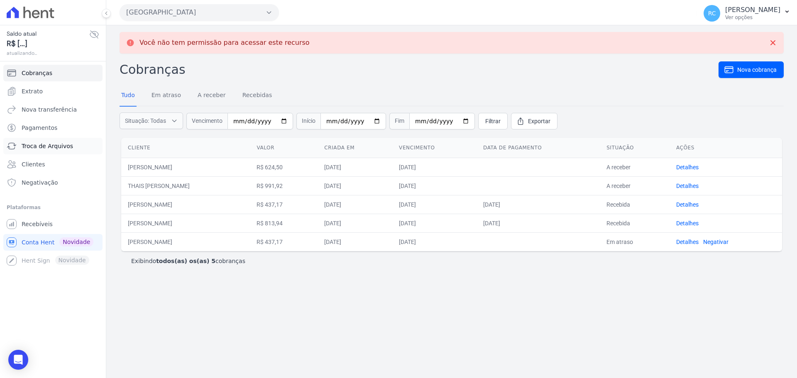
click at [73, 145] on link "Troca de Arquivos" at bounding box center [52, 146] width 99 height 17
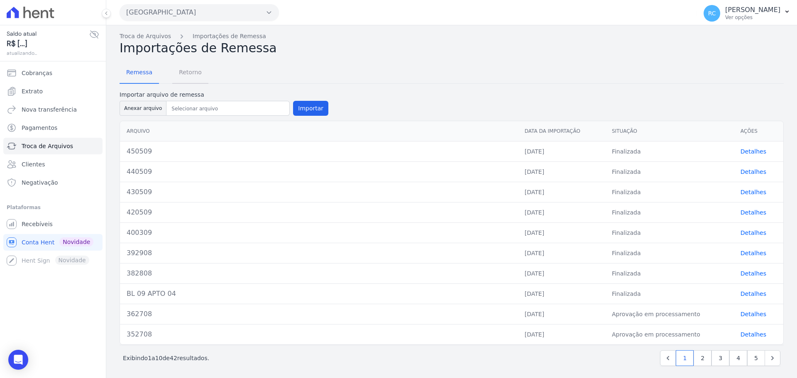
click at [187, 74] on span "Retorno" at bounding box center [190, 72] width 33 height 17
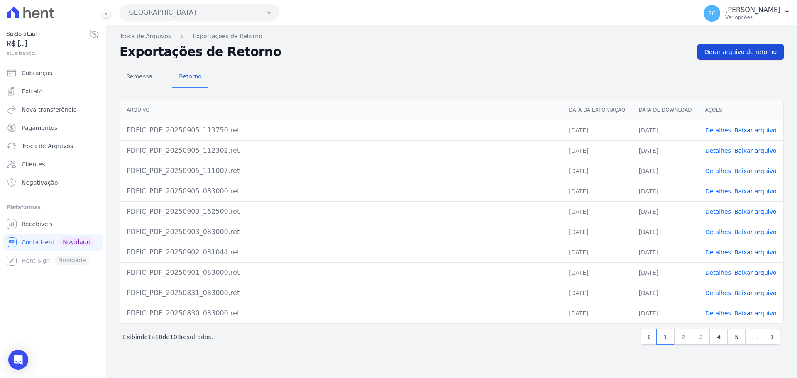
click at [751, 54] on span "Gerar arquivo de retorno" at bounding box center [741, 52] width 72 height 8
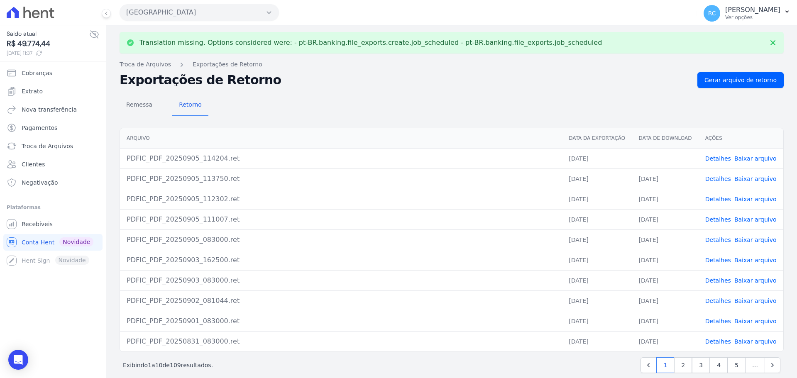
click at [715, 160] on link "Detalhes" at bounding box center [719, 158] width 26 height 7
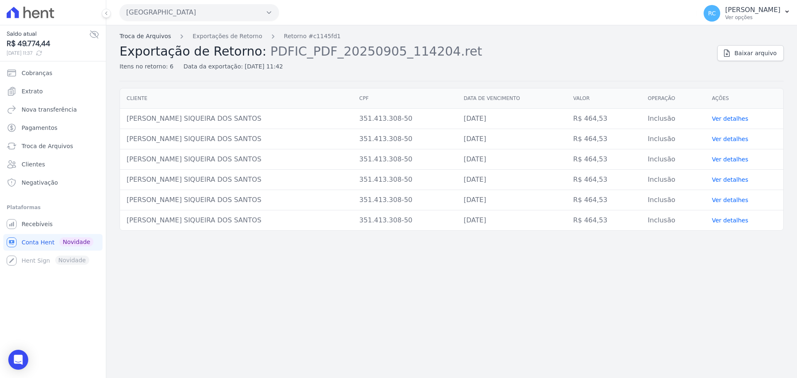
click at [156, 37] on link "Troca de Arquivos" at bounding box center [145, 36] width 51 height 9
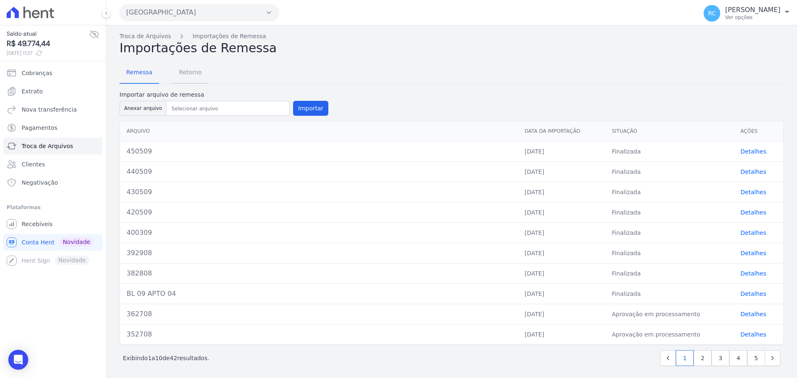
click at [194, 74] on span "Retorno" at bounding box center [190, 72] width 33 height 17
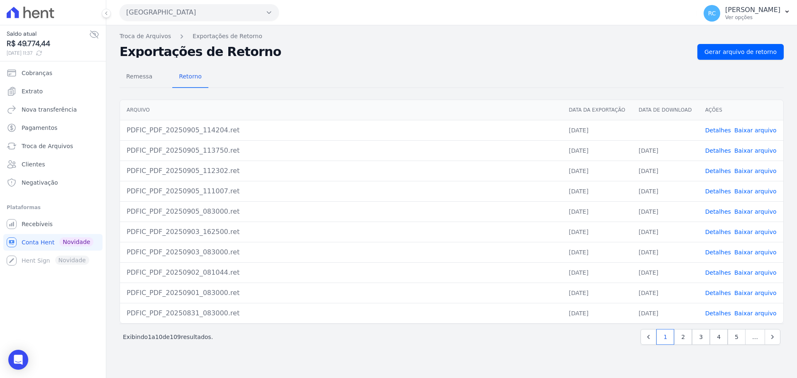
click at [752, 129] on link "Baixar arquivo" at bounding box center [756, 130] width 42 height 7
click at [142, 73] on span "Remessa" at bounding box center [139, 76] width 36 height 17
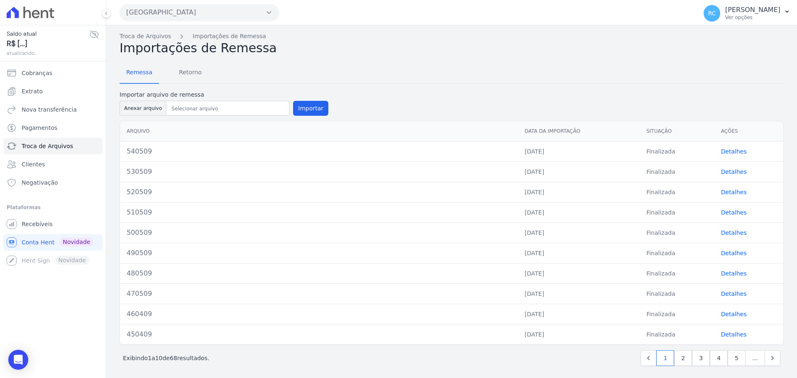
click at [132, 110] on button "Anexar arquivo" at bounding box center [143, 108] width 47 height 15
click at [213, 13] on button "[GEOGRAPHIC_DATA]" at bounding box center [199, 12] width 159 height 17
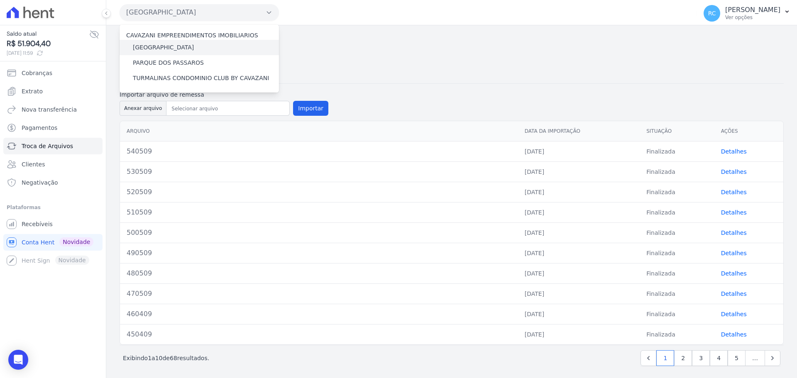
click at [171, 47] on label "[GEOGRAPHIC_DATA]" at bounding box center [163, 47] width 61 height 9
click at [0, 0] on input "[GEOGRAPHIC_DATA]" at bounding box center [0, 0] width 0 height 0
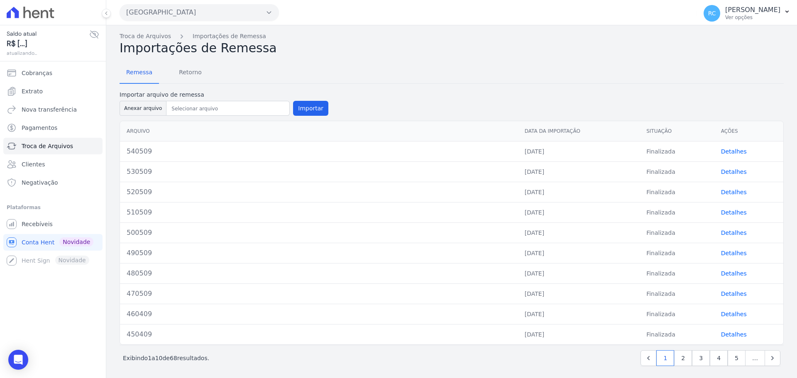
click at [205, 17] on button "[GEOGRAPHIC_DATA]" at bounding box center [199, 12] width 159 height 17
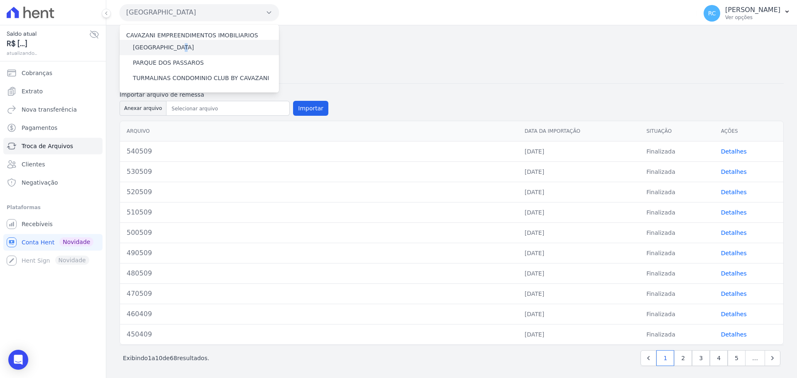
drag, startPoint x: 181, startPoint y: 41, endPoint x: 178, endPoint y: 46, distance: 6.0
click at [178, 46] on div "[GEOGRAPHIC_DATA]" at bounding box center [199, 47] width 159 height 15
click at [178, 46] on label "[GEOGRAPHIC_DATA]" at bounding box center [163, 47] width 61 height 9
click at [0, 0] on input "[GEOGRAPHIC_DATA]" at bounding box center [0, 0] width 0 height 0
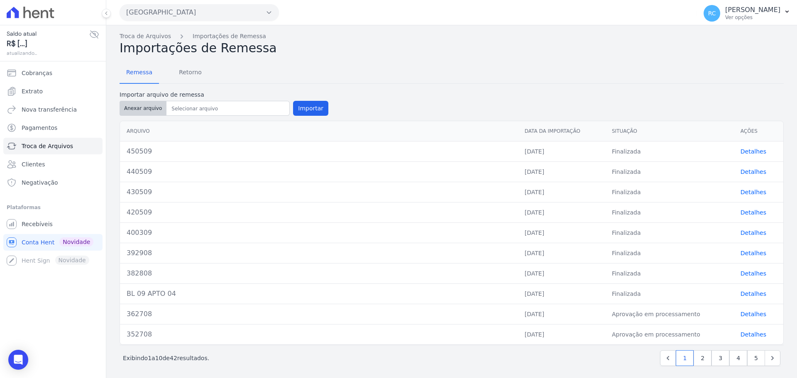
click at [141, 109] on button "Anexar arquivo" at bounding box center [143, 108] width 47 height 15
type input "460509"
click at [312, 103] on button "Importar" at bounding box center [310, 108] width 35 height 15
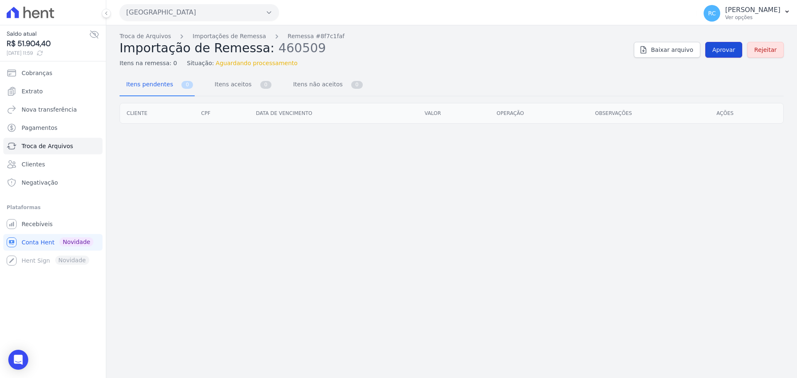
click at [728, 55] on link "Aprovar" at bounding box center [724, 50] width 37 height 16
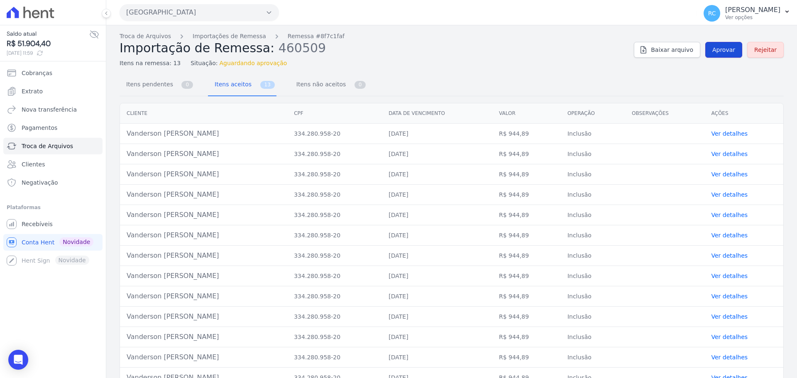
click at [725, 52] on span "Aprovar" at bounding box center [724, 50] width 23 height 8
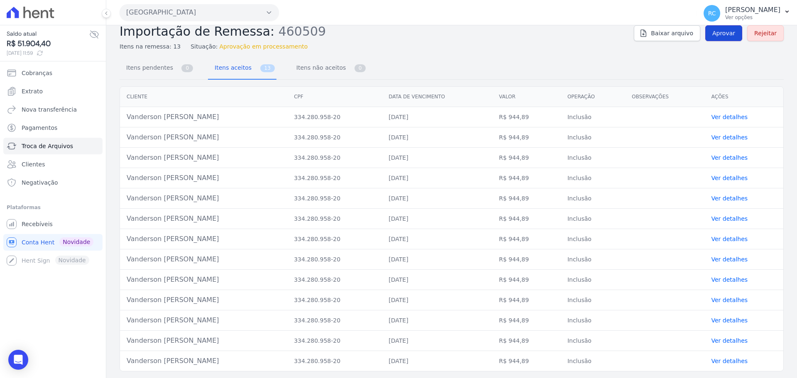
click at [721, 36] on span "Aprovar" at bounding box center [724, 33] width 23 height 8
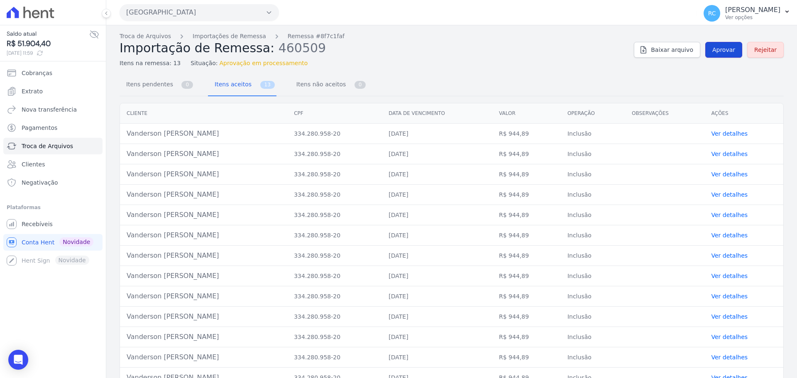
click at [717, 49] on span "Aprovar" at bounding box center [724, 50] width 23 height 8
click at [716, 51] on span "Aprovar" at bounding box center [724, 50] width 23 height 8
click at [724, 55] on link "Aprovar" at bounding box center [724, 50] width 37 height 16
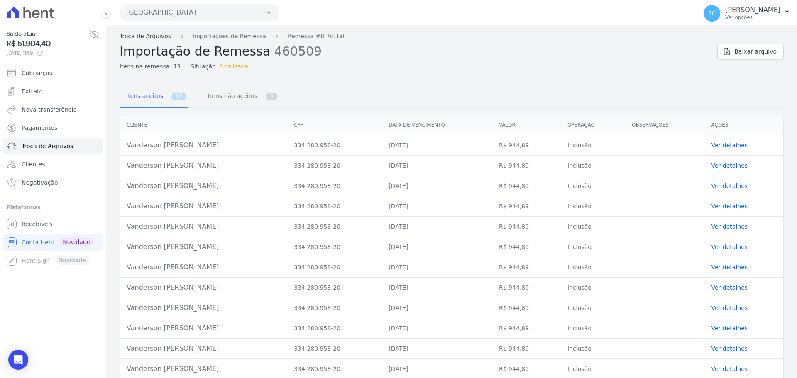
click at [152, 37] on link "Troca de Arquivos" at bounding box center [145, 36] width 51 height 9
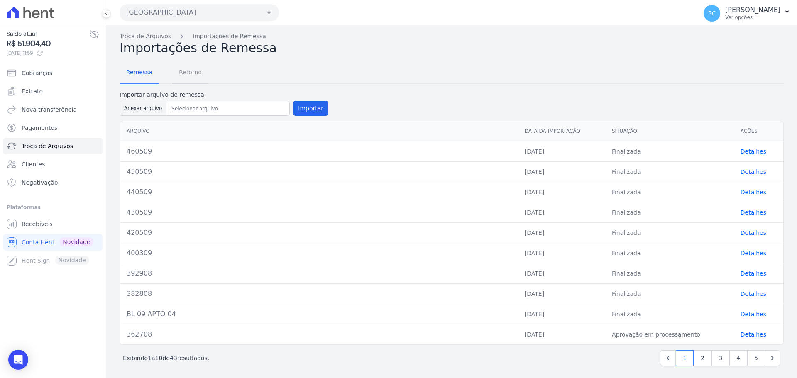
click at [191, 73] on span "Retorno" at bounding box center [190, 72] width 33 height 17
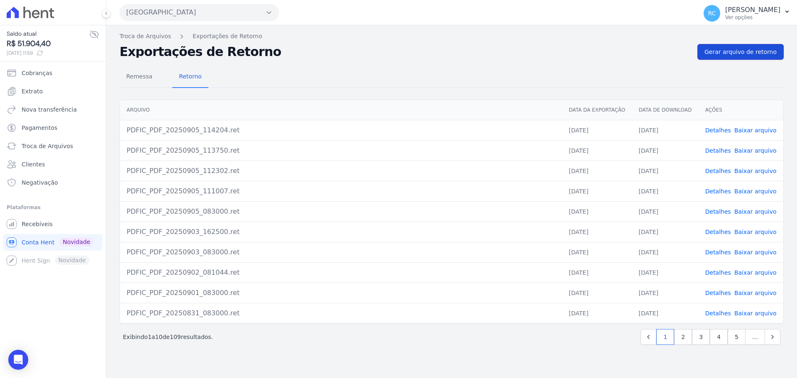
click at [747, 54] on span "Gerar arquivo de retorno" at bounding box center [741, 52] width 72 height 8
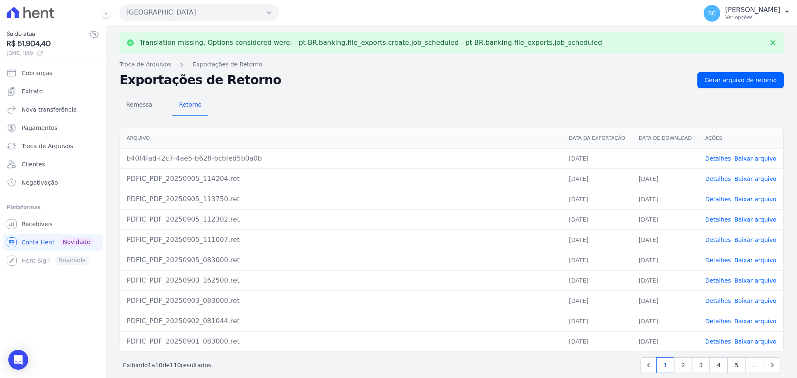
click at [739, 159] on link "Baixar arquivo" at bounding box center [756, 158] width 42 height 7
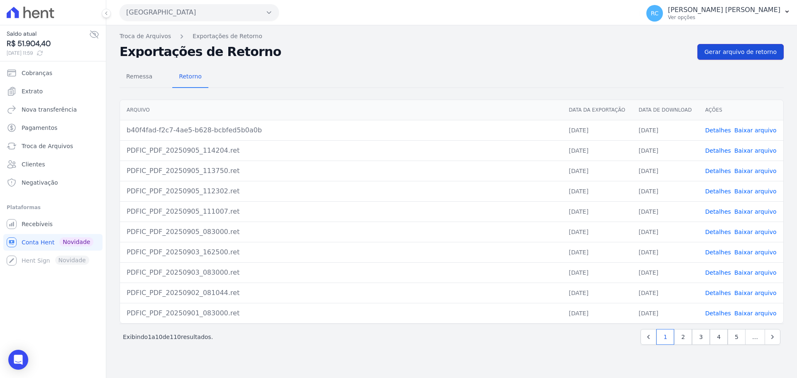
click at [747, 56] on link "Gerar arquivo de retorno" at bounding box center [741, 52] width 86 height 16
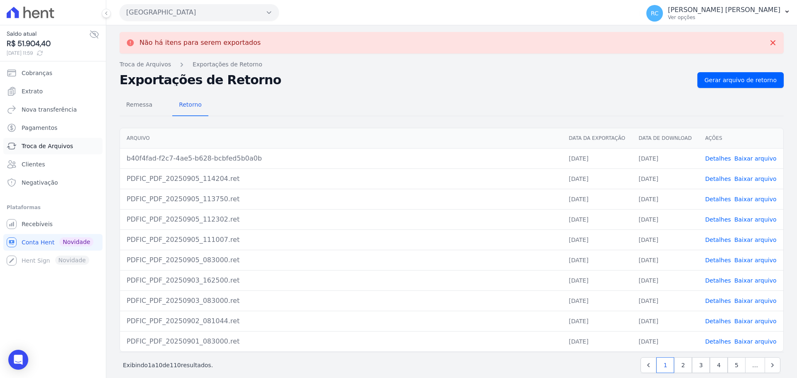
click at [66, 149] on span "Troca de Arquivos" at bounding box center [47, 146] width 51 height 8
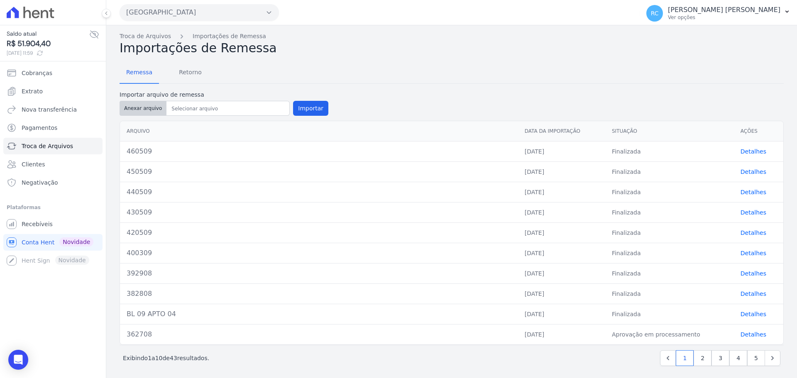
click at [140, 103] on button "Anexar arquivo" at bounding box center [143, 108] width 47 height 15
type input "460509"
click at [301, 108] on button "Importar" at bounding box center [310, 108] width 35 height 15
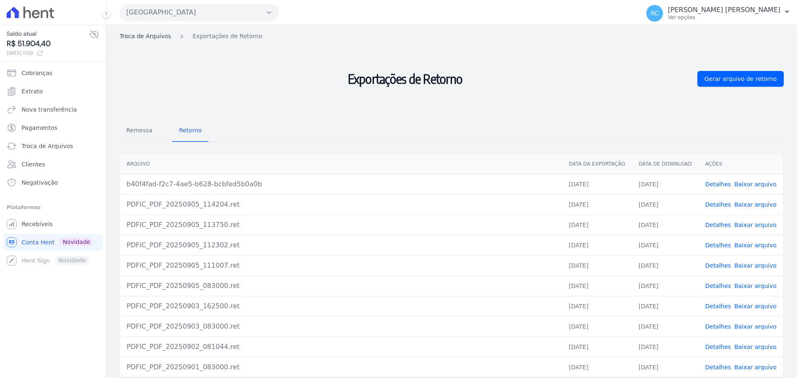
click at [153, 35] on link "Troca de Arquivos" at bounding box center [145, 36] width 51 height 9
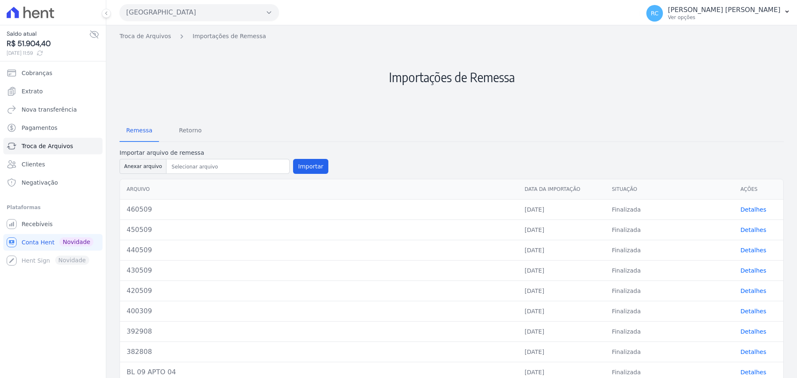
click at [745, 207] on link "Detalhes" at bounding box center [754, 209] width 26 height 7
click at [221, 39] on link "Importações de Remessa" at bounding box center [229, 36] width 73 height 9
click at [136, 39] on link "Troca de Arquivos" at bounding box center [145, 36] width 51 height 9
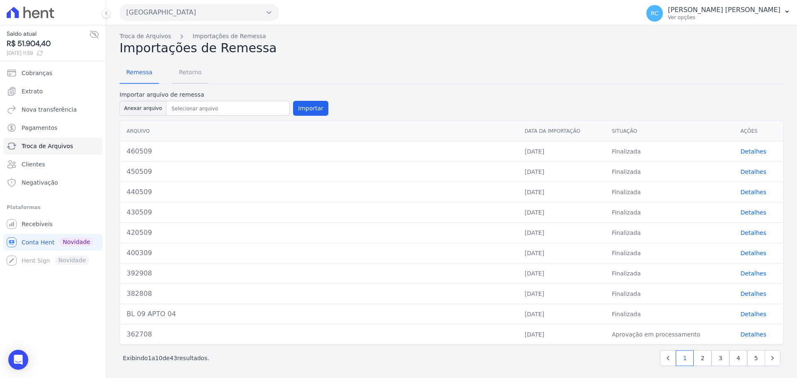
click at [189, 75] on span "Retorno" at bounding box center [190, 72] width 33 height 17
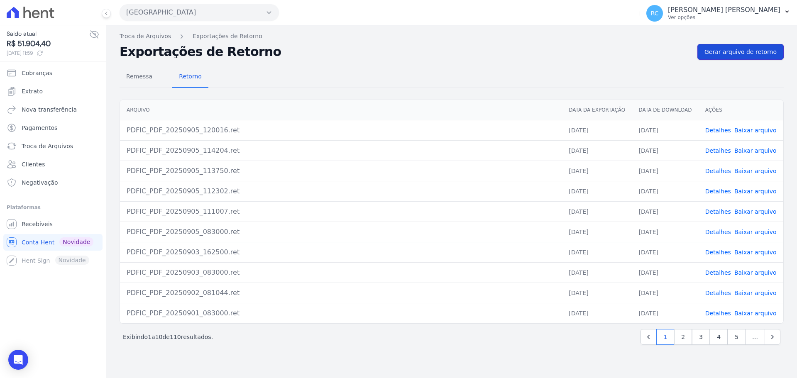
click at [756, 53] on span "Gerar arquivo de retorno" at bounding box center [741, 52] width 72 height 8
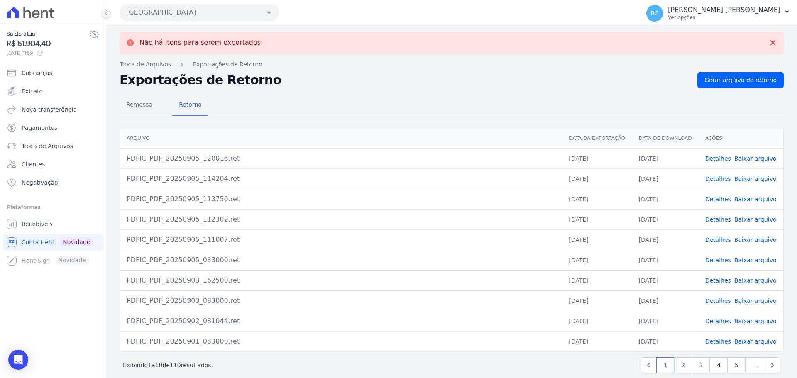
click at [715, 160] on link "Detalhes" at bounding box center [719, 158] width 26 height 7
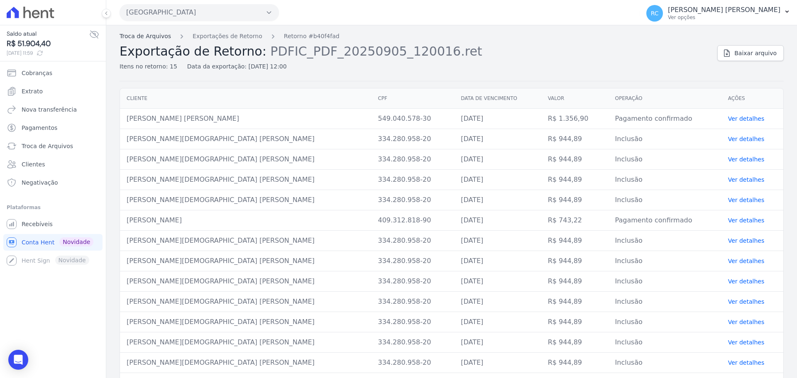
click at [143, 36] on link "Troca de Arquivos" at bounding box center [145, 36] width 51 height 9
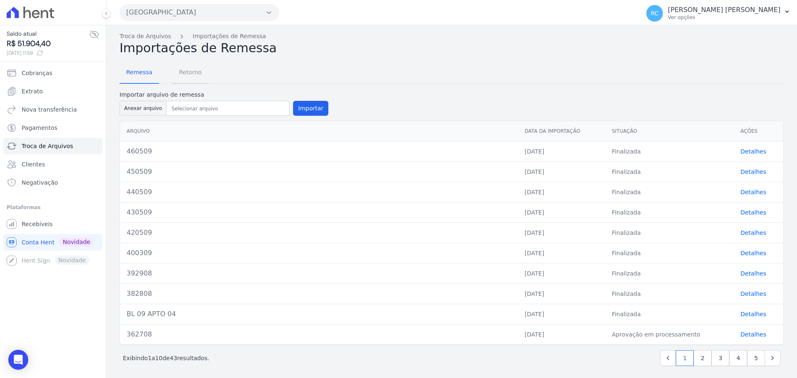
click at [195, 72] on span "Retorno" at bounding box center [190, 72] width 33 height 17
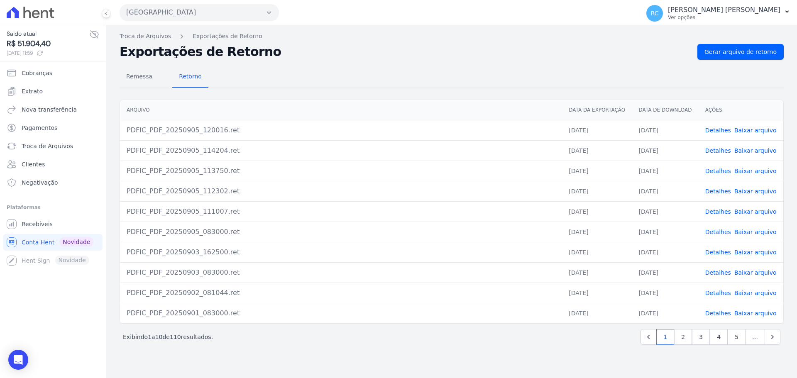
click at [757, 132] on link "Baixar arquivo" at bounding box center [756, 130] width 42 height 7
